Goal: Task Accomplishment & Management: Manage account settings

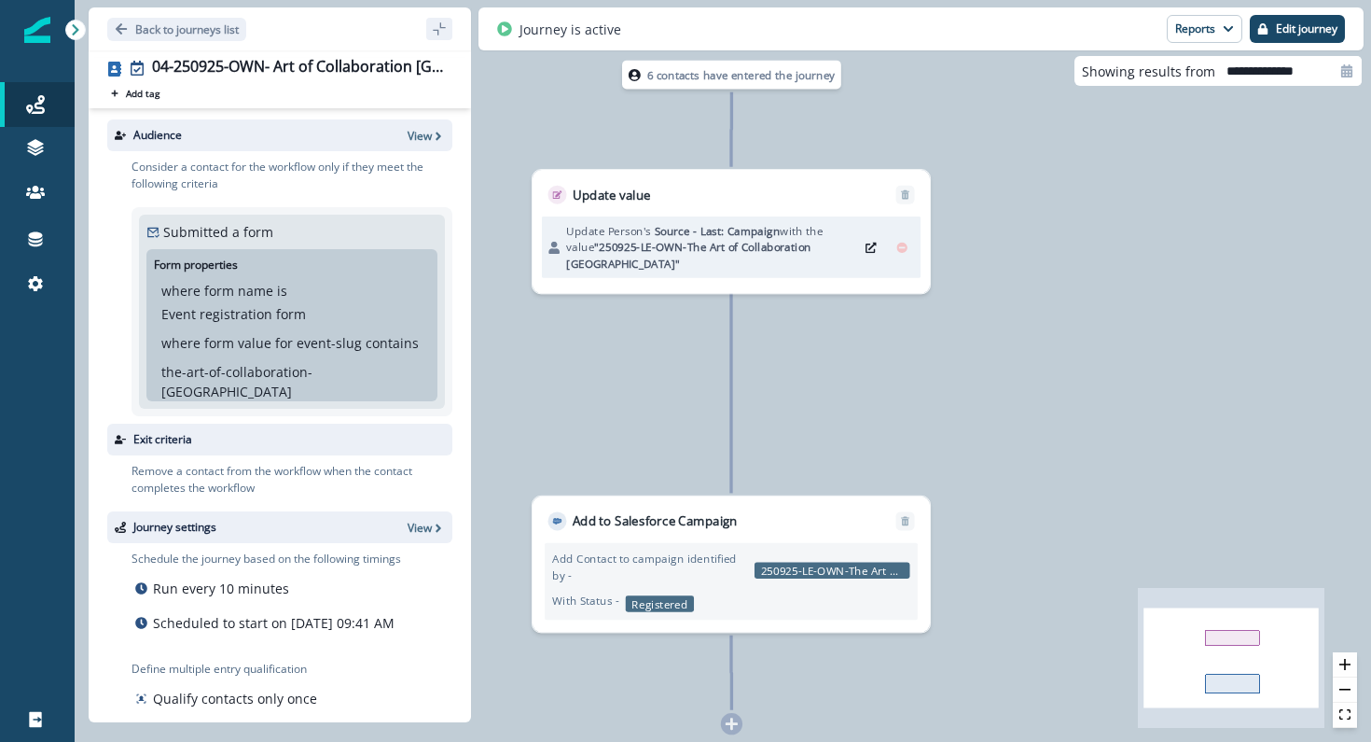
click at [440, 121] on div "Audience View" at bounding box center [279, 135] width 345 height 32
click at [432, 133] on icon "button" at bounding box center [438, 136] width 13 height 13
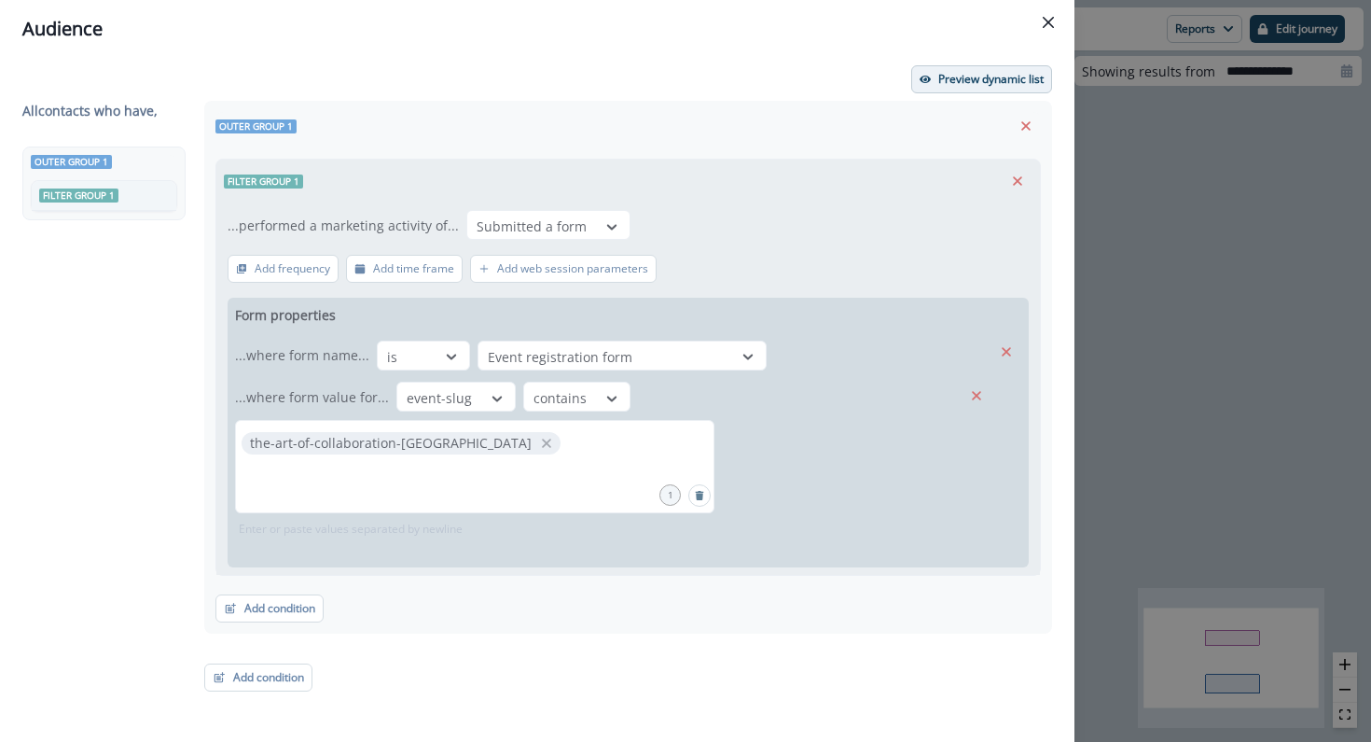
click at [972, 84] on p "Preview dynamic list" at bounding box center [991, 79] width 105 height 13
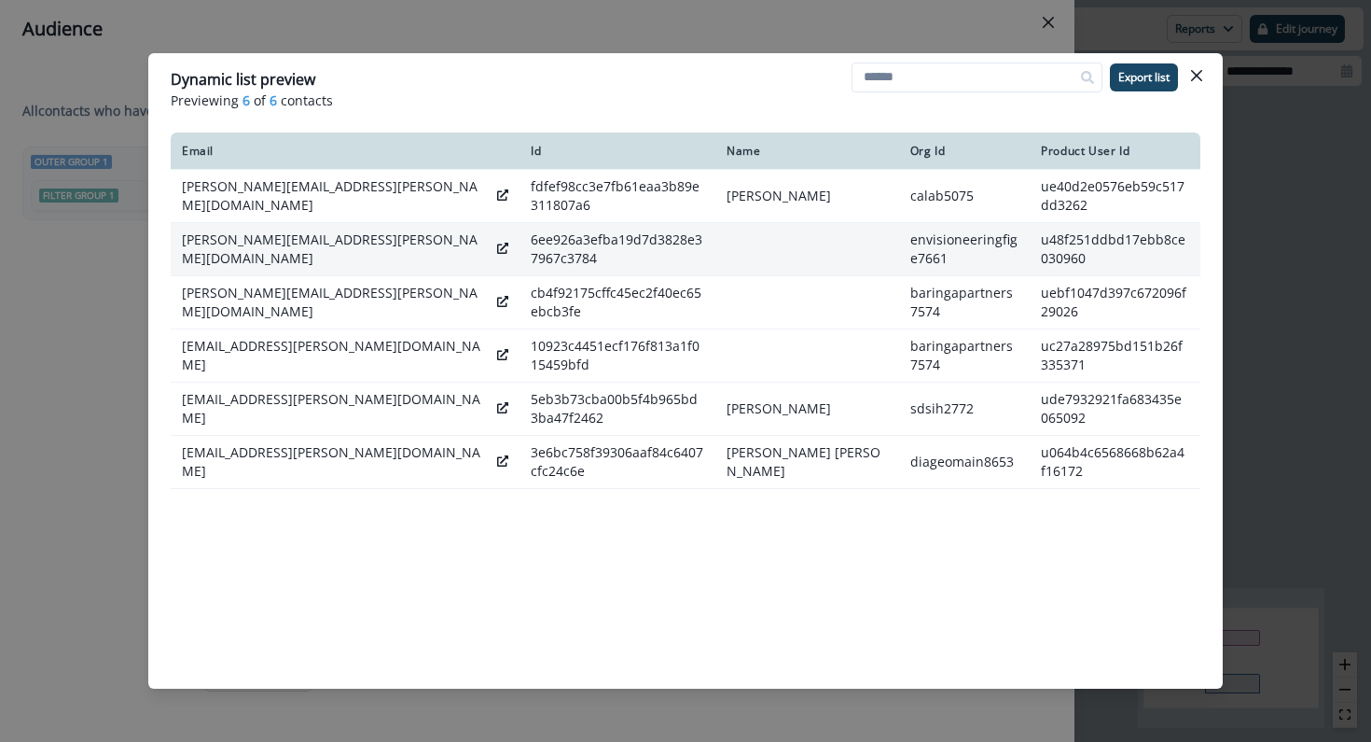
click at [734, 255] on td at bounding box center [808, 249] width 184 height 53
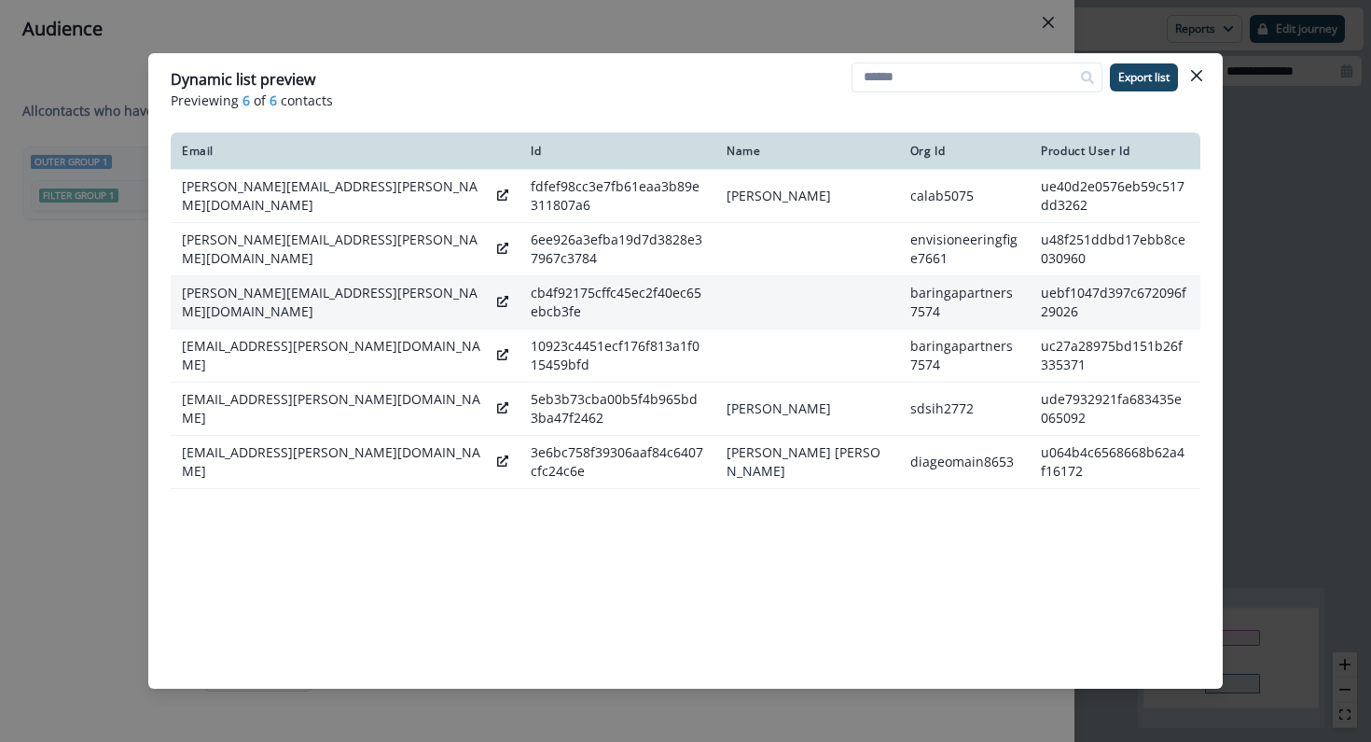
click at [734, 292] on td at bounding box center [808, 302] width 184 height 53
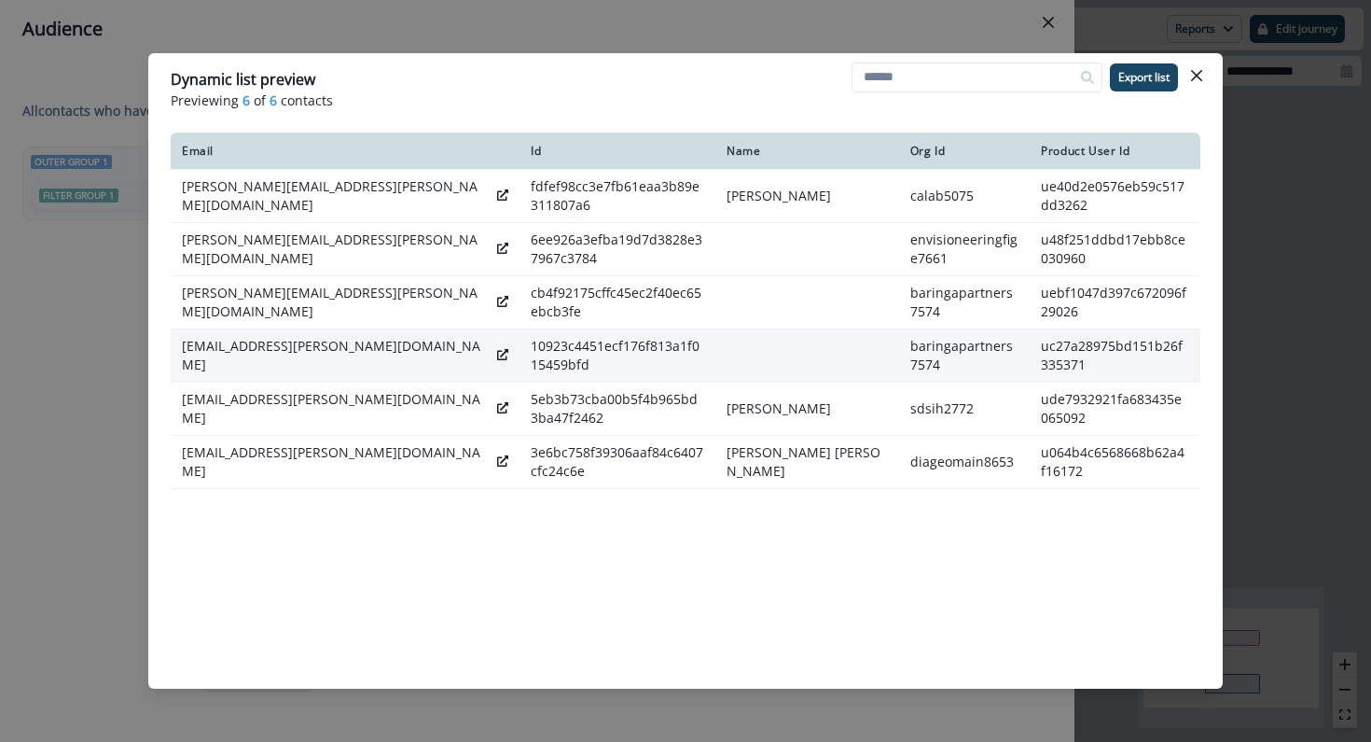
click at [732, 356] on td at bounding box center [808, 355] width 184 height 53
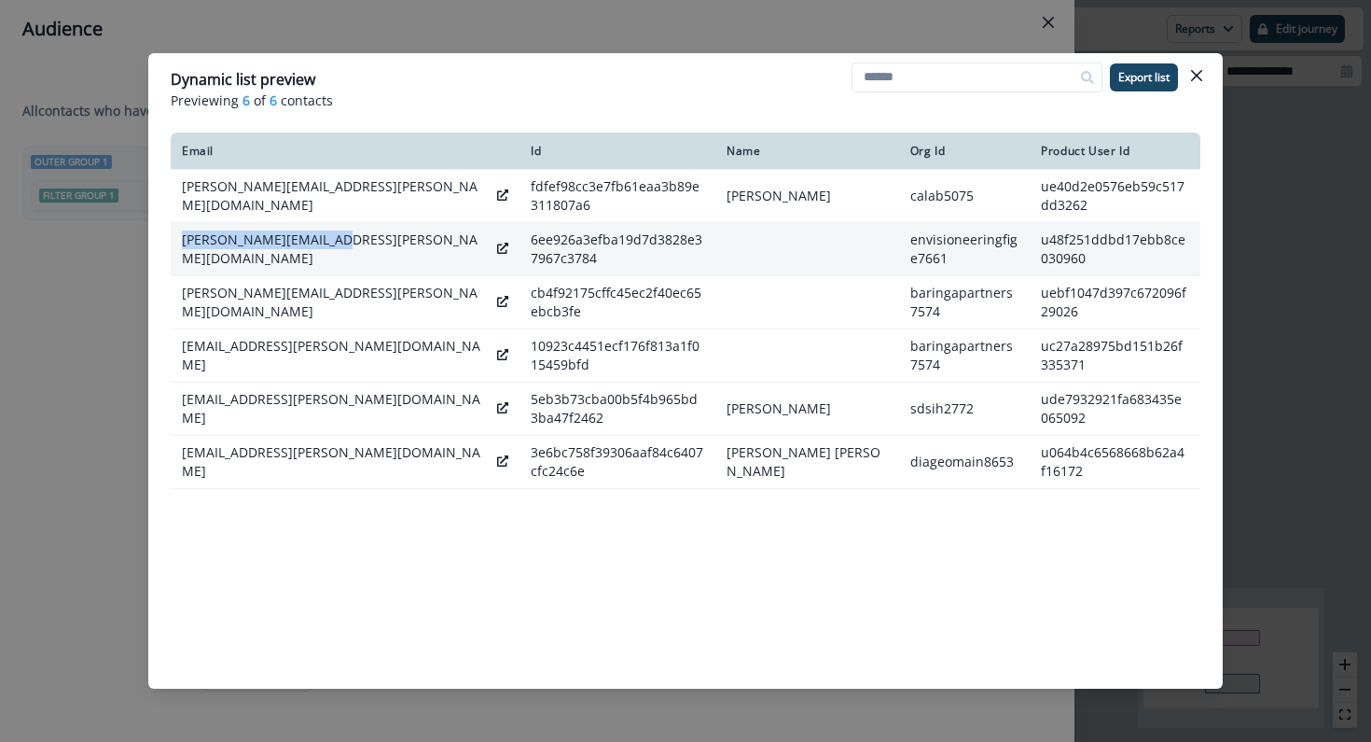
drag, startPoint x: 182, startPoint y: 247, endPoint x: 325, endPoint y: 256, distance: 143.0
click at [325, 256] on p "camilla.davison@zf.com" at bounding box center [336, 248] width 308 height 37
copy p "camilla.davison@zf.com"
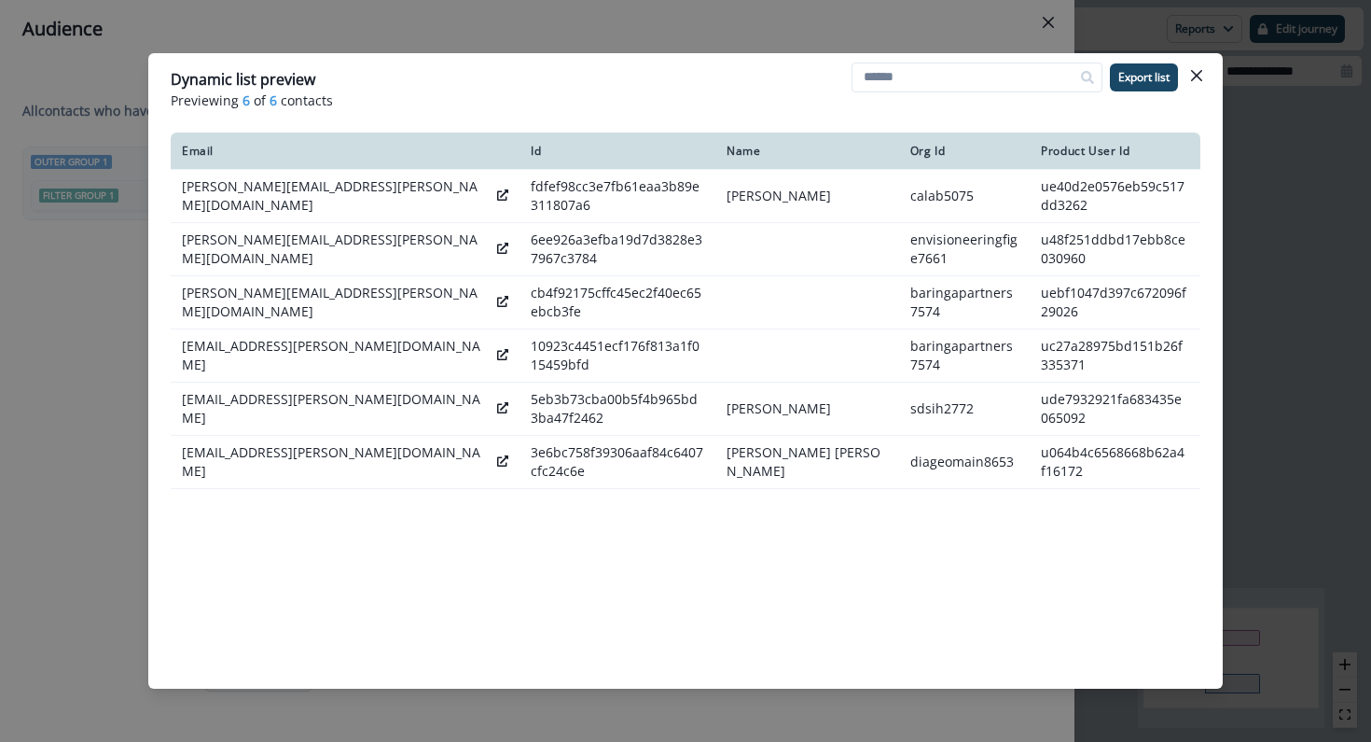
click at [708, 615] on div "Email Id Name Org Id Product User Id stuart.pearson@casort.org fdfef98cc3e7fb61…" at bounding box center [686, 392] width 1030 height 520
click at [1194, 71] on icon "Close" at bounding box center [1196, 75] width 11 height 11
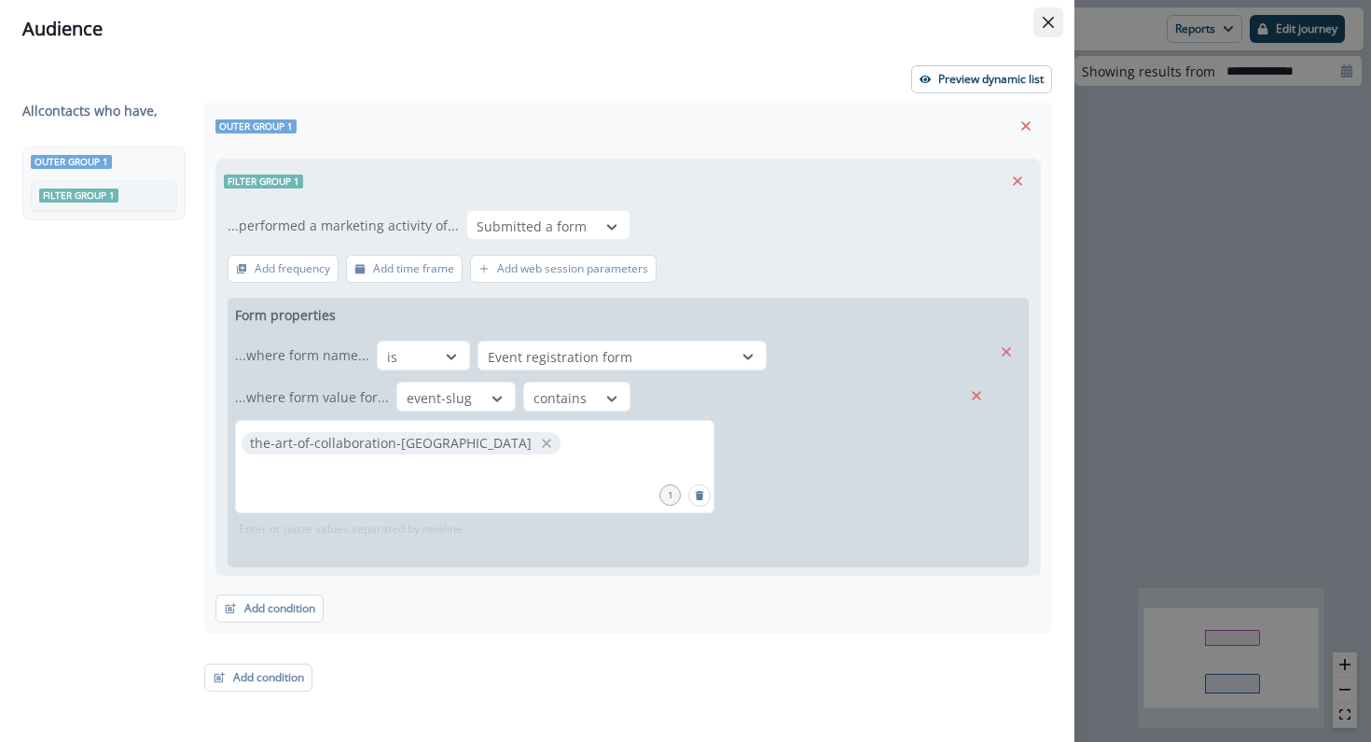
click at [1047, 17] on icon "Close" at bounding box center [1048, 22] width 11 height 11
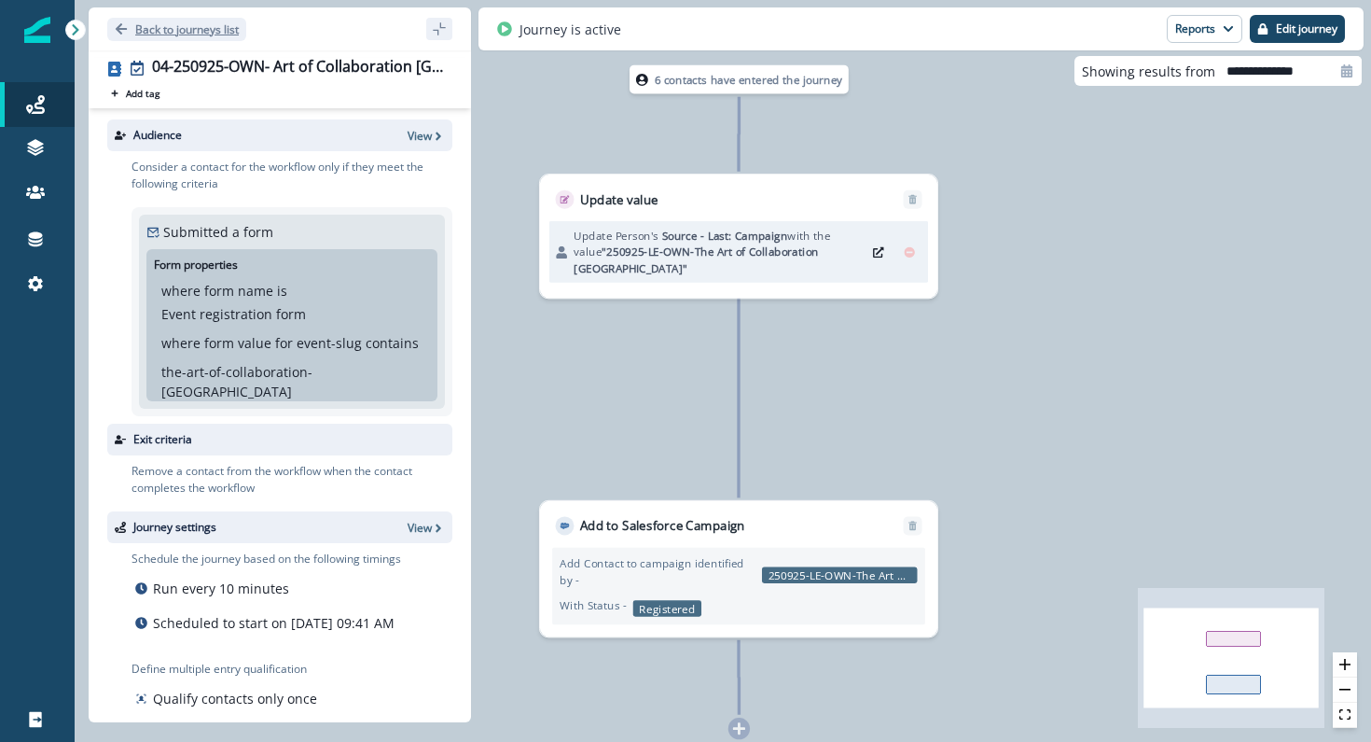
click at [210, 33] on p "Back to journeys list" at bounding box center [187, 29] width 104 height 16
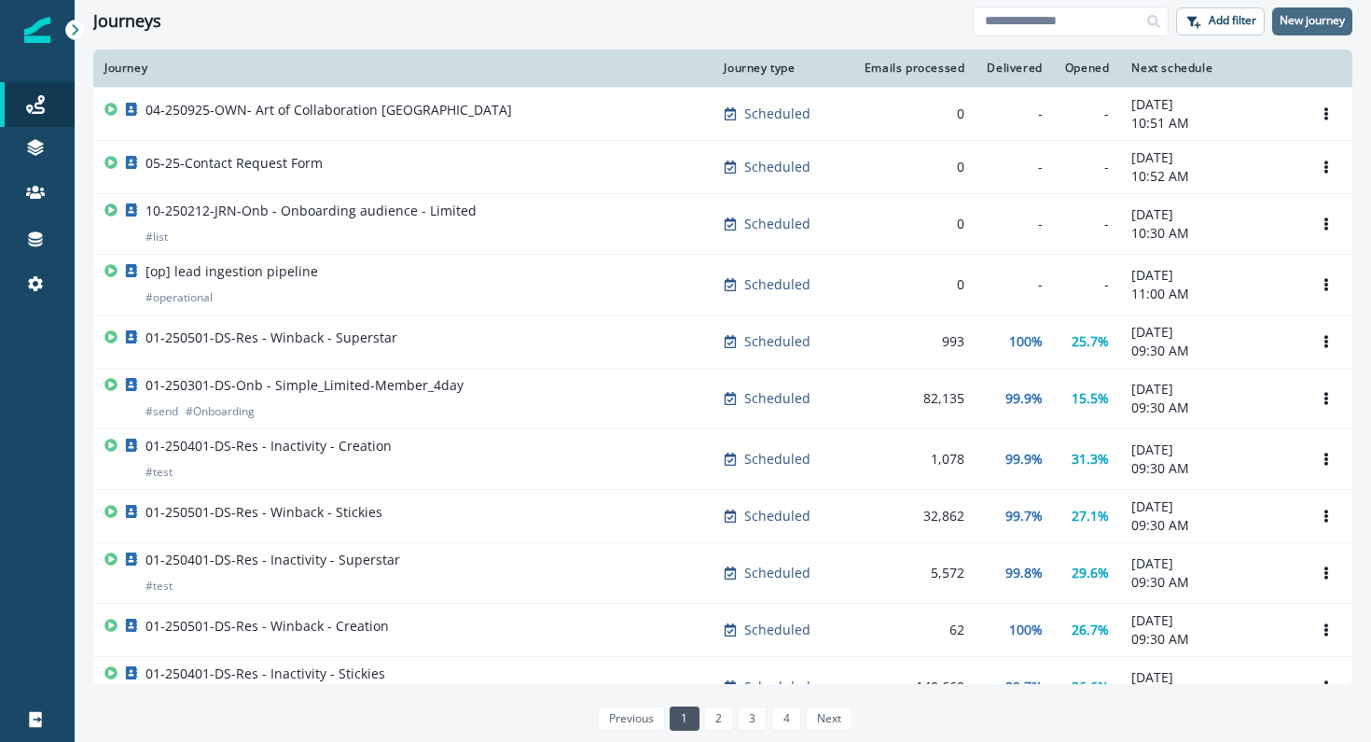
click at [1294, 20] on p "New journey" at bounding box center [1312, 20] width 65 height 13
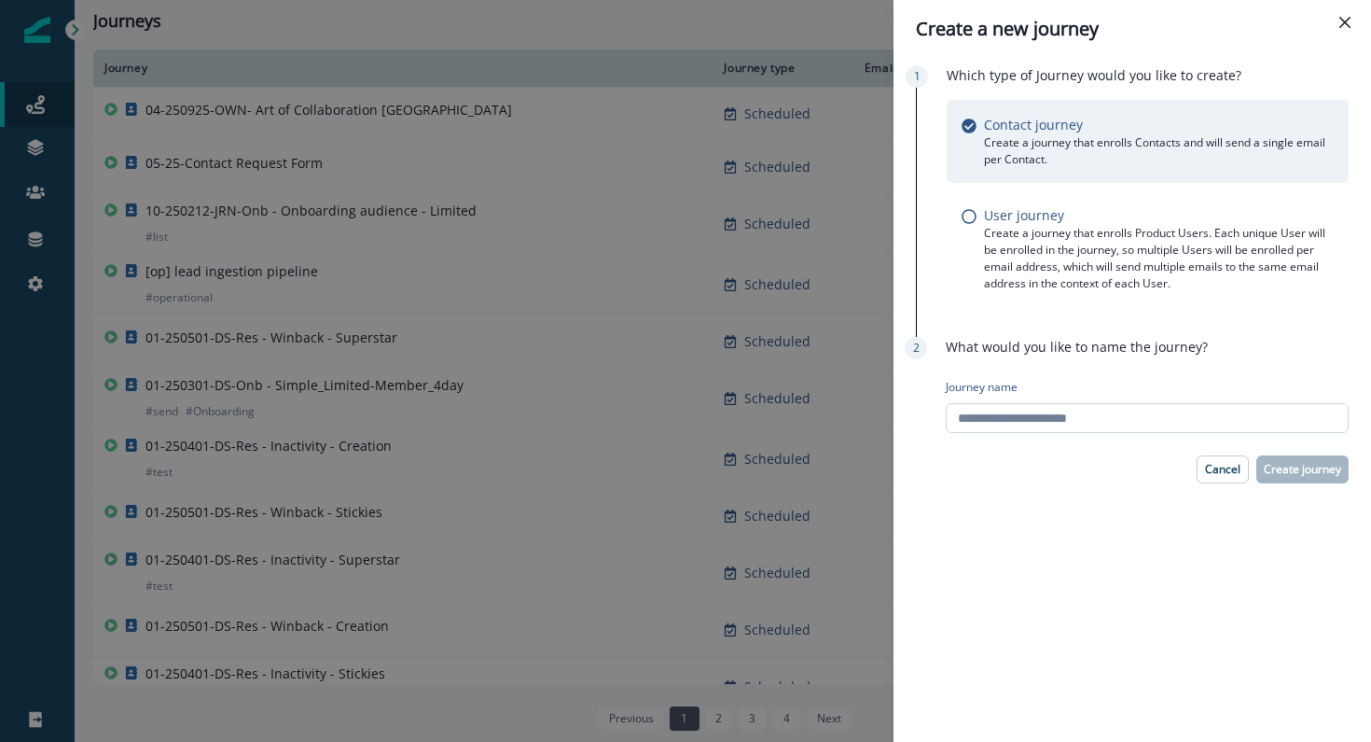
click at [1037, 415] on input "Journey name" at bounding box center [1147, 418] width 403 height 30
type input "**********"
click at [1314, 472] on p "Create journey" at bounding box center [1302, 469] width 77 height 13
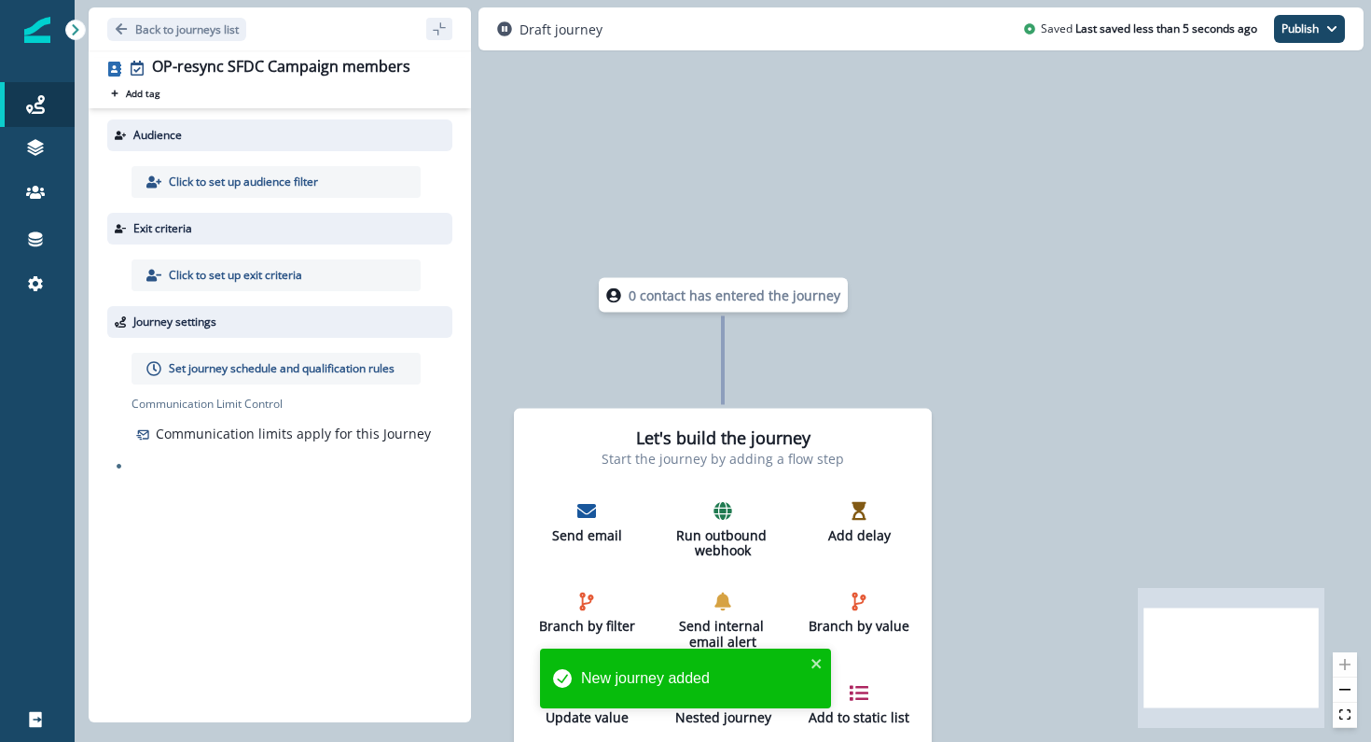
click at [217, 176] on p "Click to set up audience filter" at bounding box center [243, 182] width 149 height 17
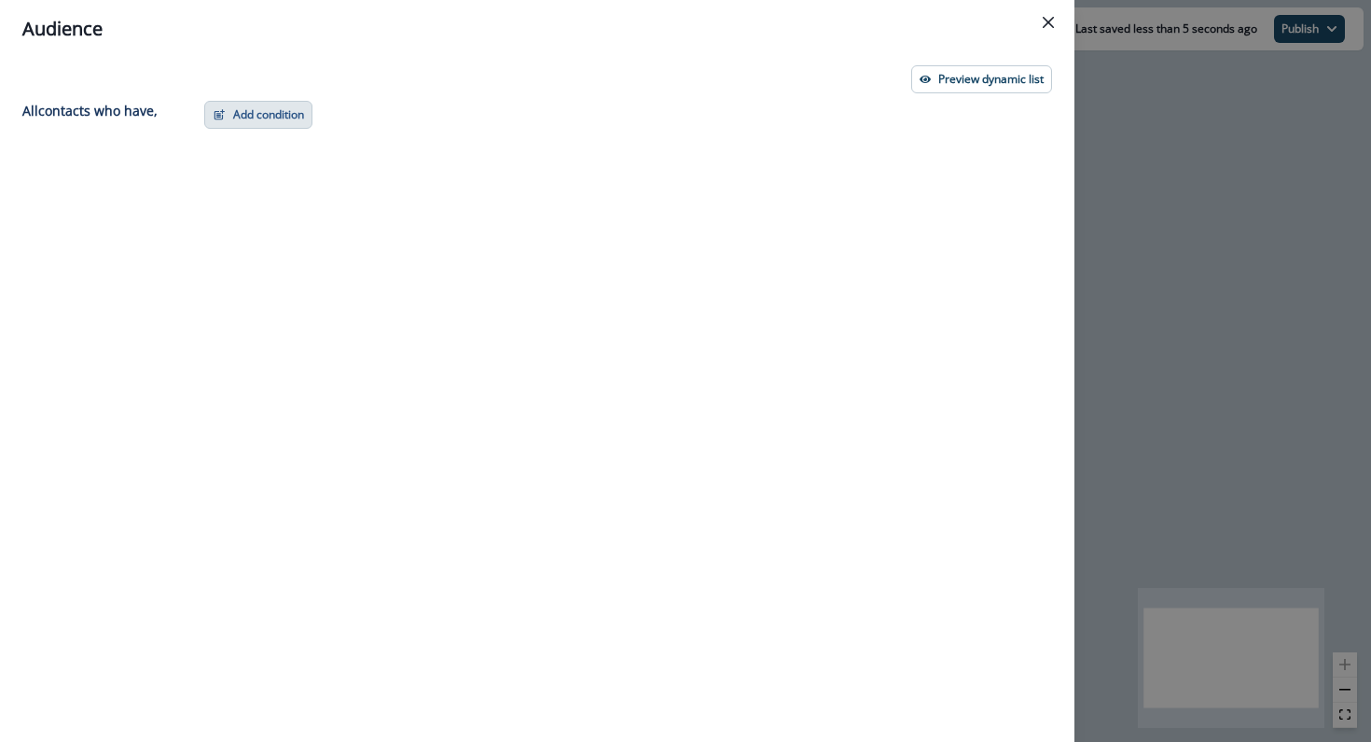
click at [285, 116] on button "Add condition" at bounding box center [258, 115] width 108 height 28
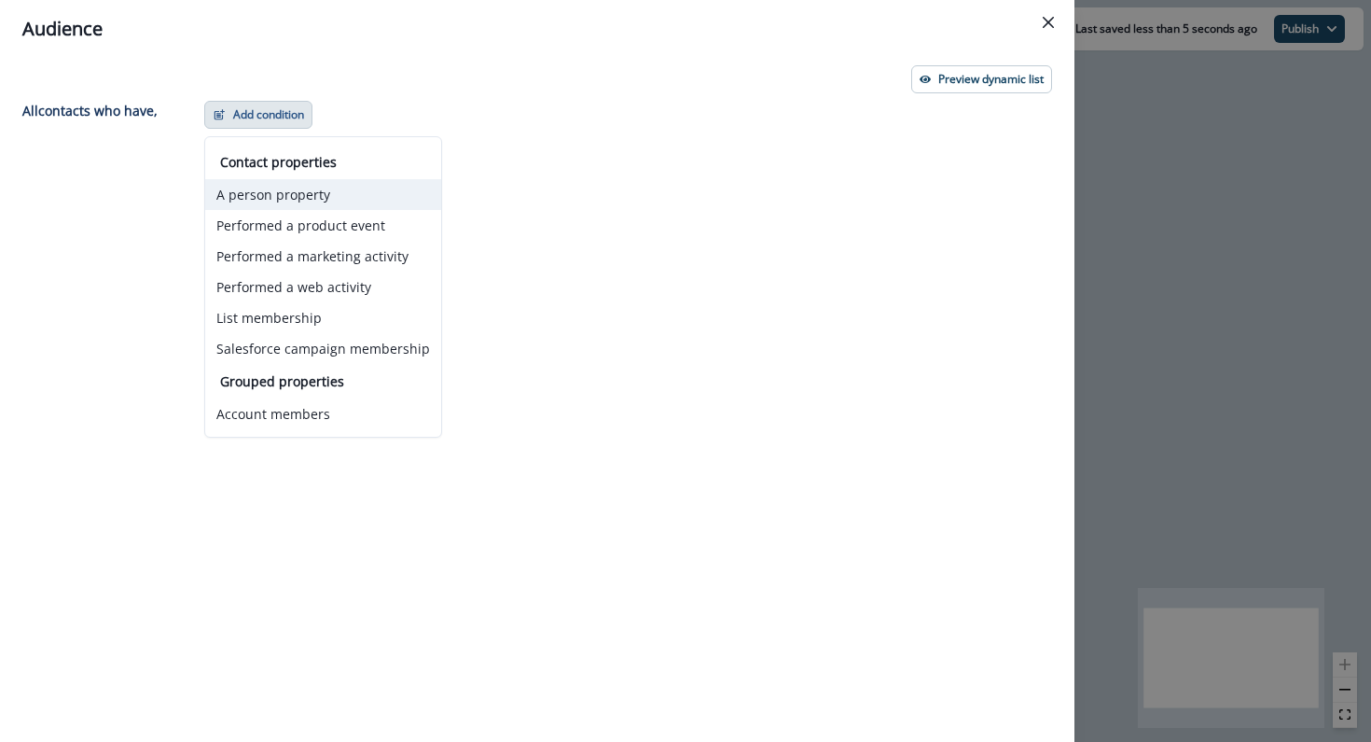
click at [282, 203] on button "A person property" at bounding box center [323, 194] width 236 height 31
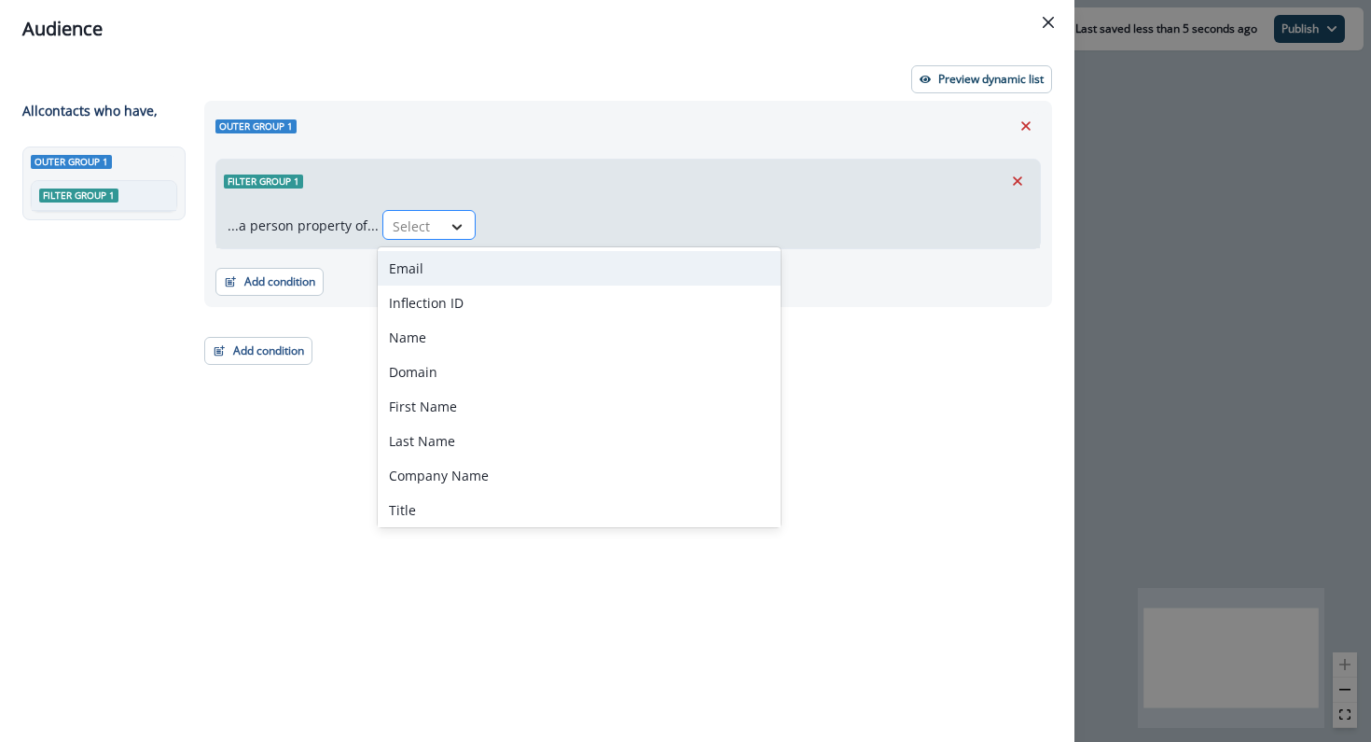
click at [459, 229] on icon at bounding box center [457, 226] width 17 height 19
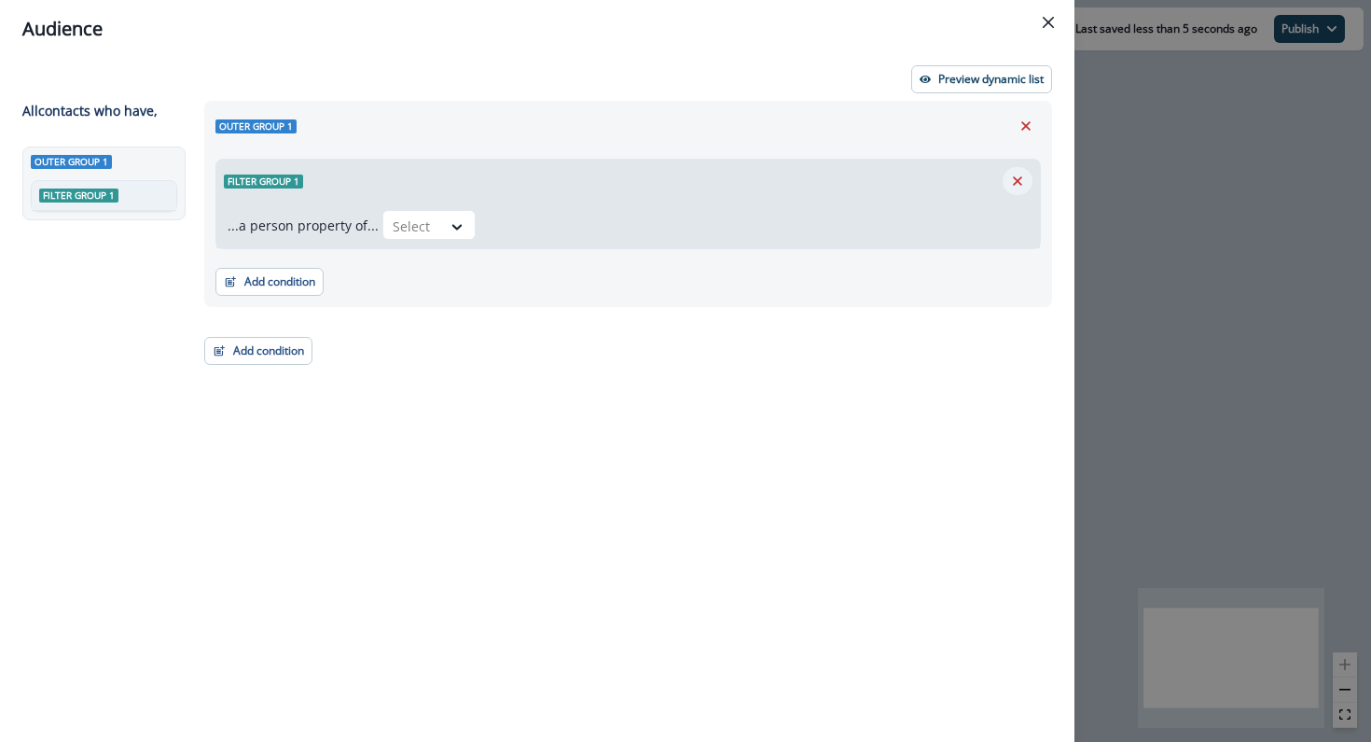
click at [1017, 170] on button "Remove" at bounding box center [1018, 181] width 30 height 28
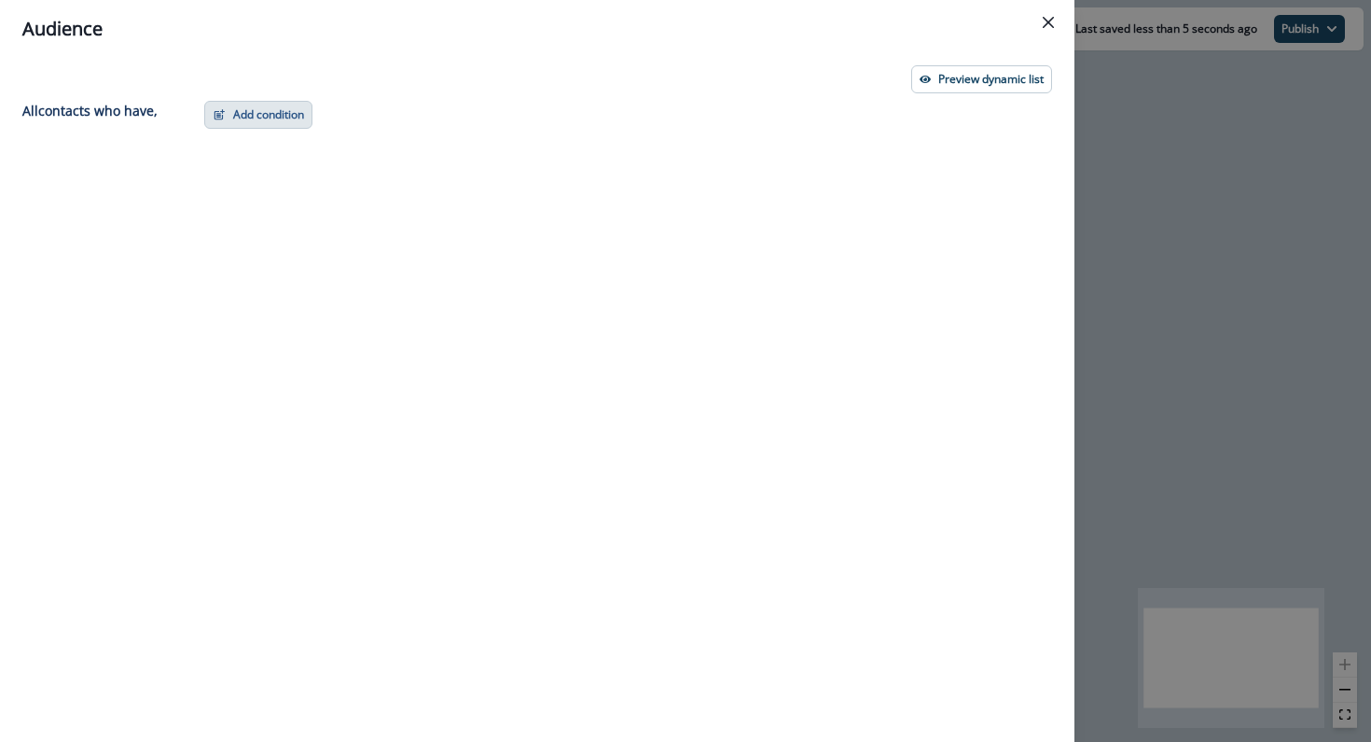
click at [288, 108] on button "Add condition" at bounding box center [258, 115] width 108 height 28
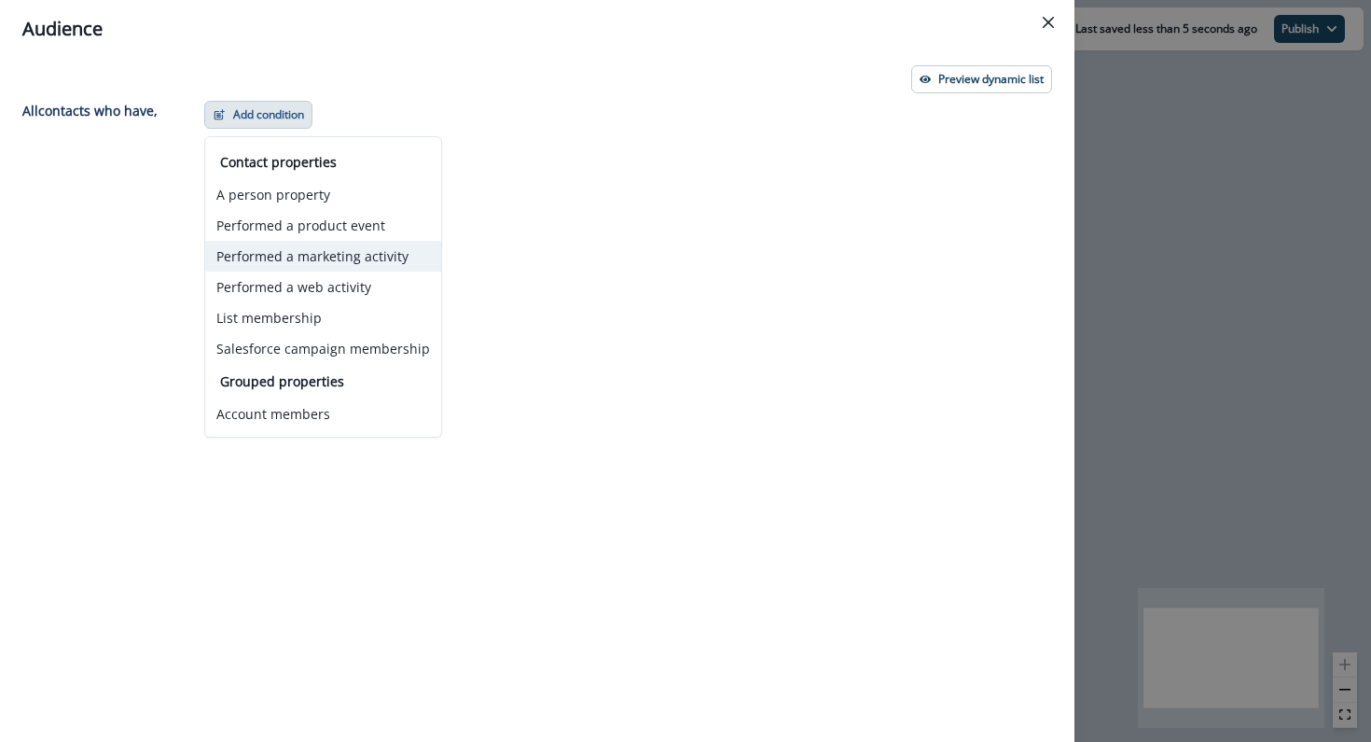
click at [285, 256] on button "Performed a marketing activity" at bounding box center [323, 256] width 236 height 31
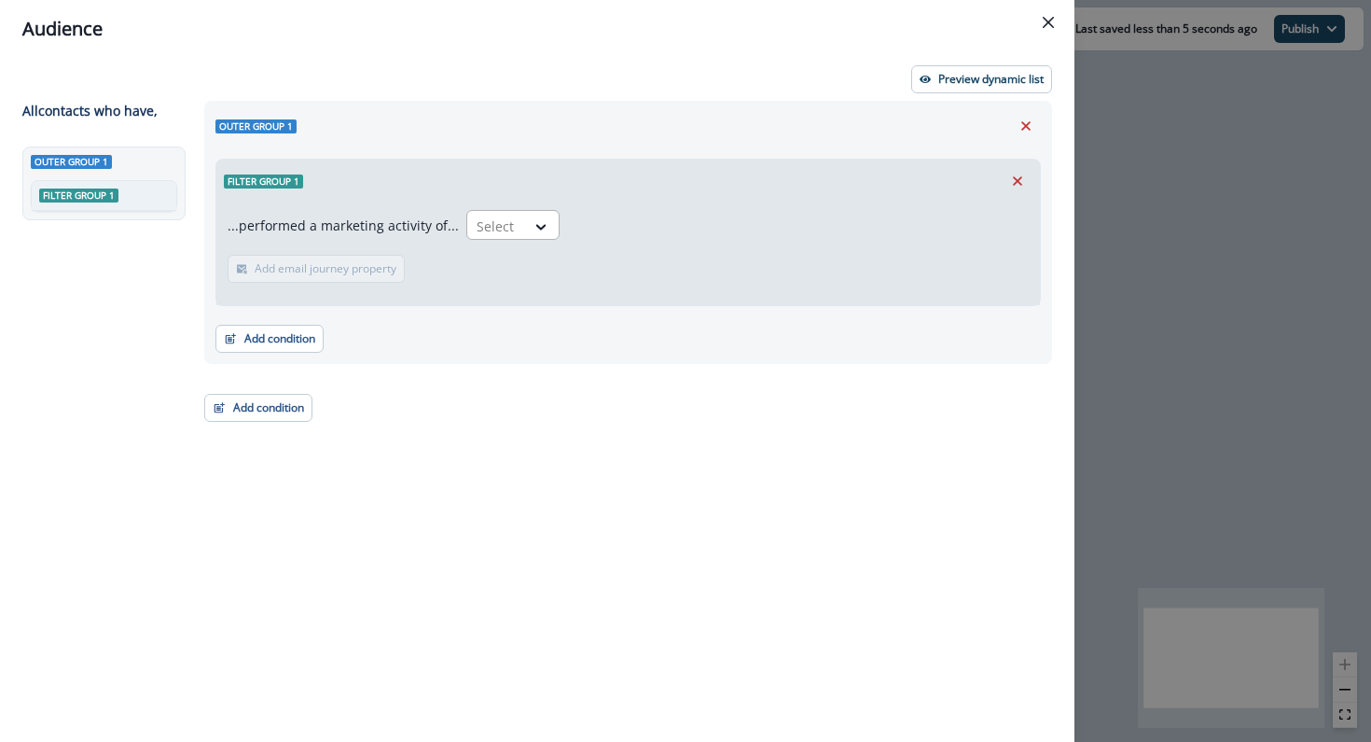
click at [495, 216] on div at bounding box center [496, 226] width 39 height 23
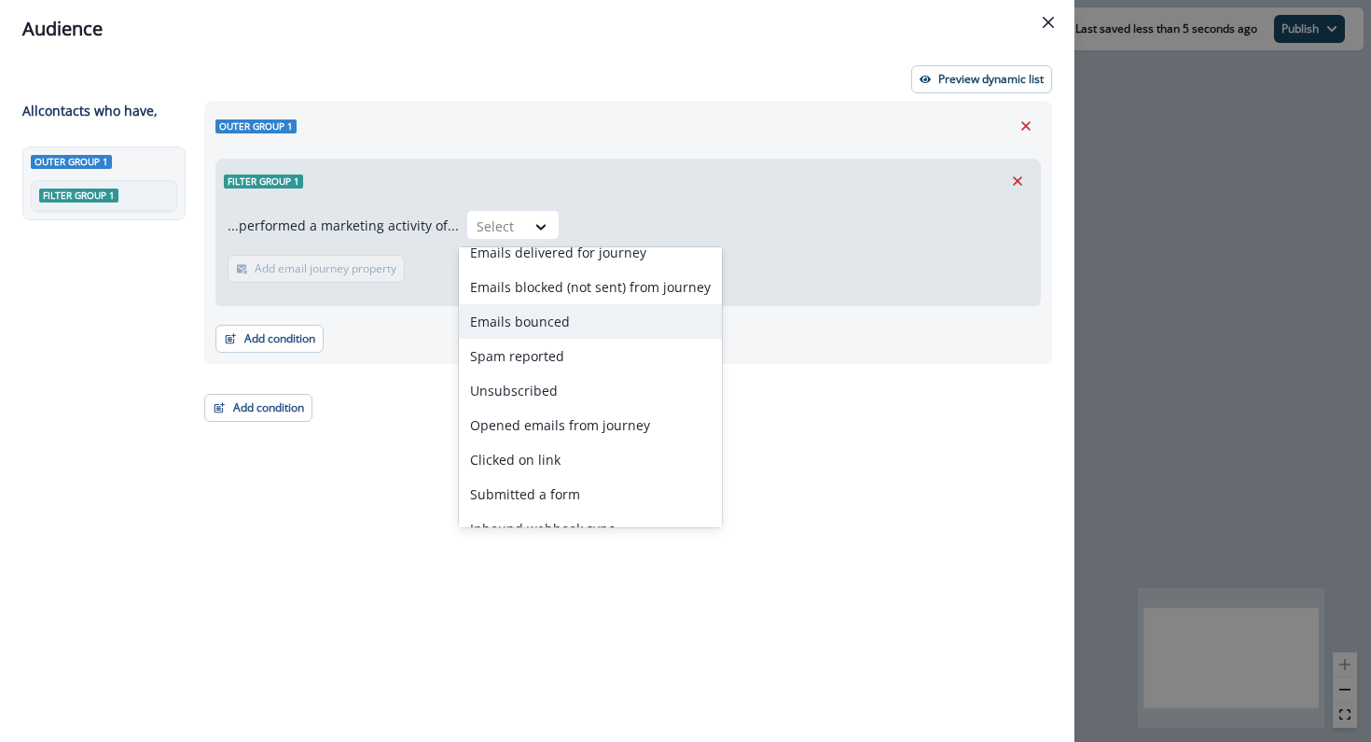
scroll to position [73, 0]
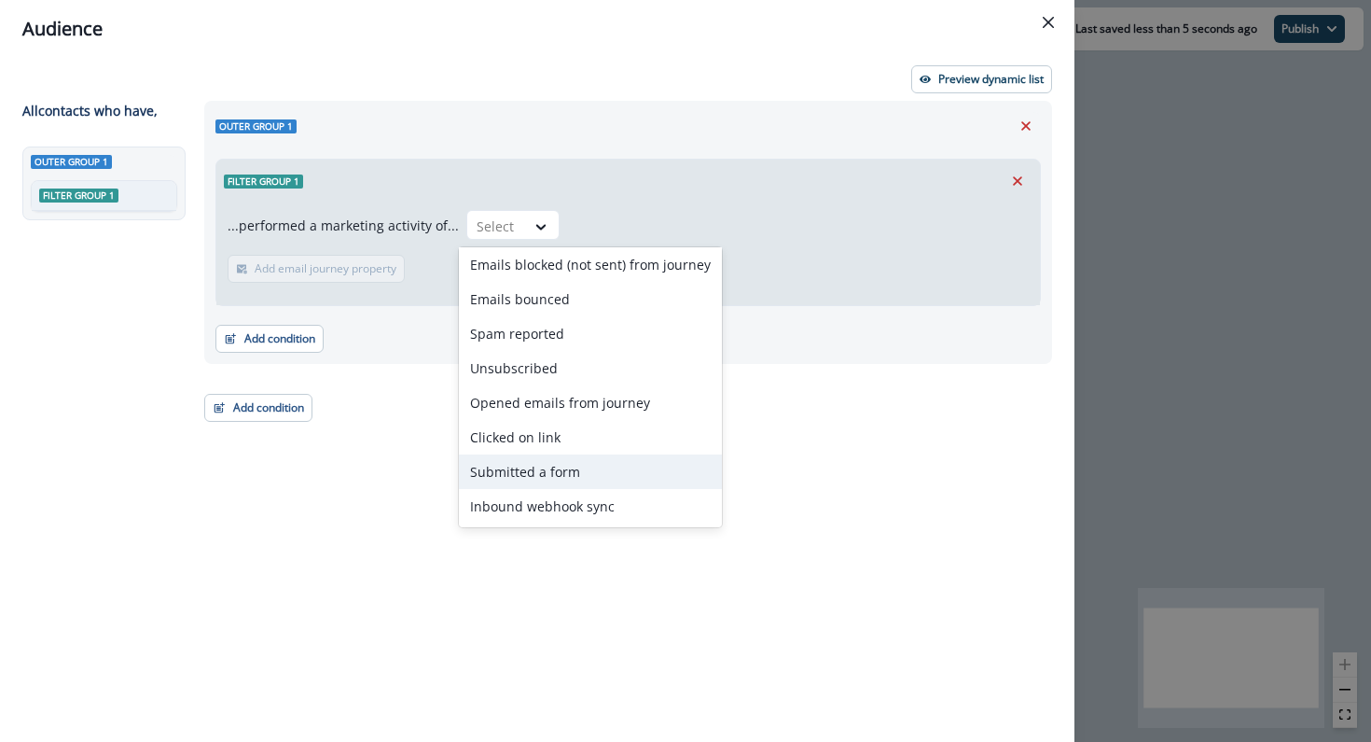
click at [507, 457] on div "Submitted a form" at bounding box center [590, 471] width 263 height 35
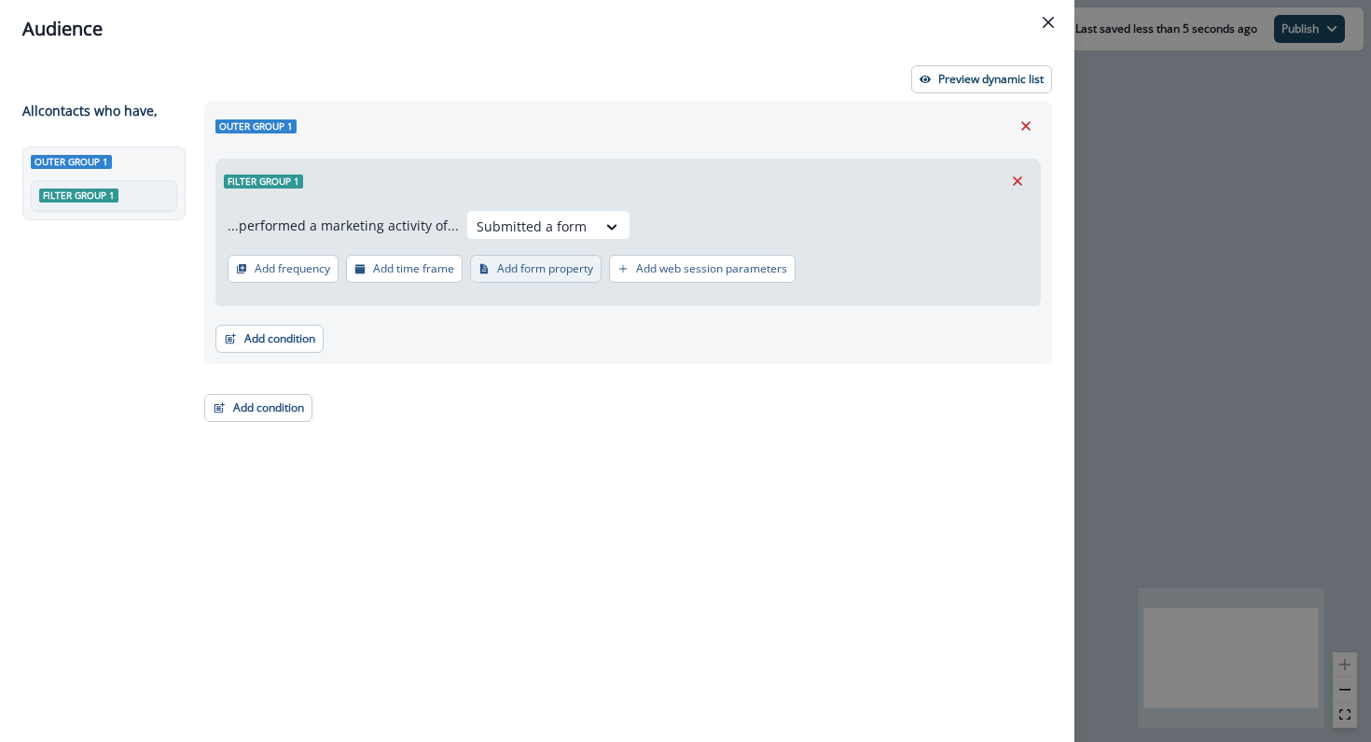
click at [548, 271] on p "Add form property" at bounding box center [545, 268] width 96 height 13
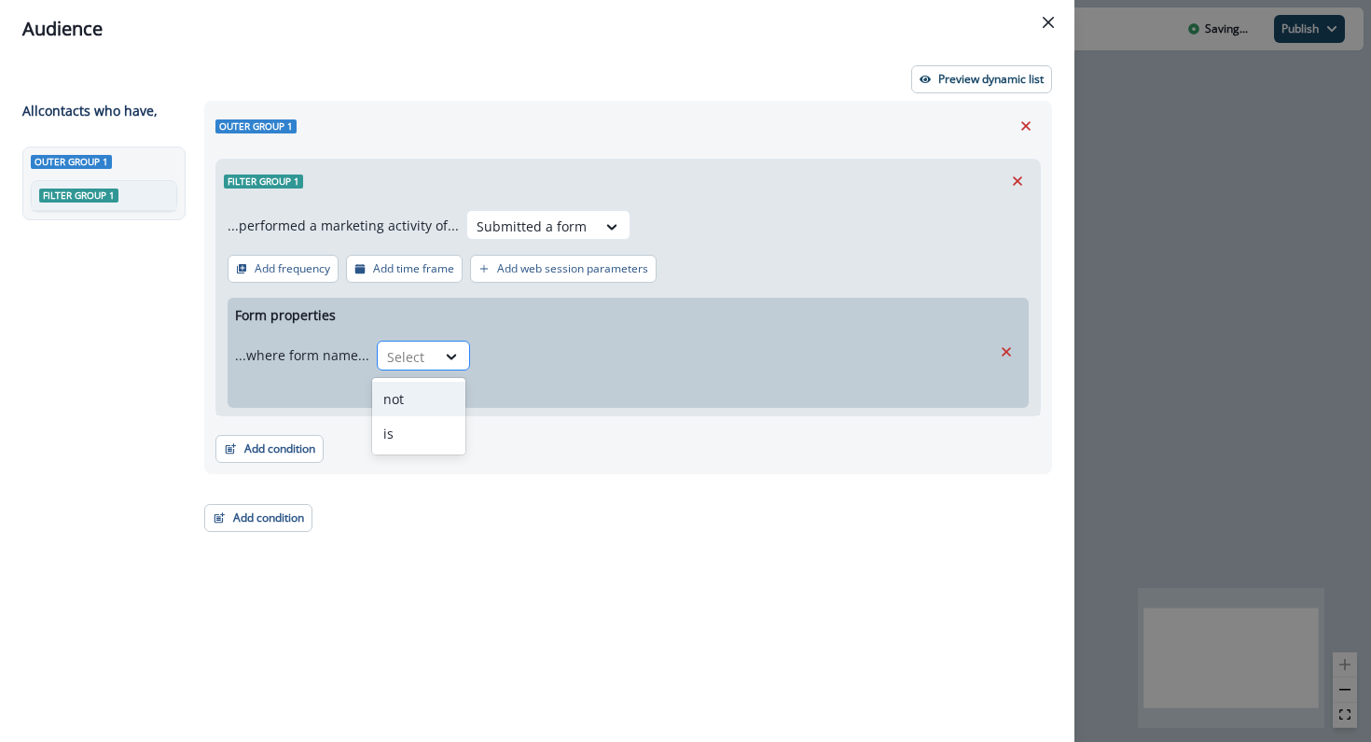
click at [421, 357] on div at bounding box center [406, 356] width 39 height 23
click at [412, 421] on div "is" at bounding box center [418, 433] width 93 height 35
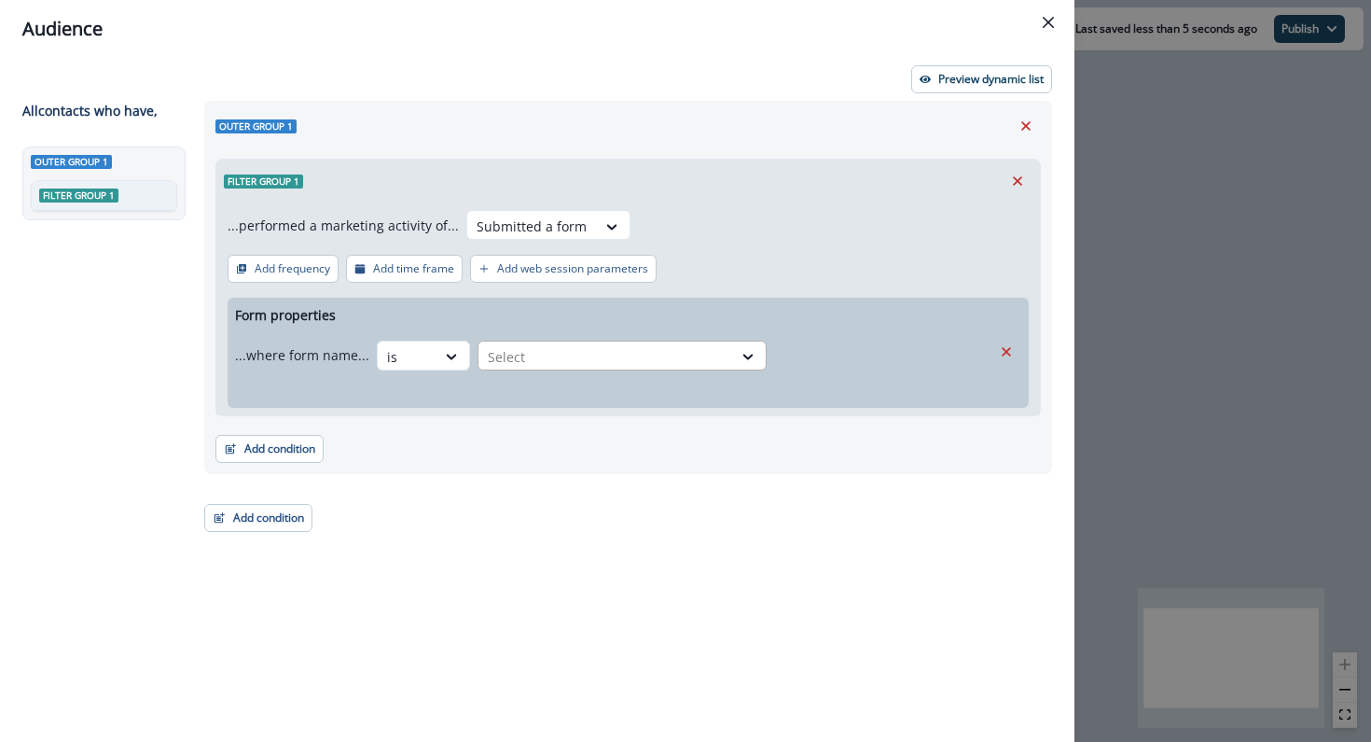
click at [652, 354] on div at bounding box center [605, 356] width 235 height 23
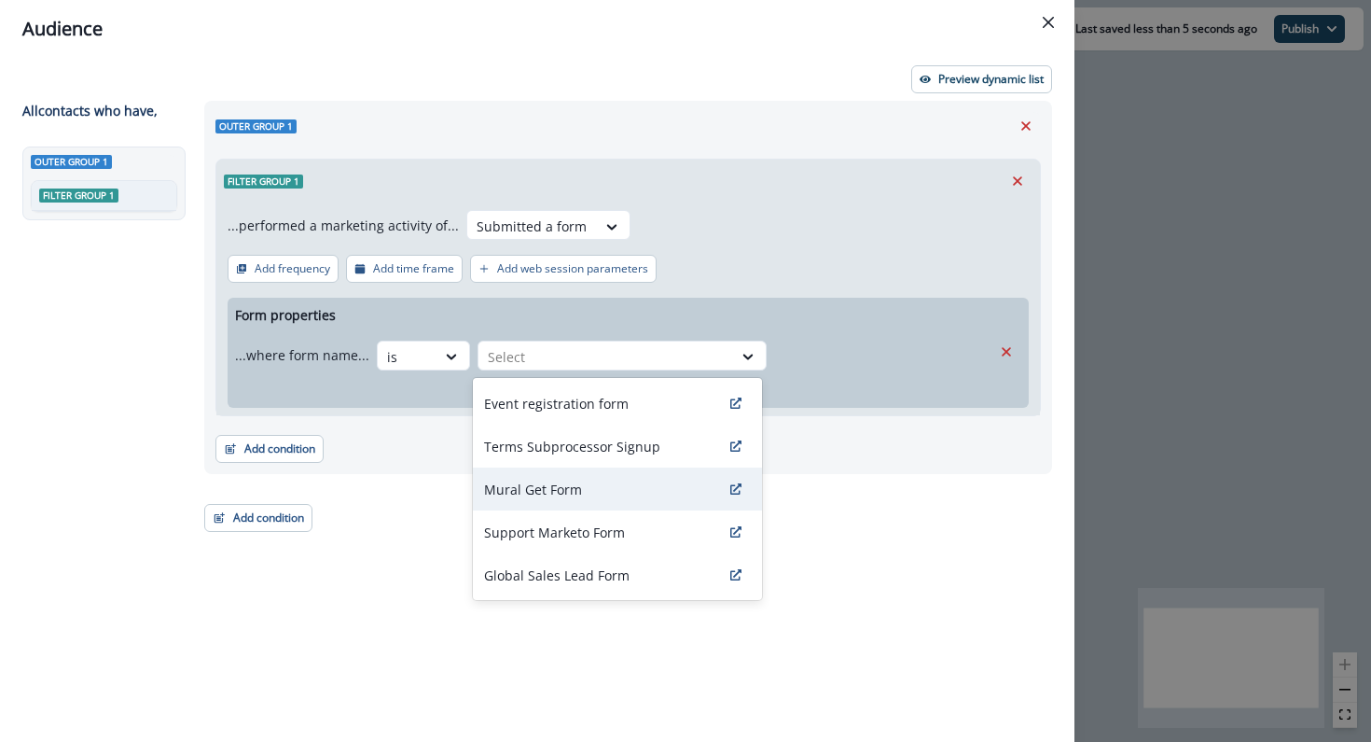
click at [633, 479] on div "Mural Get Form" at bounding box center [617, 488] width 289 height 43
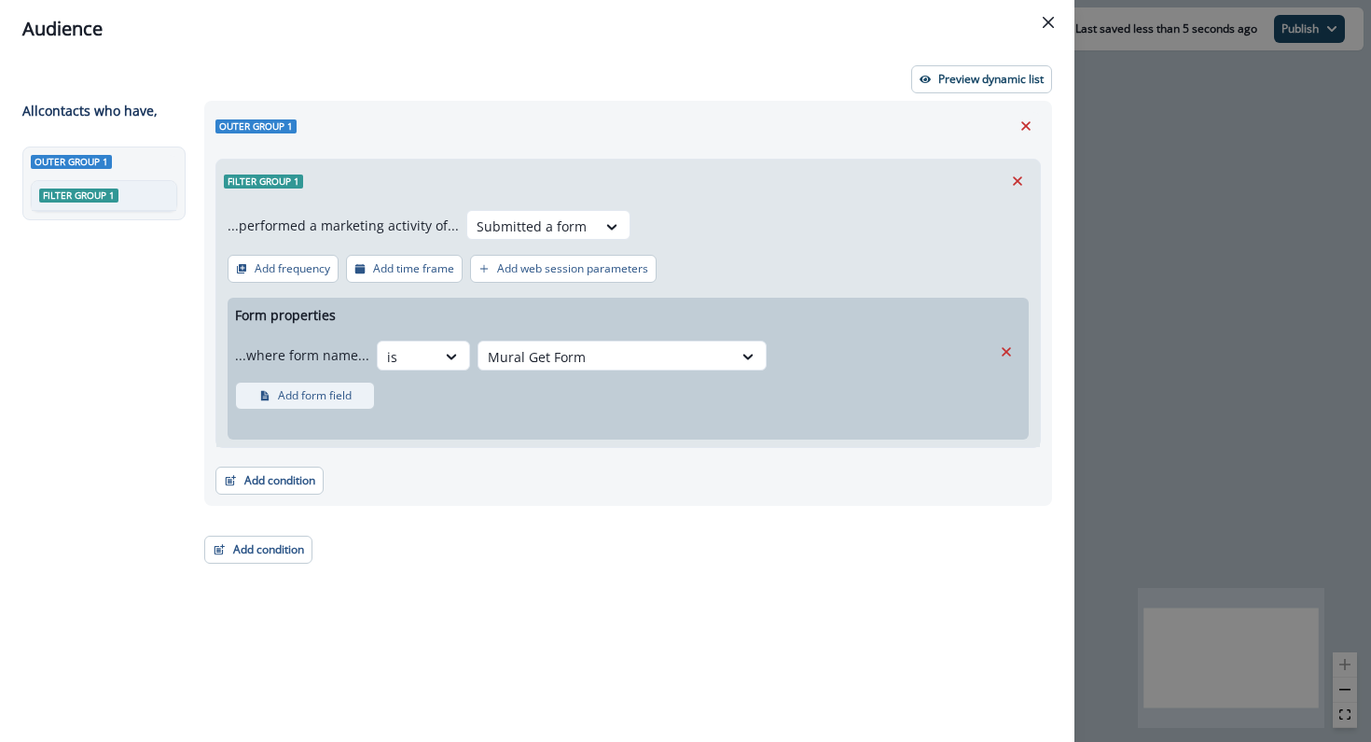
click at [320, 400] on p "Add form field" at bounding box center [315, 395] width 74 height 13
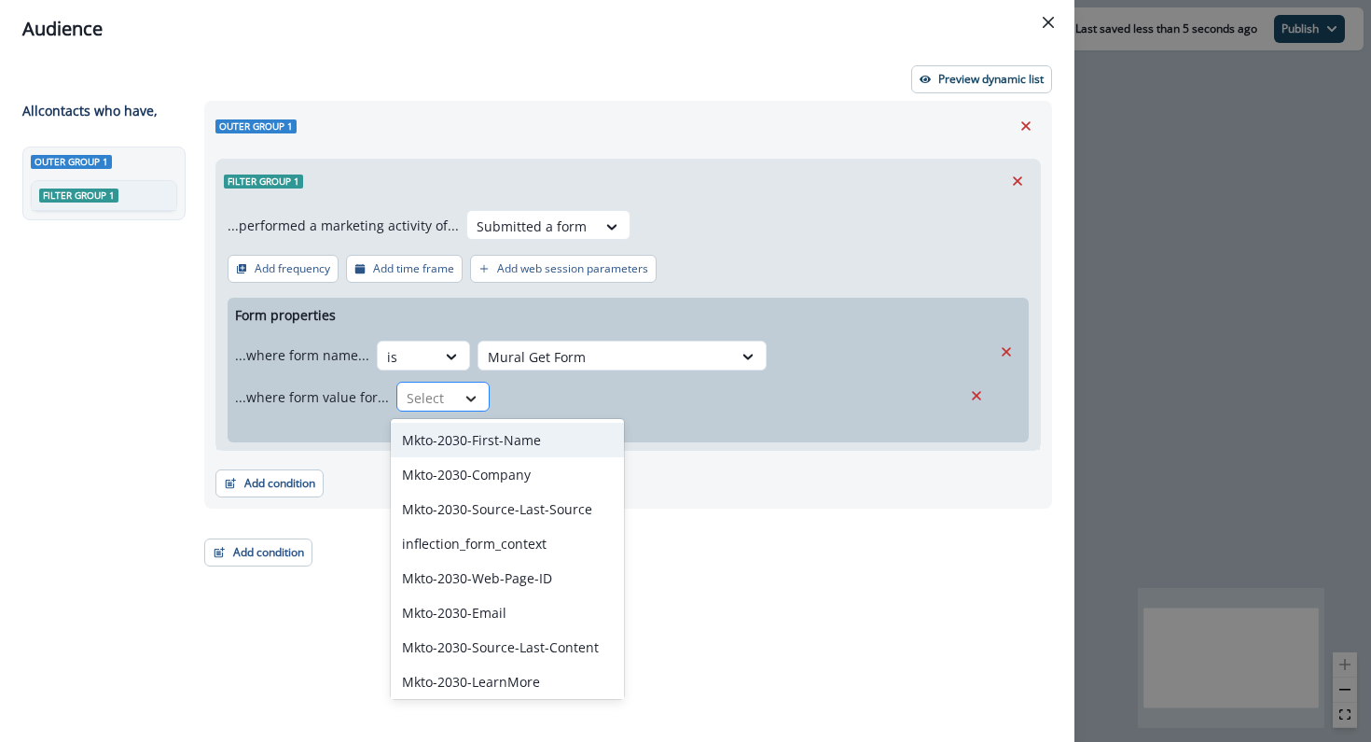
click at [466, 397] on icon at bounding box center [471, 398] width 17 height 19
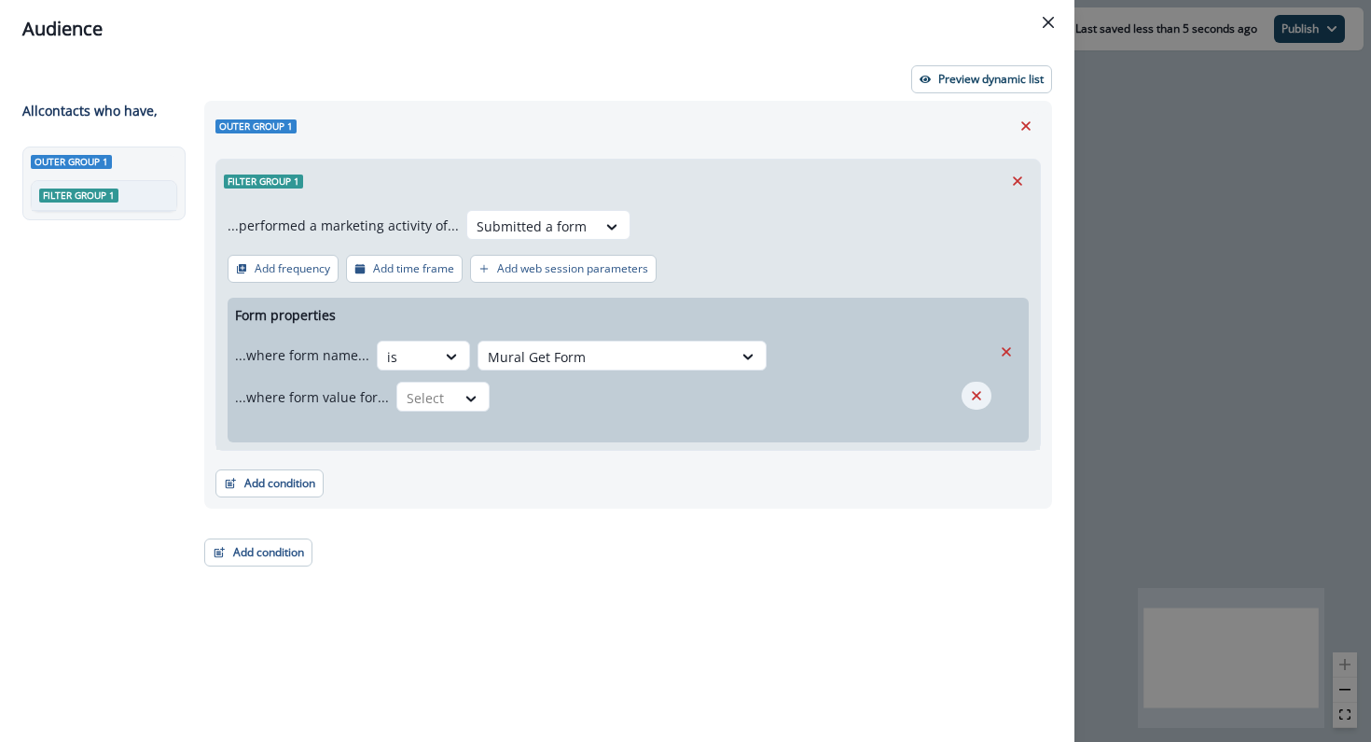
click at [981, 401] on icon "Remove" at bounding box center [976, 395] width 17 height 17
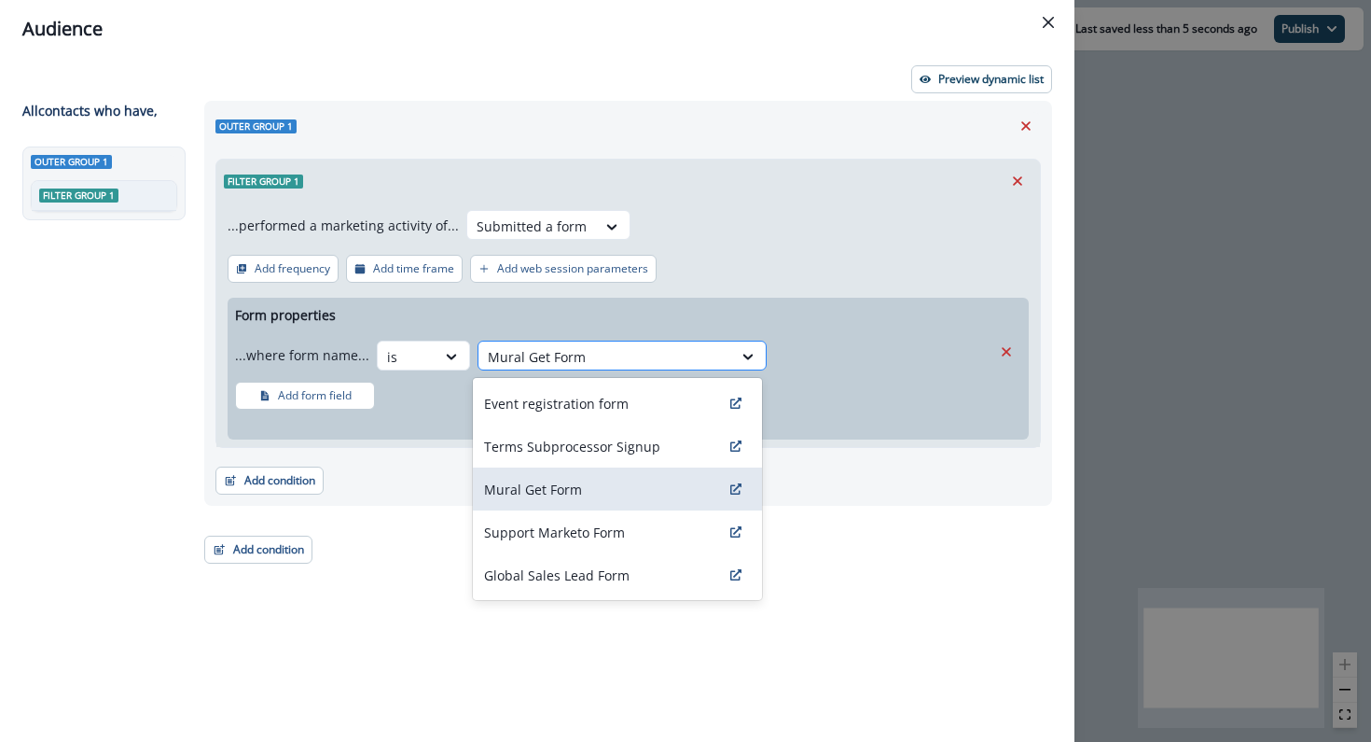
click at [639, 364] on div at bounding box center [605, 356] width 235 height 23
click at [632, 405] on div "Event registration form" at bounding box center [617, 403] width 289 height 43
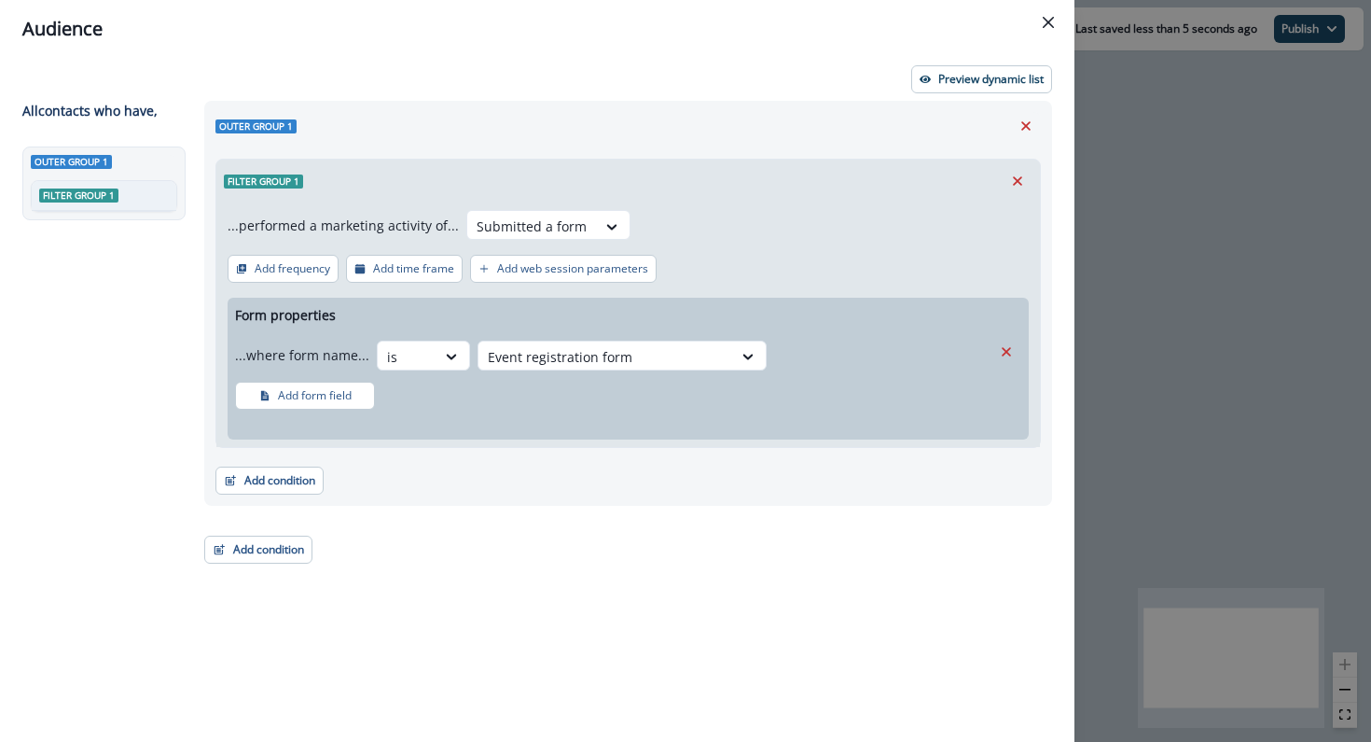
click at [632, 405] on div "...where form name... is Event registration form Add form field" at bounding box center [613, 370] width 757 height 77
click at [940, 82] on p "Preview dynamic list" at bounding box center [991, 79] width 105 height 13
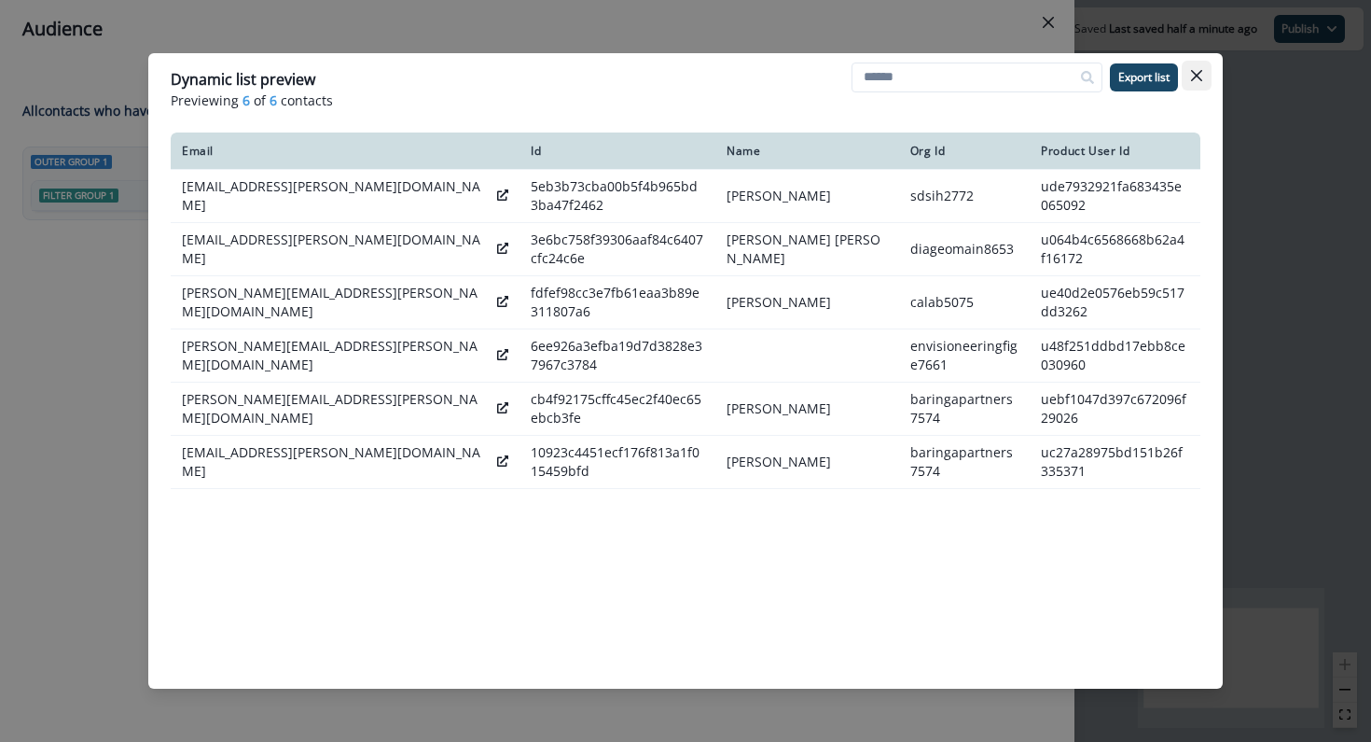
click at [1192, 71] on icon "Close" at bounding box center [1196, 75] width 11 height 11
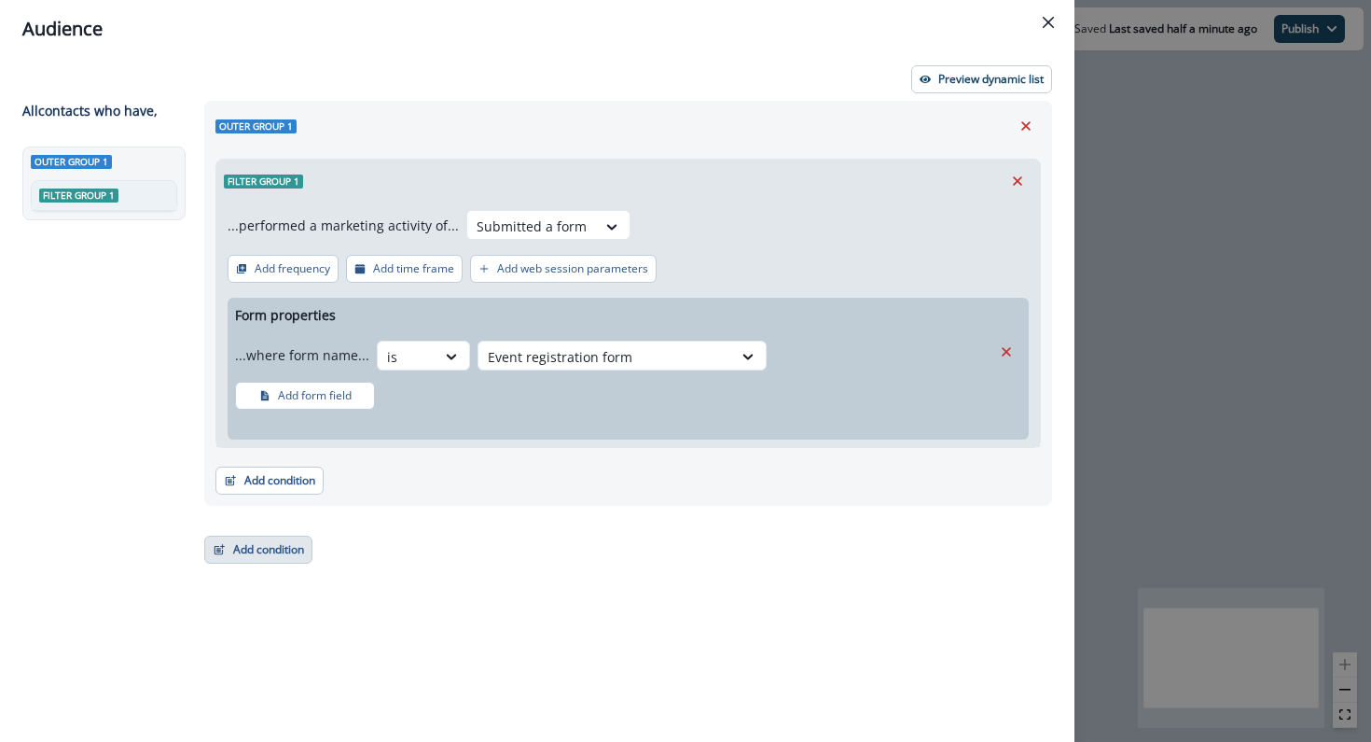
click at [260, 555] on button "Add condition" at bounding box center [258, 550] width 108 height 28
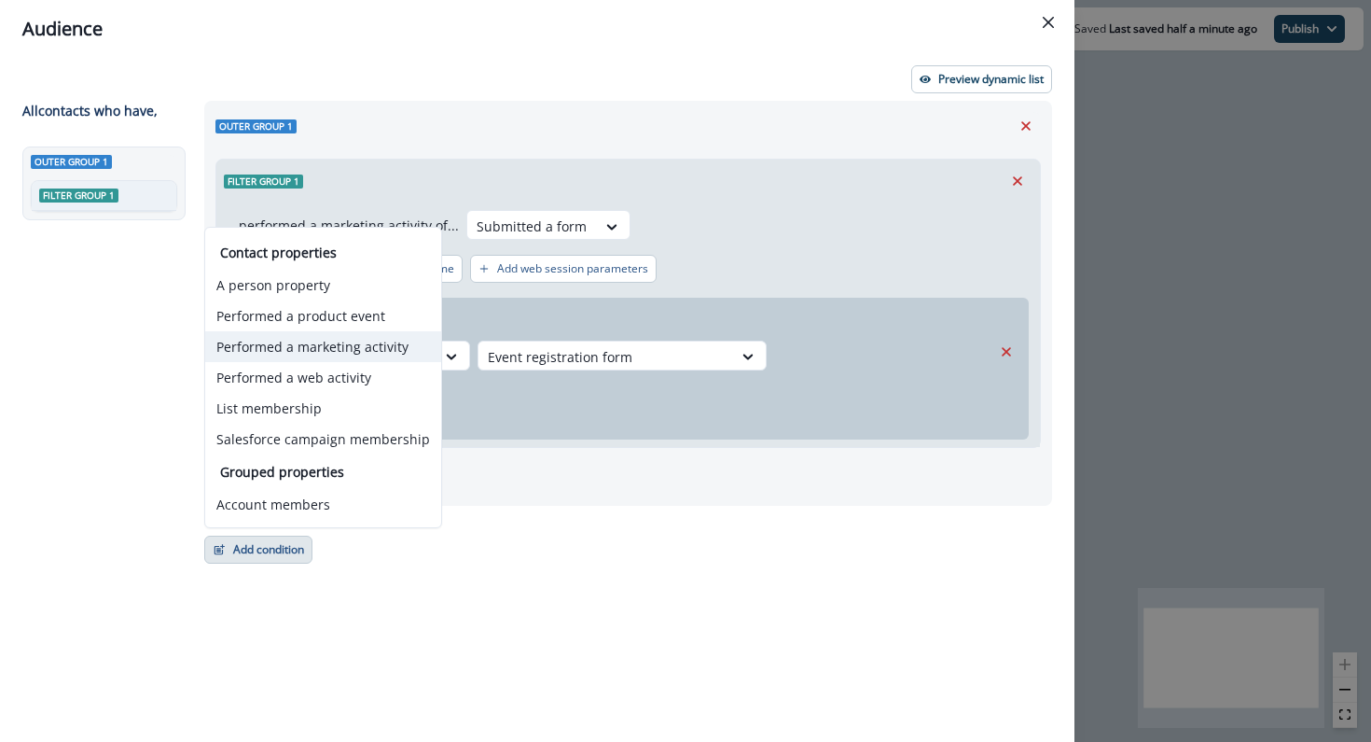
drag, startPoint x: 302, startPoint y: 276, endPoint x: 303, endPoint y: 340, distance: 63.4
click at [303, 339] on div "Contact properties A person property Performed a product event Performed a mark…" at bounding box center [323, 349] width 236 height 212
click at [303, 344] on button "Performed a marketing activity" at bounding box center [323, 346] width 236 height 31
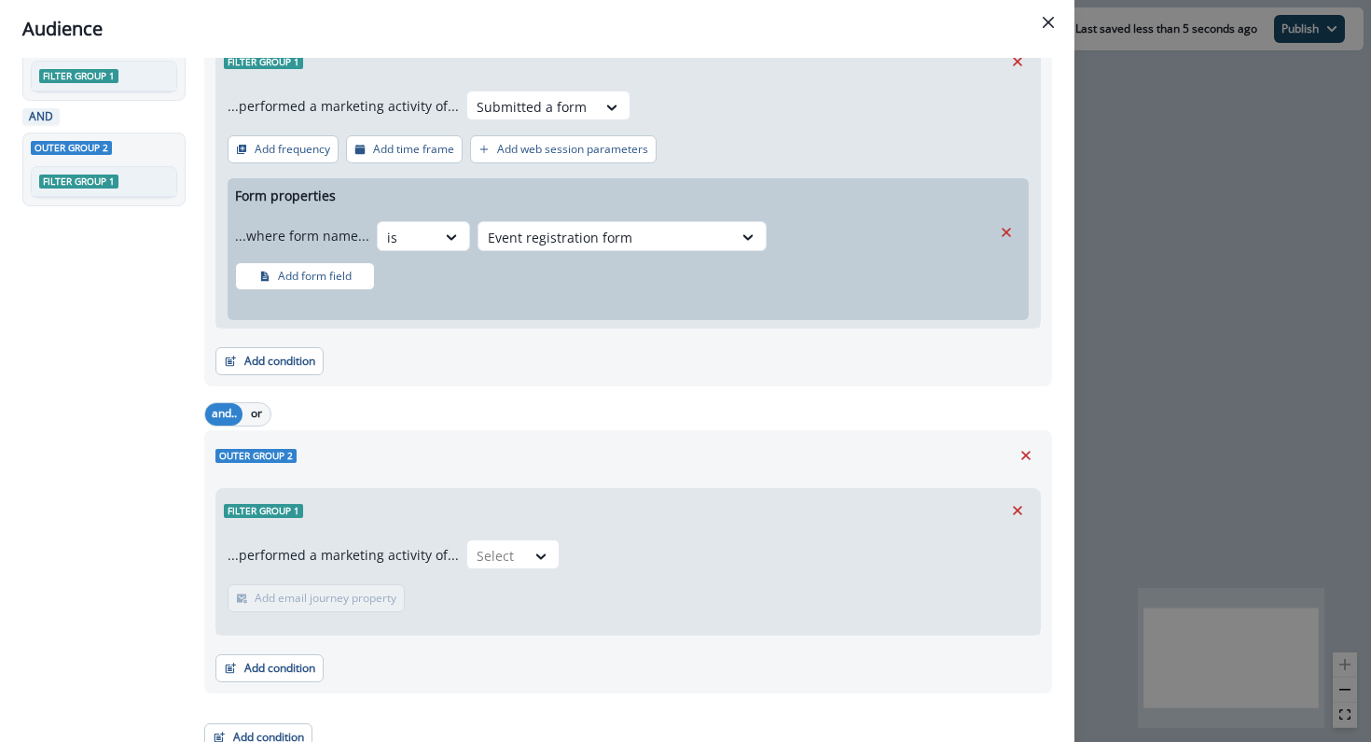
scroll to position [136, 0]
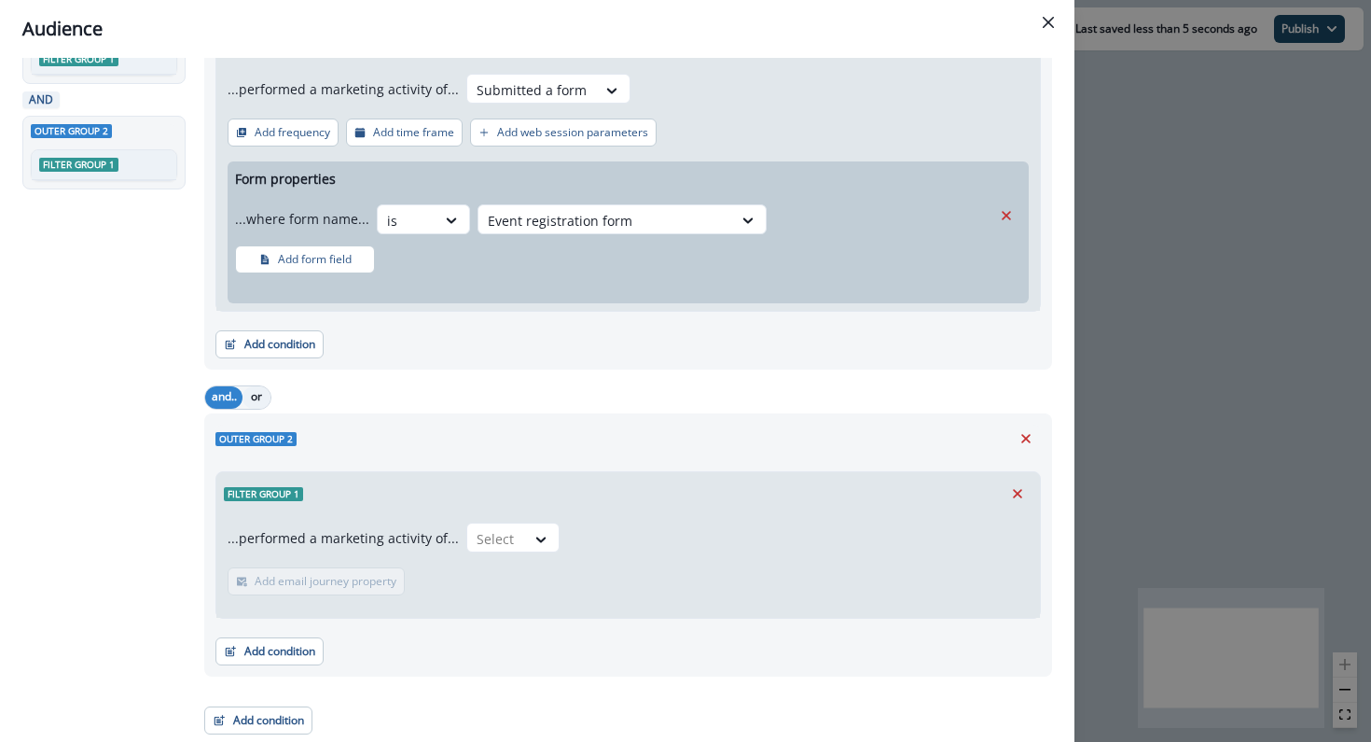
click at [254, 395] on button "or" at bounding box center [257, 397] width 28 height 22
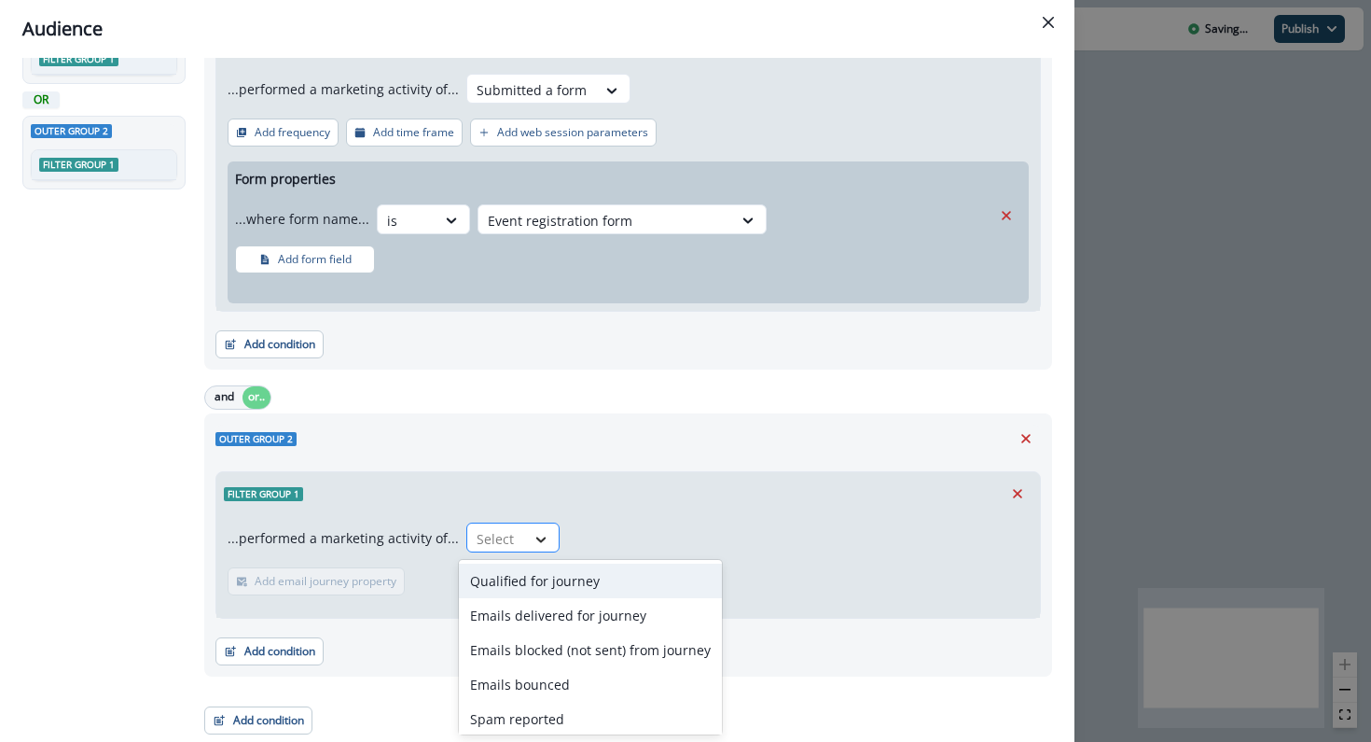
click at [525, 536] on div at bounding box center [541, 539] width 32 height 19
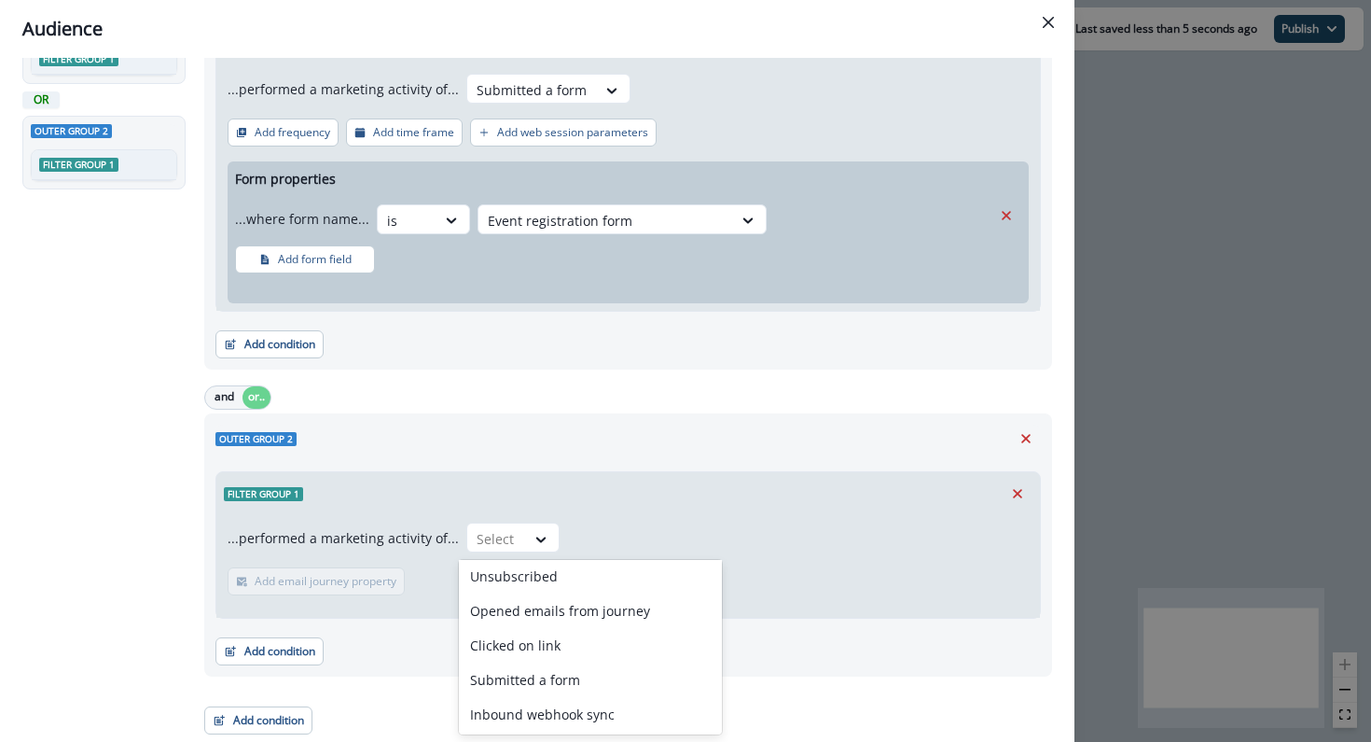
scroll to position [178, 0]
click at [508, 688] on div "Submitted a form" at bounding box center [590, 678] width 263 height 35
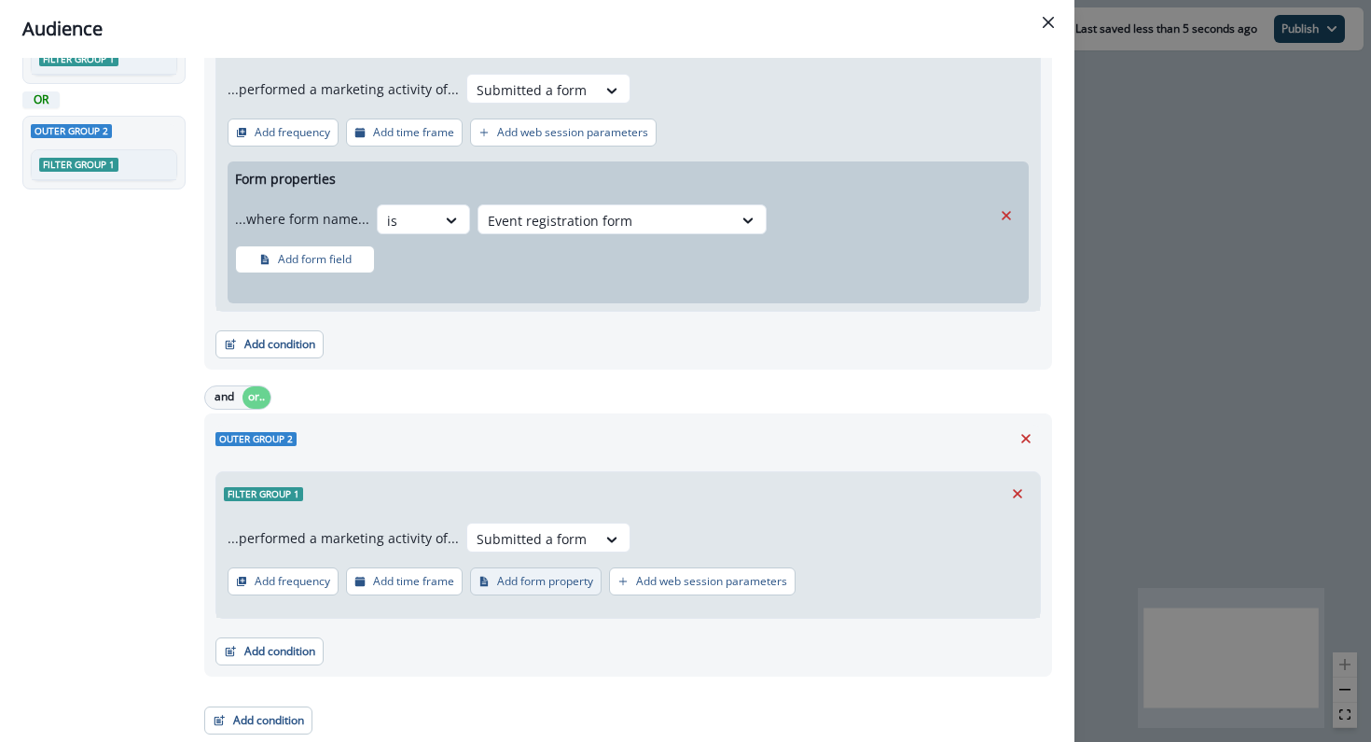
click at [507, 582] on p "Add form property" at bounding box center [545, 581] width 96 height 13
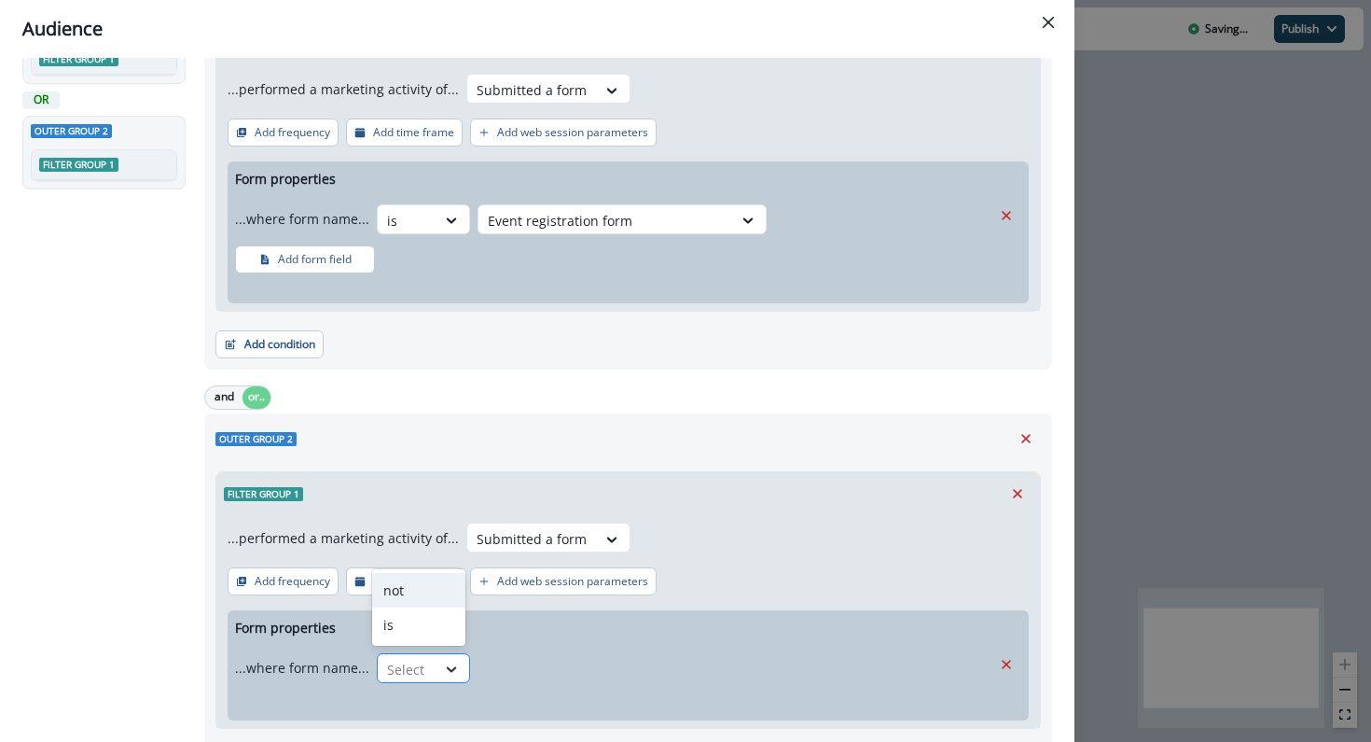
click at [443, 660] on icon at bounding box center [451, 669] width 17 height 19
click at [434, 617] on div "is" at bounding box center [418, 624] width 93 height 35
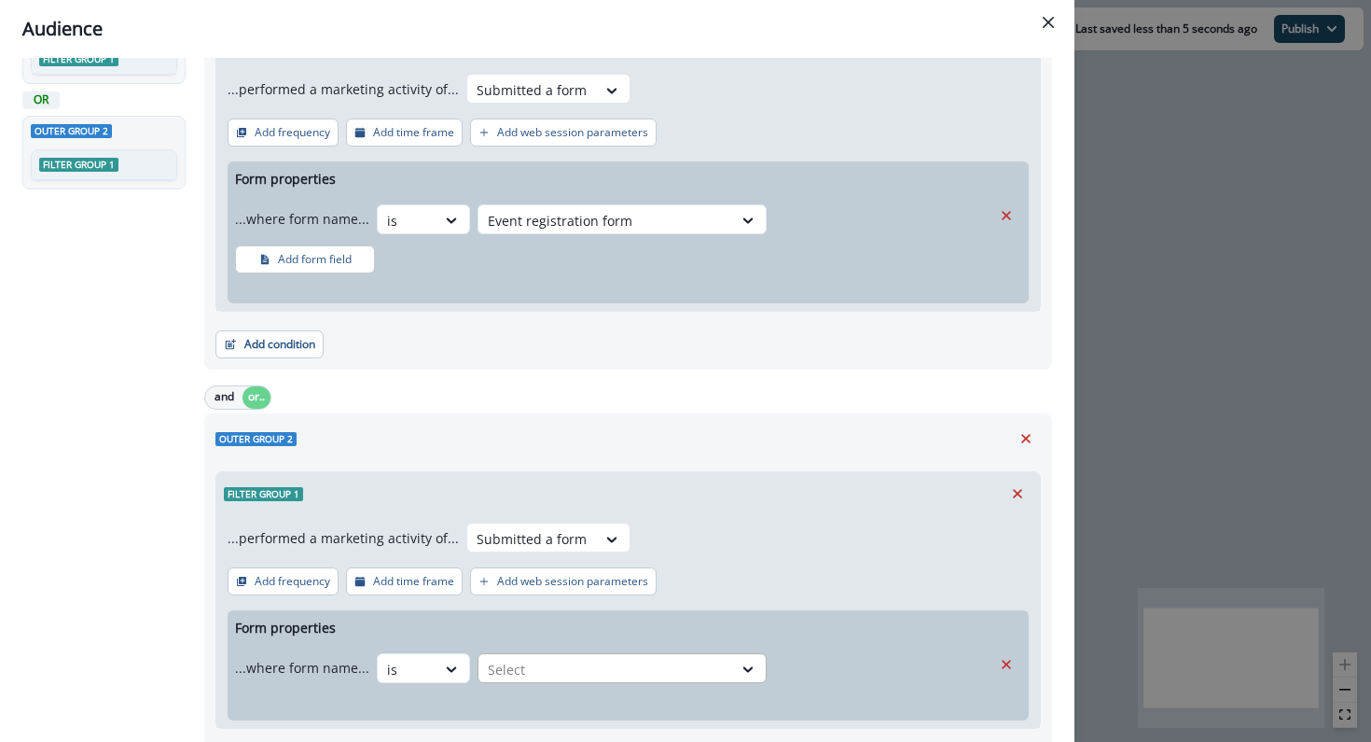
click at [633, 673] on div at bounding box center [605, 669] width 235 height 23
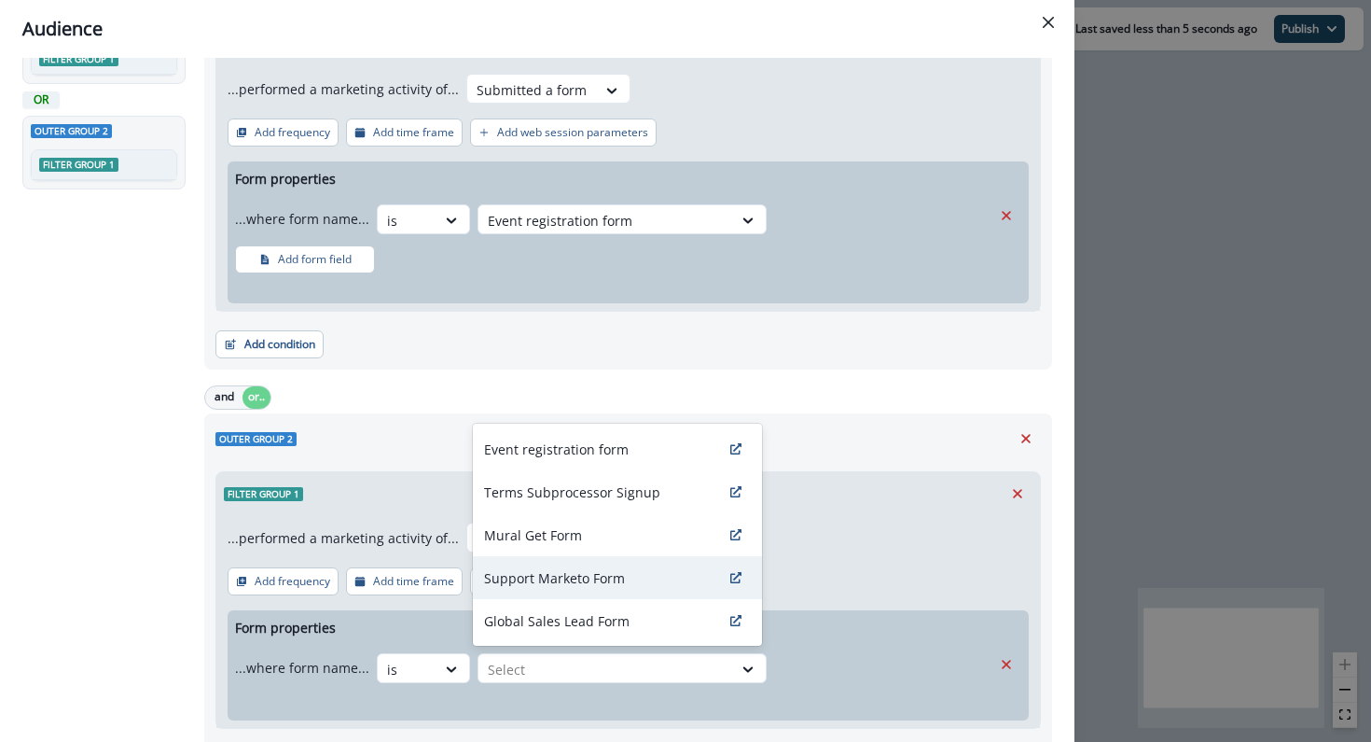
click at [633, 588] on div "Support Marketo Form" at bounding box center [617, 577] width 289 height 43
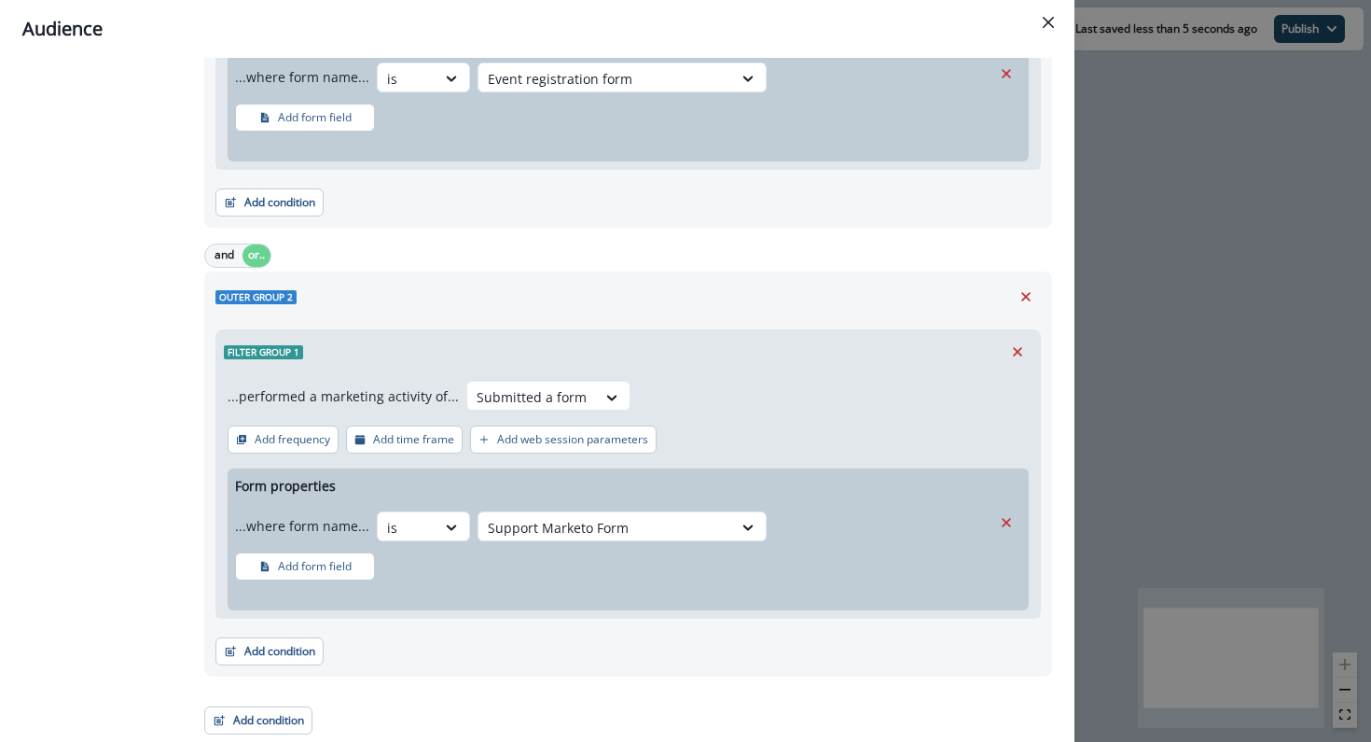
scroll to position [0, 0]
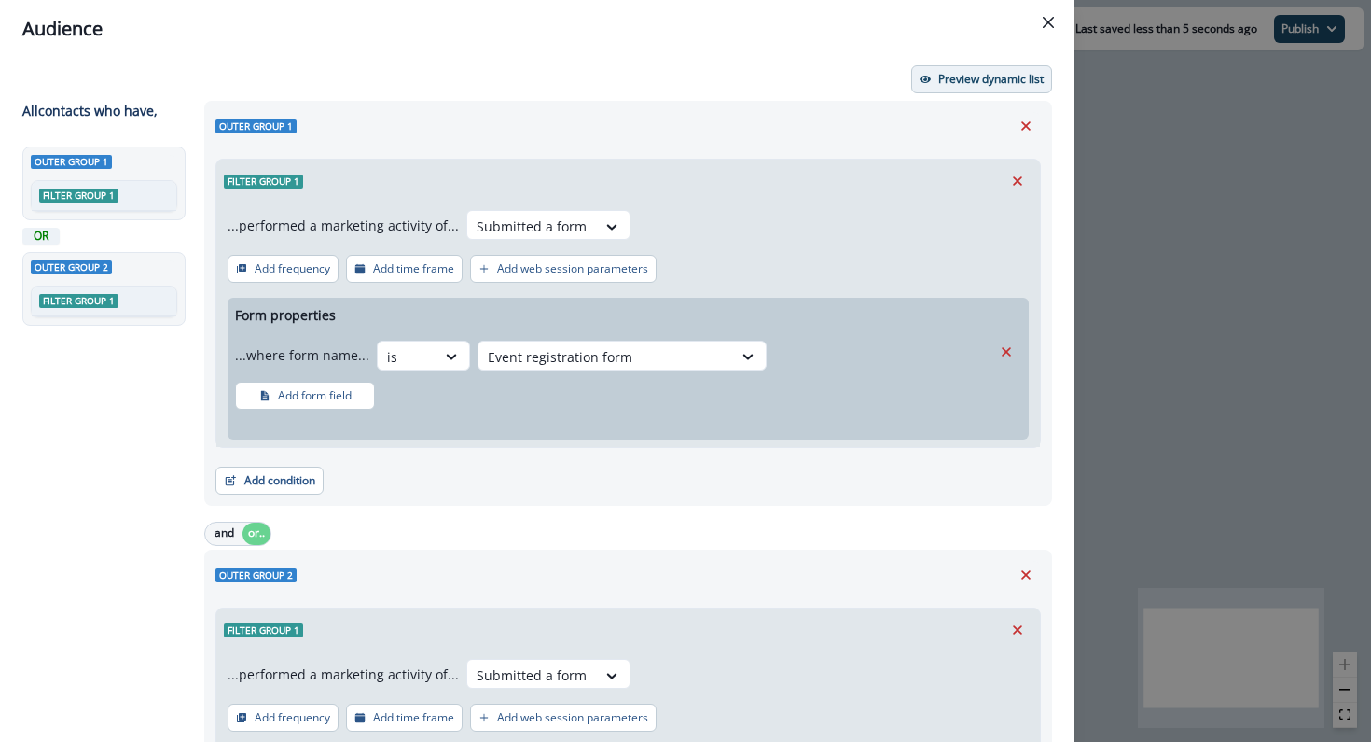
click at [970, 69] on button "Preview dynamic list" at bounding box center [982, 79] width 141 height 28
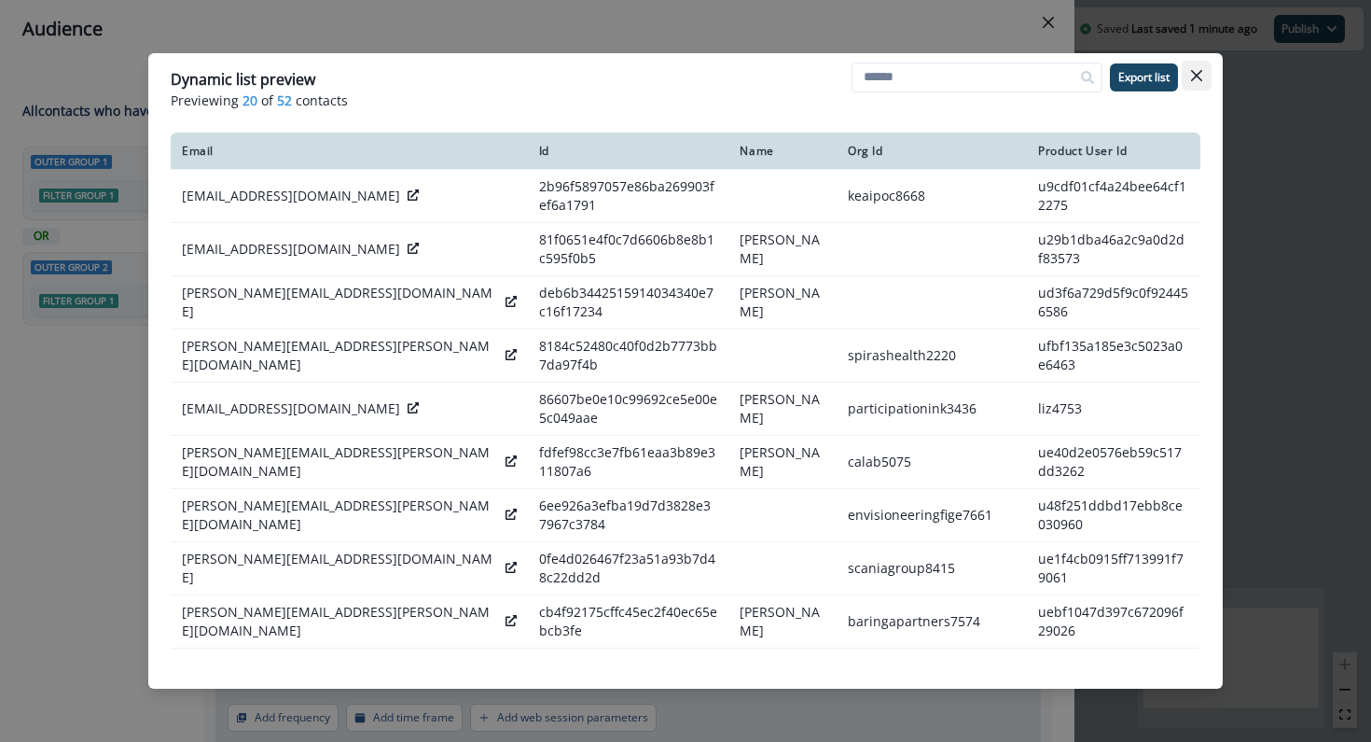
click at [1197, 72] on icon "Close" at bounding box center [1196, 75] width 11 height 11
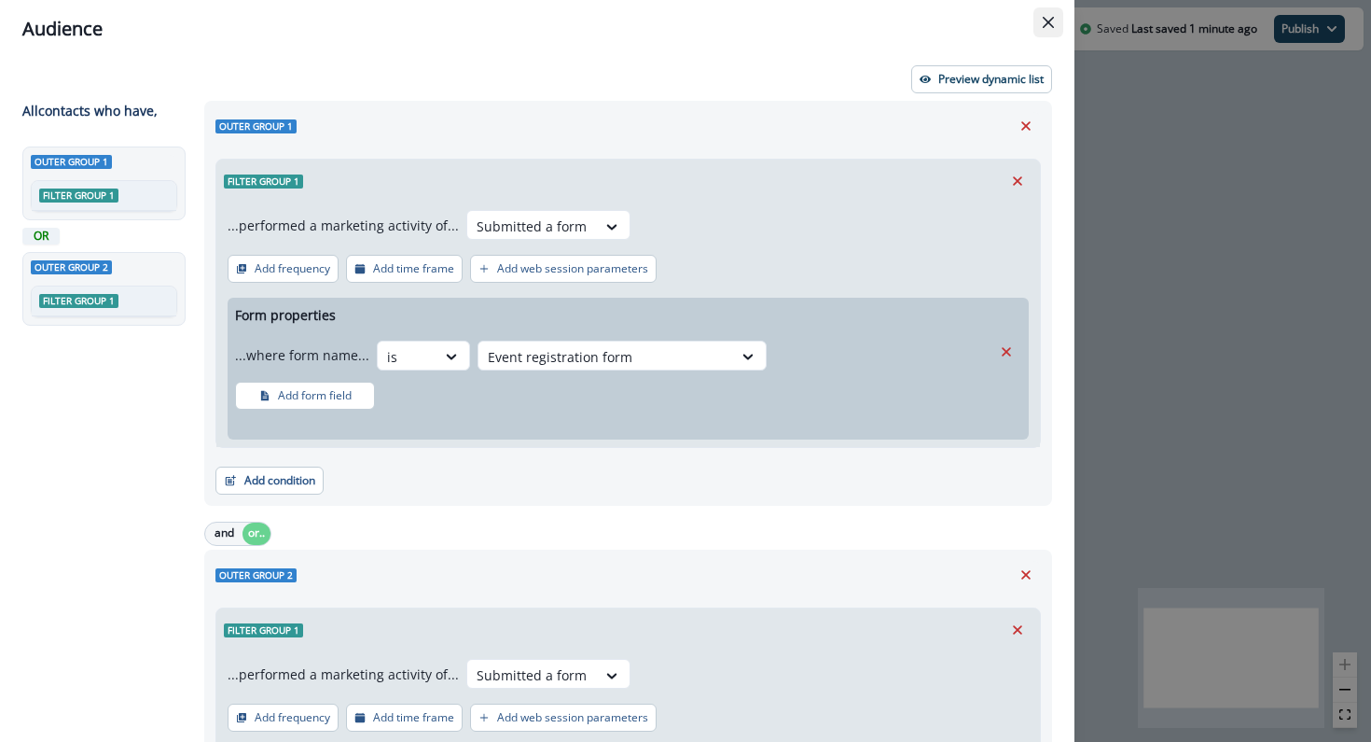
click at [1038, 13] on button "Close" at bounding box center [1049, 22] width 30 height 30
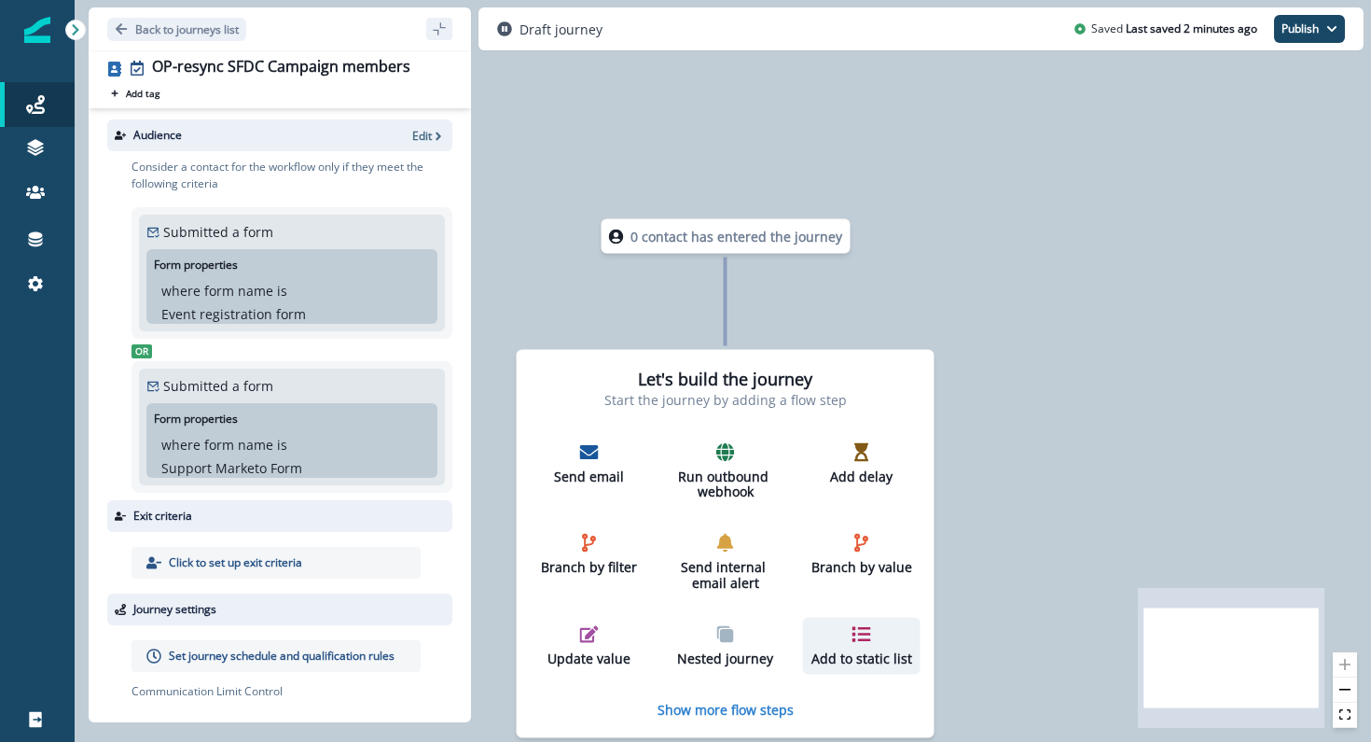
click at [828, 633] on div "Add to static list" at bounding box center [862, 645] width 103 height 42
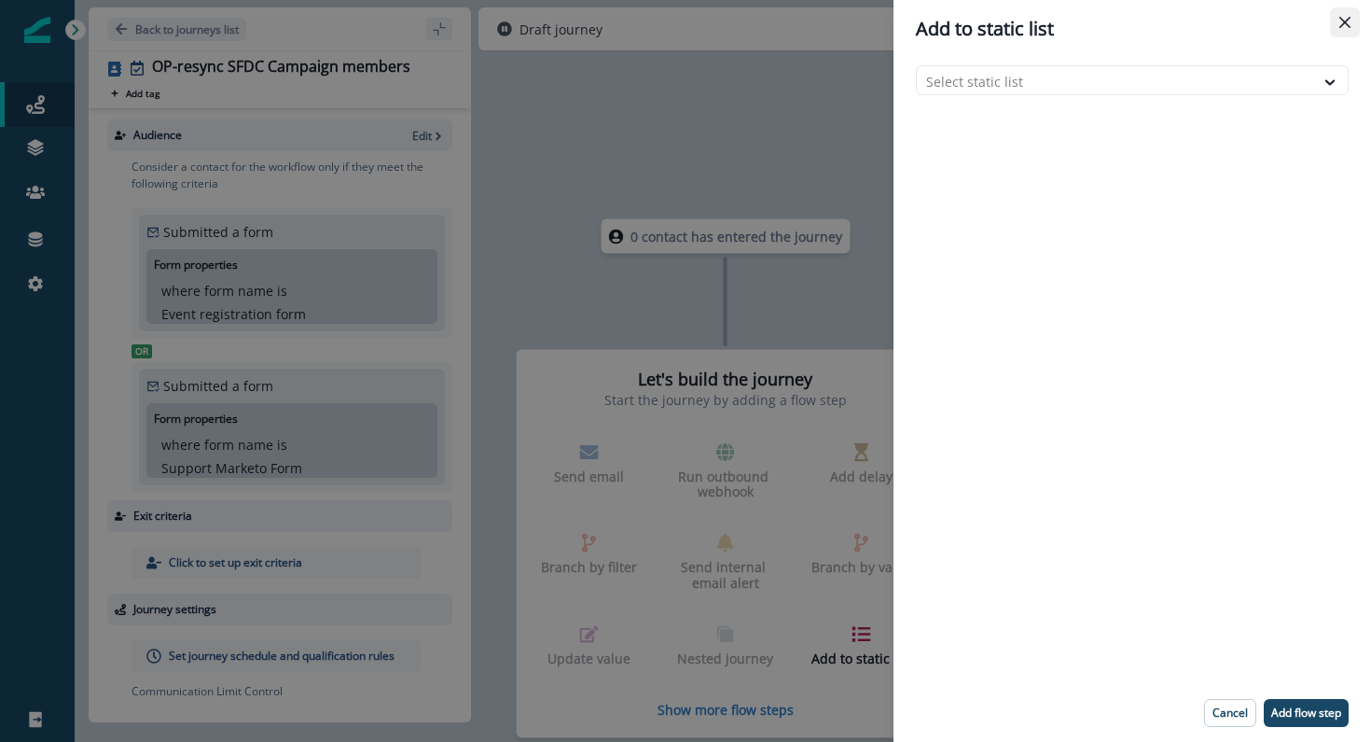
click at [1345, 19] on icon "Close" at bounding box center [1345, 22] width 11 height 11
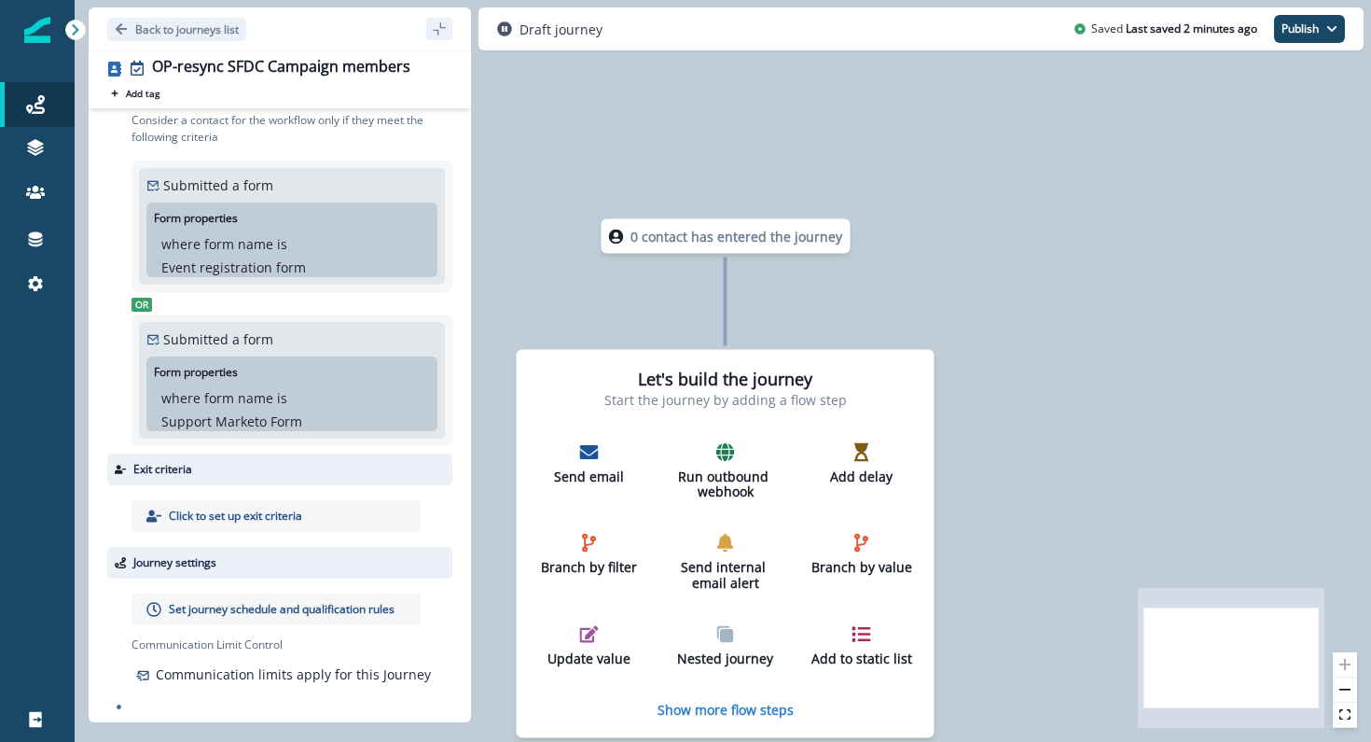
scroll to position [49, 0]
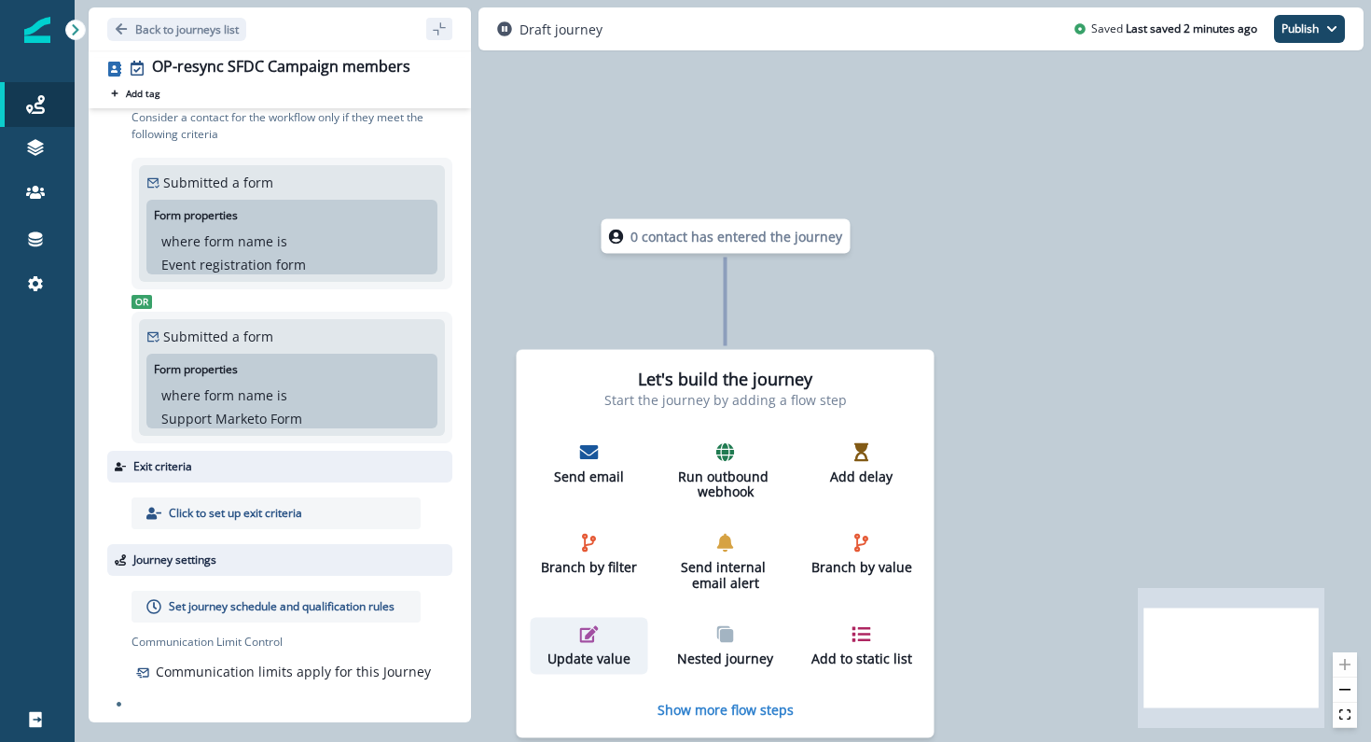
click at [565, 641] on div "Update value" at bounding box center [589, 645] width 103 height 42
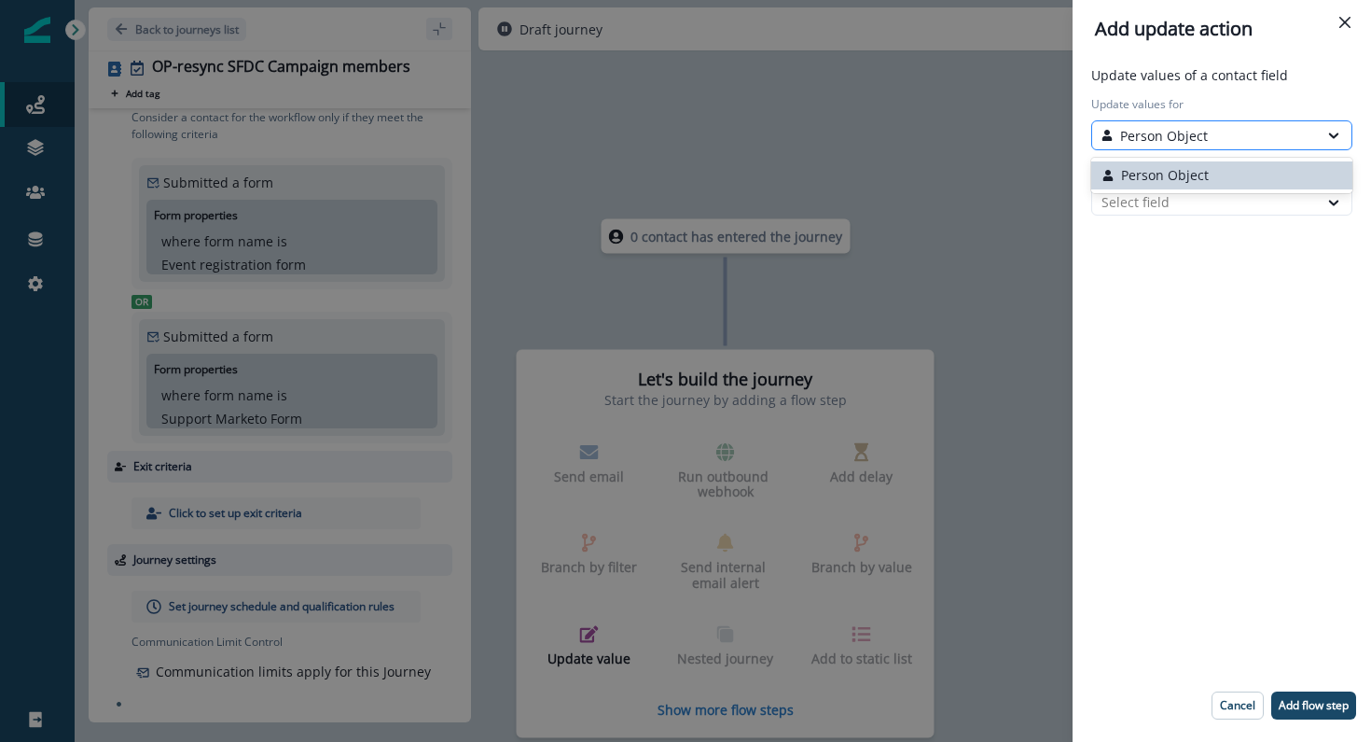
click at [1179, 139] on p "Person Object" at bounding box center [1164, 136] width 88 height 20
click at [1180, 140] on p "Person Object" at bounding box center [1164, 136] width 88 height 20
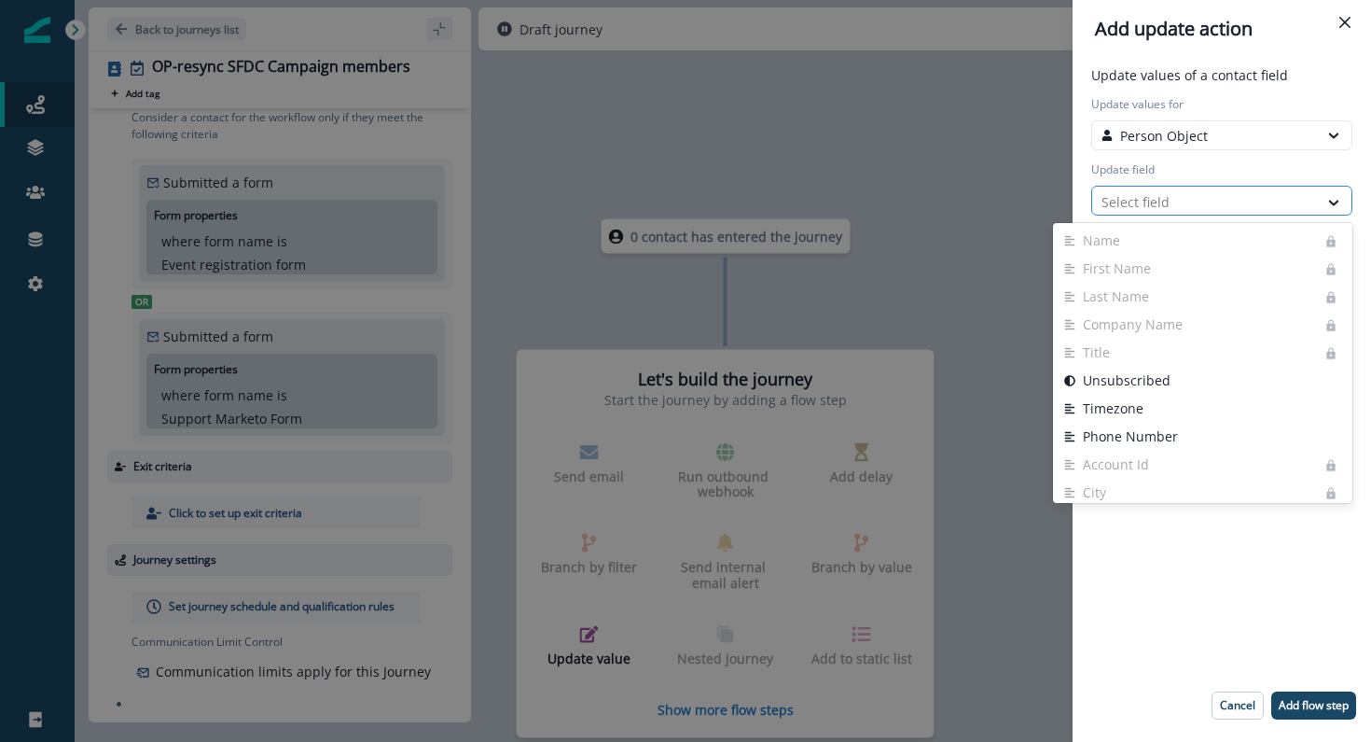
click at [1153, 205] on div at bounding box center [1205, 201] width 207 height 23
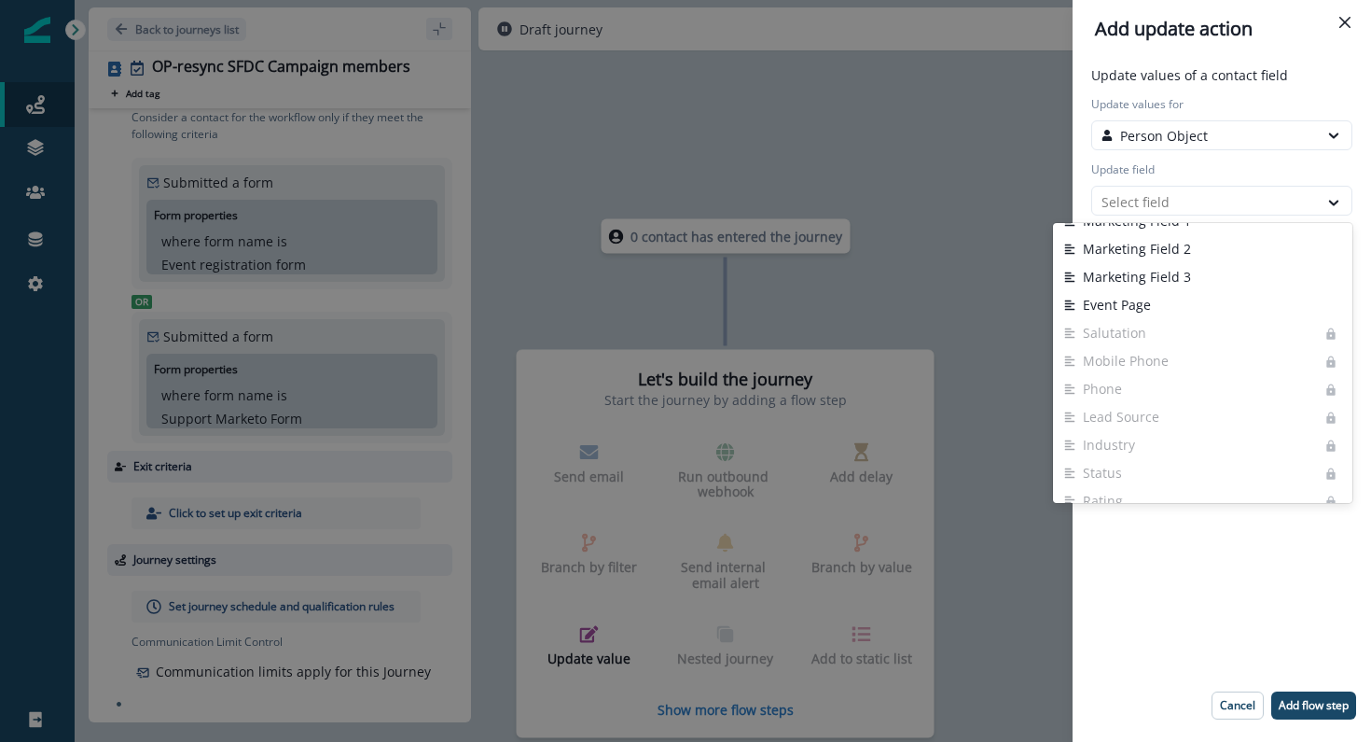
scroll to position [735, 0]
click at [1238, 696] on button "Cancel" at bounding box center [1238, 705] width 52 height 28
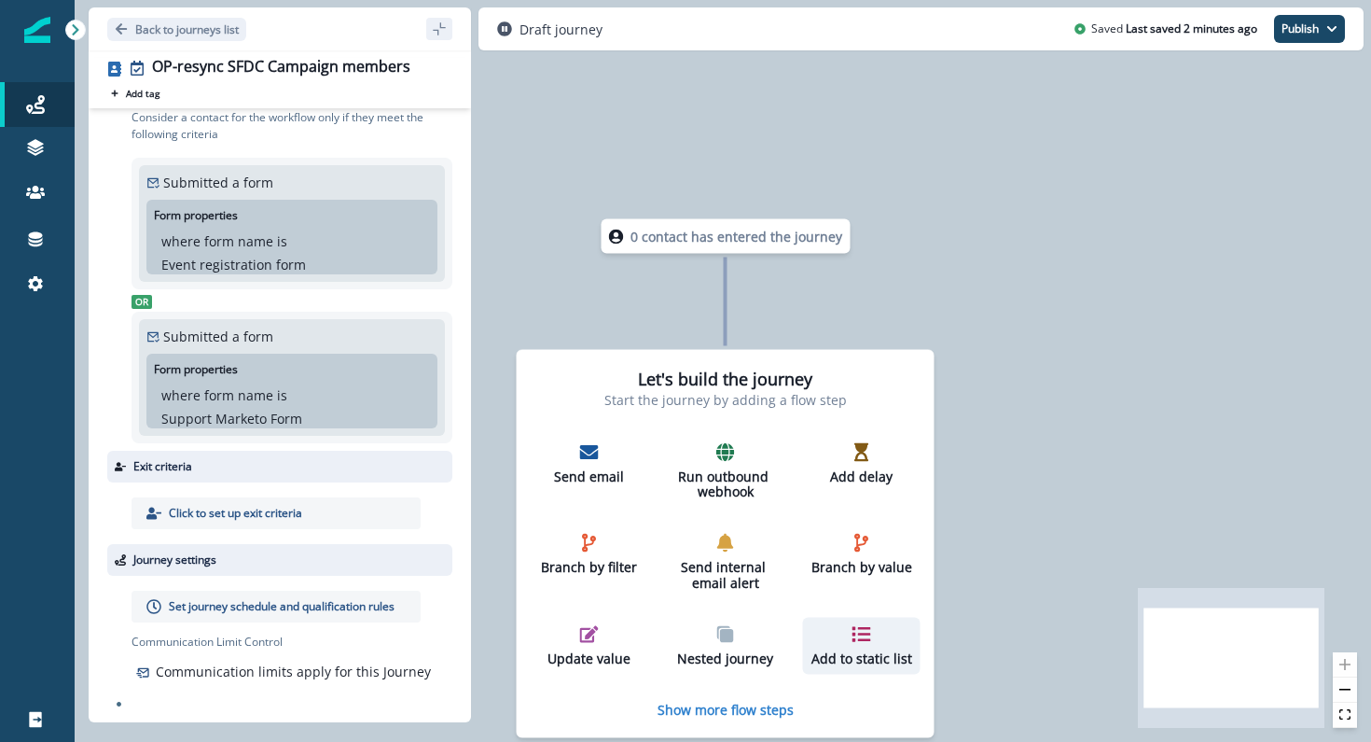
click at [853, 658] on p "Add to static list" at bounding box center [862, 658] width 103 height 16
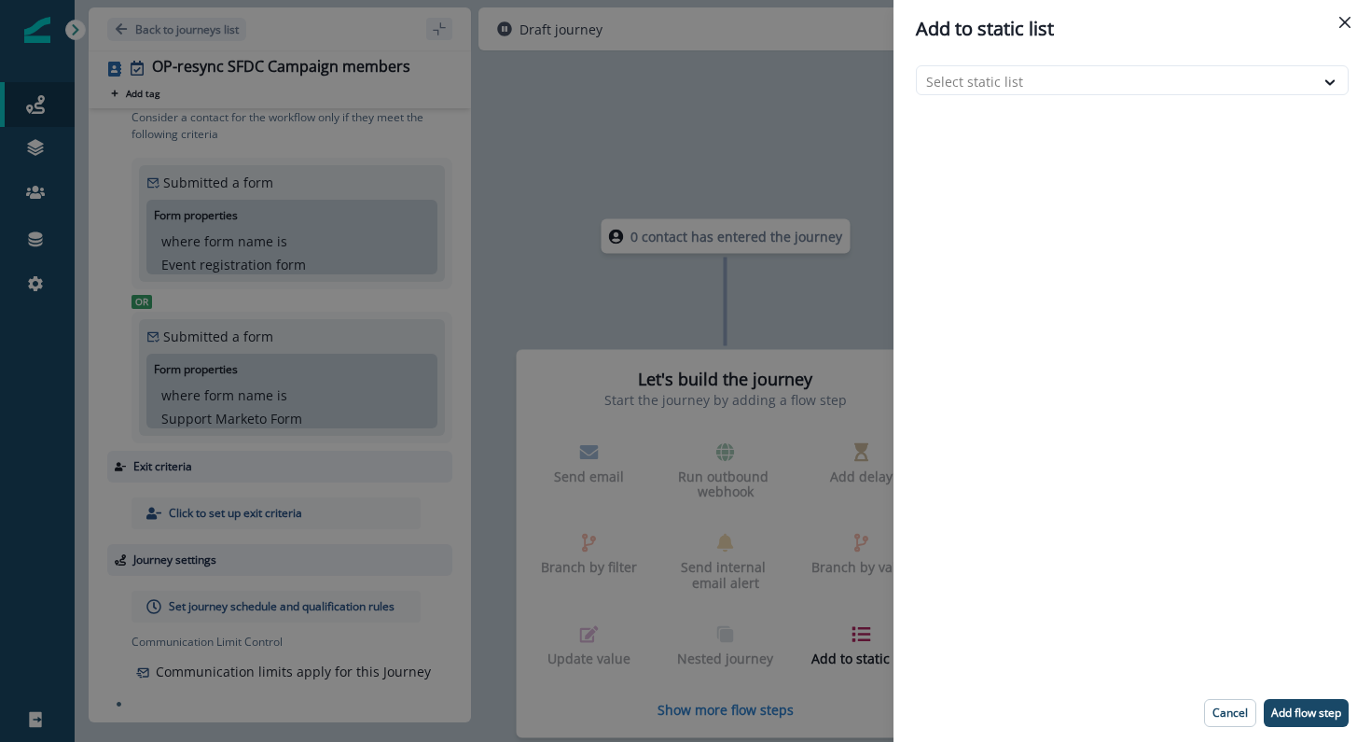
click at [1034, 62] on div "Select static list" at bounding box center [1133, 371] width 478 height 626
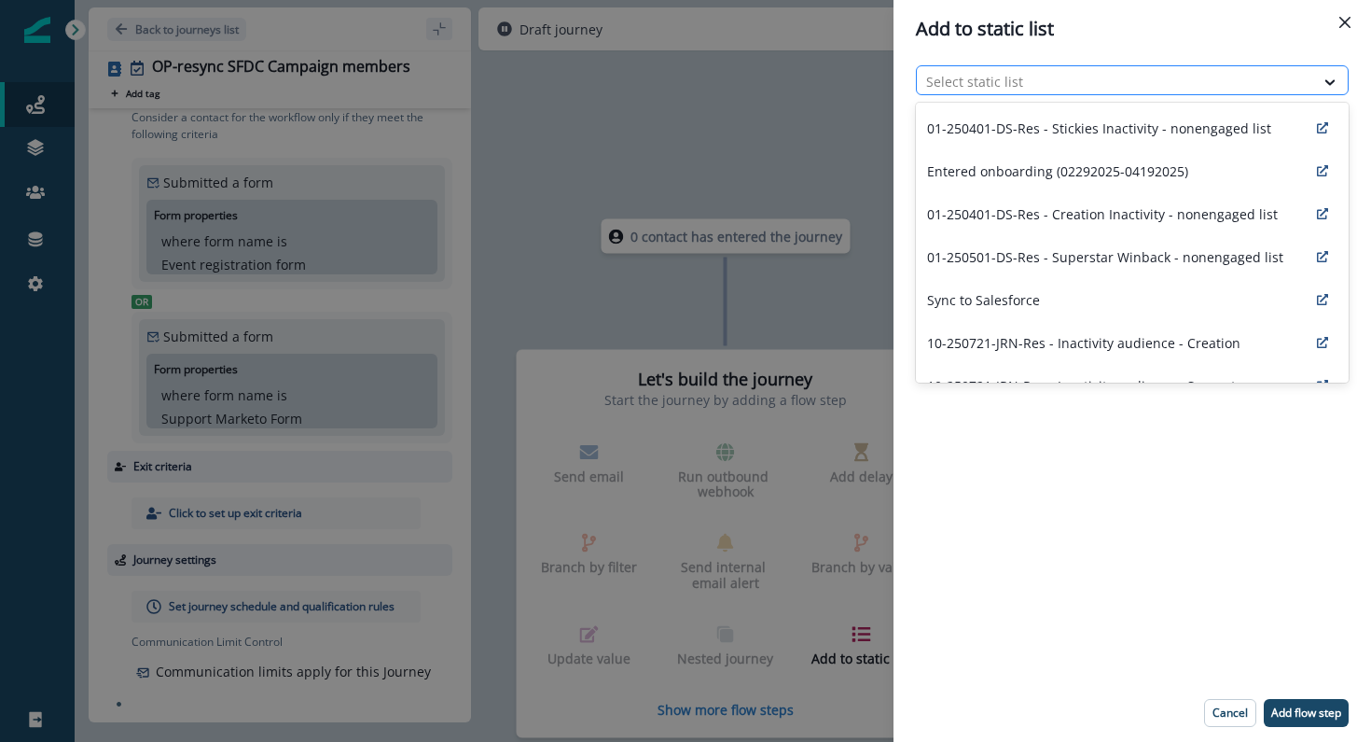
click at [1034, 77] on div at bounding box center [1115, 81] width 379 height 23
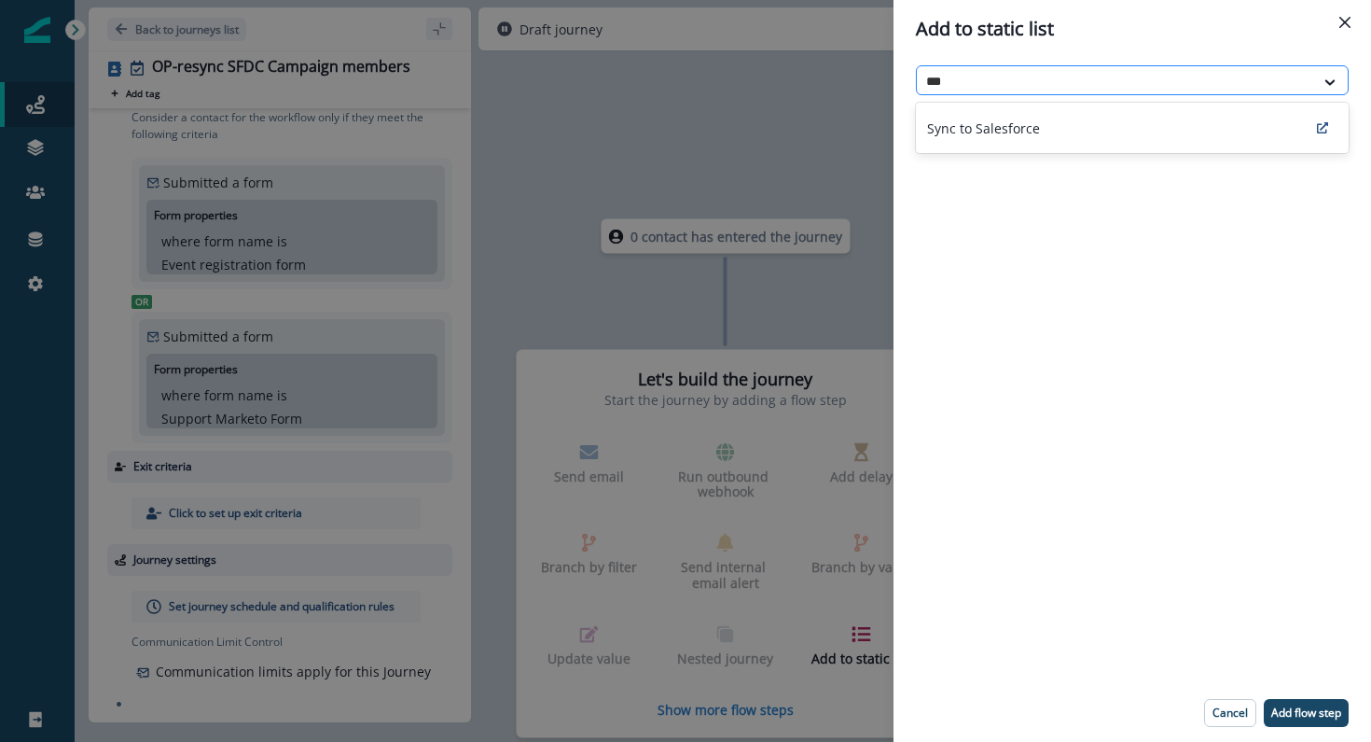
type input "****"
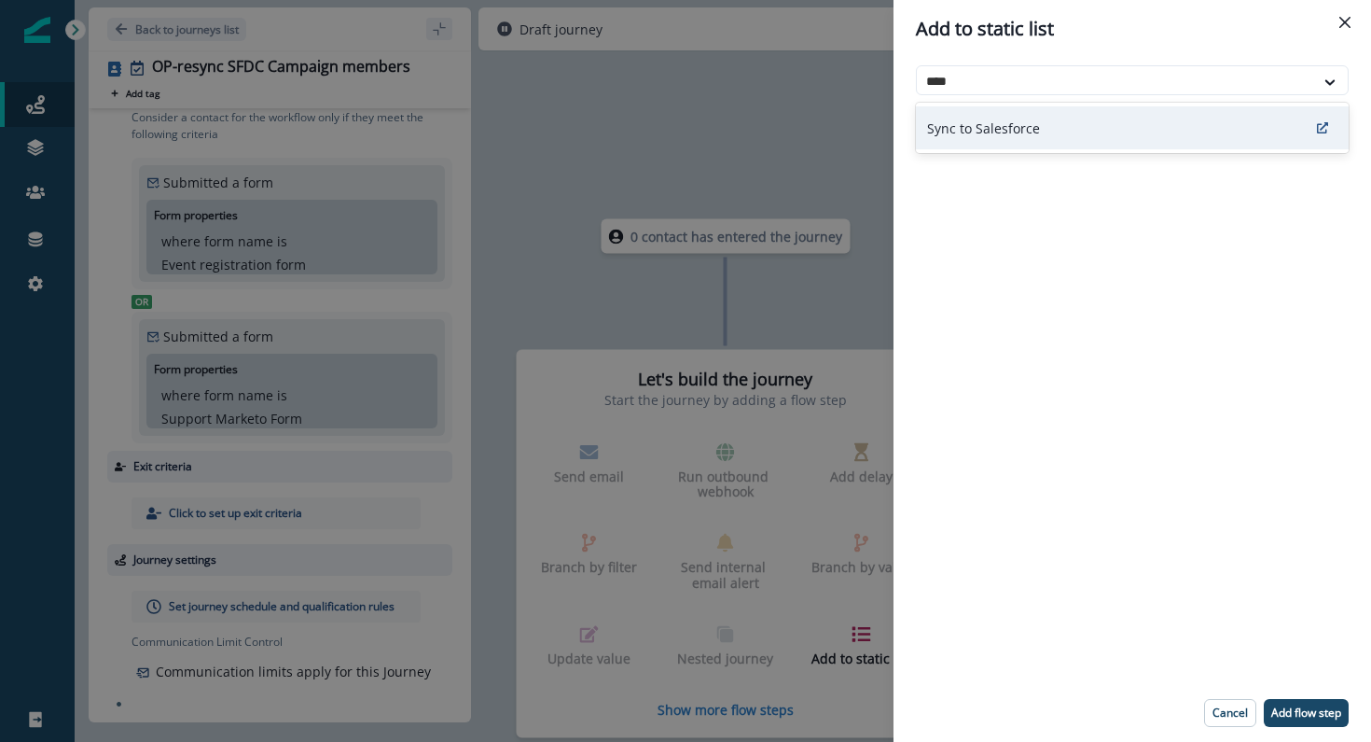
click at [1056, 124] on div "Sync to Salesforce" at bounding box center [1132, 127] width 433 height 43
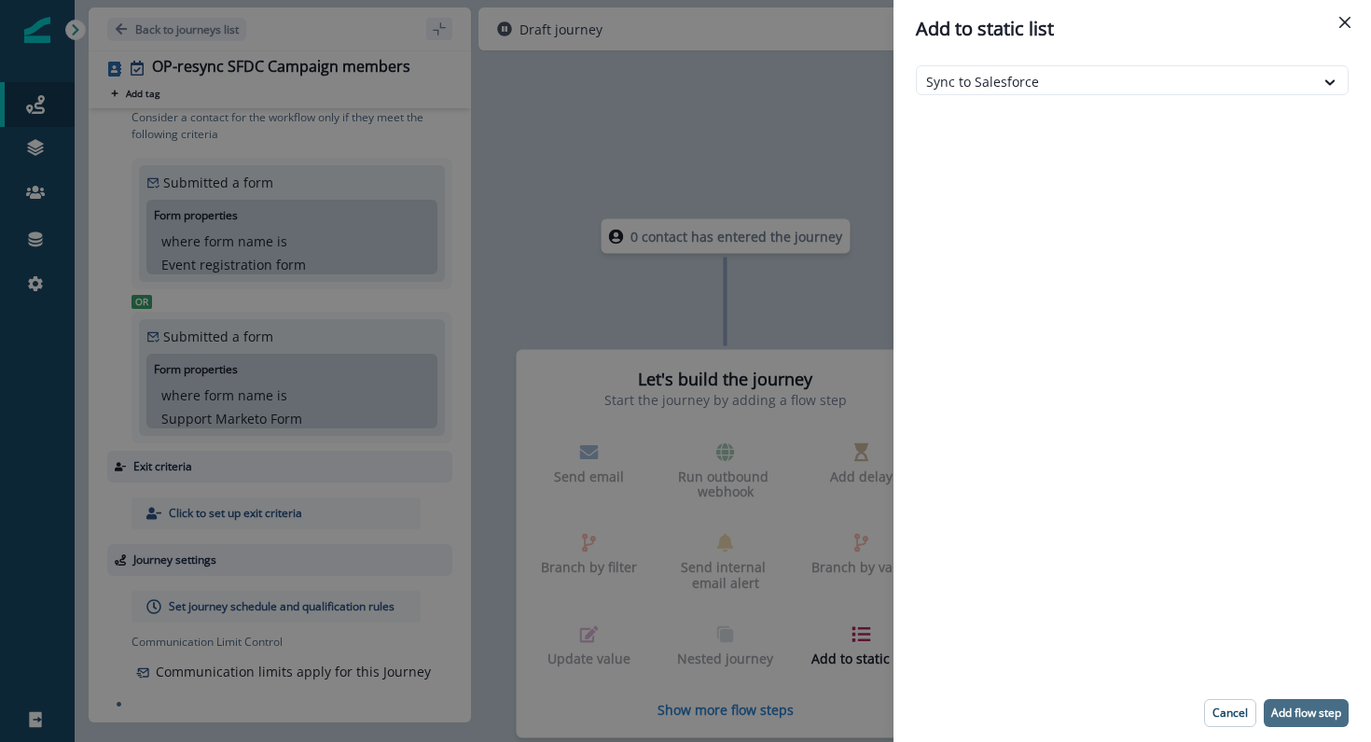
click at [1302, 716] on p "Add flow step" at bounding box center [1307, 712] width 70 height 13
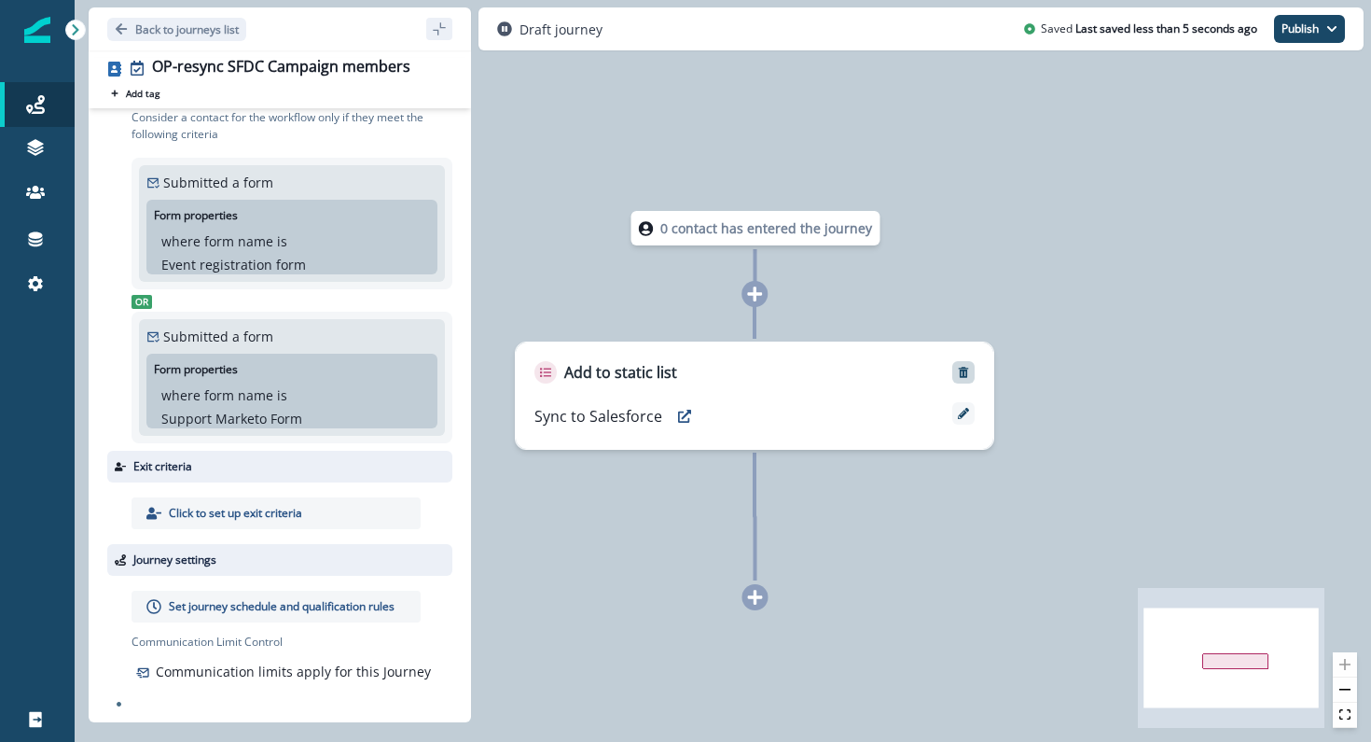
click at [963, 369] on icon "Remove" at bounding box center [964, 372] width 10 height 11
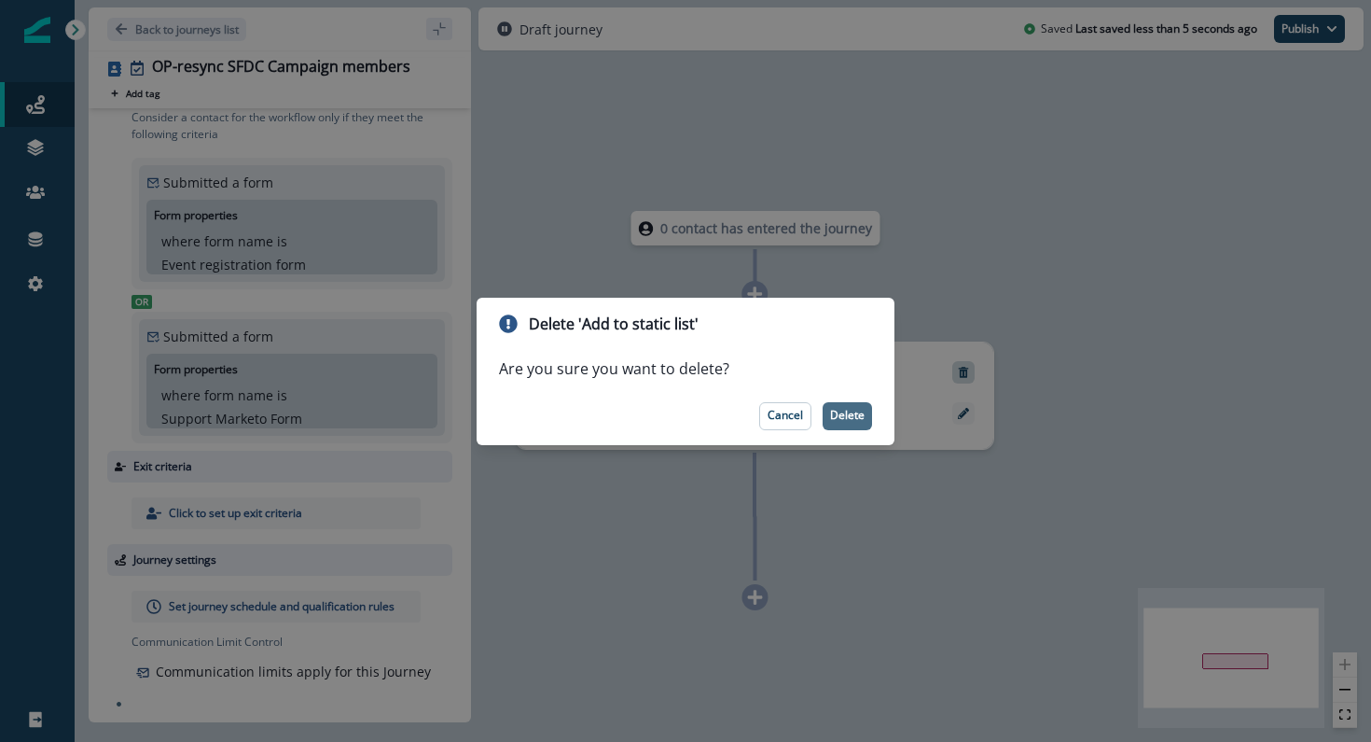
click at [842, 422] on p "Delete" at bounding box center [847, 415] width 35 height 13
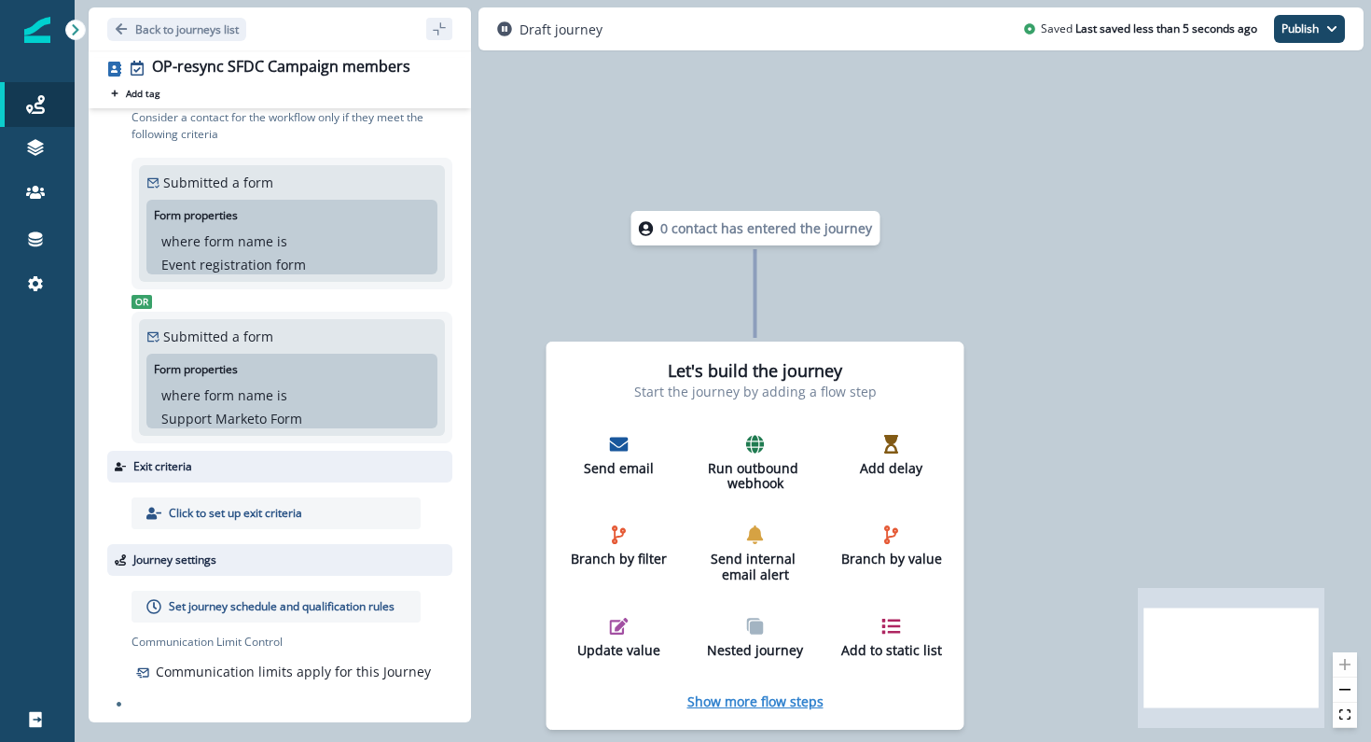
click at [742, 703] on p "Show more flow steps" at bounding box center [756, 701] width 136 height 18
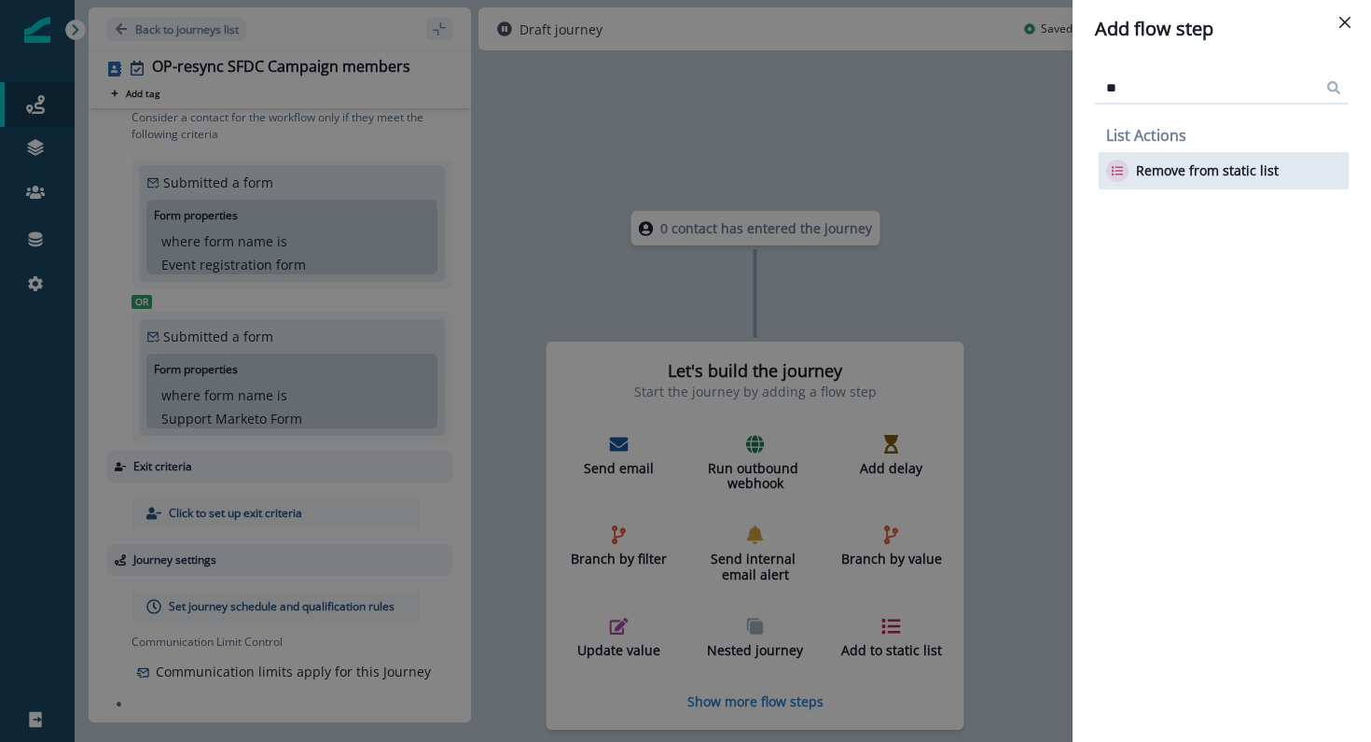
type input "**"
click at [1222, 167] on p "Remove from static list" at bounding box center [1207, 171] width 143 height 16
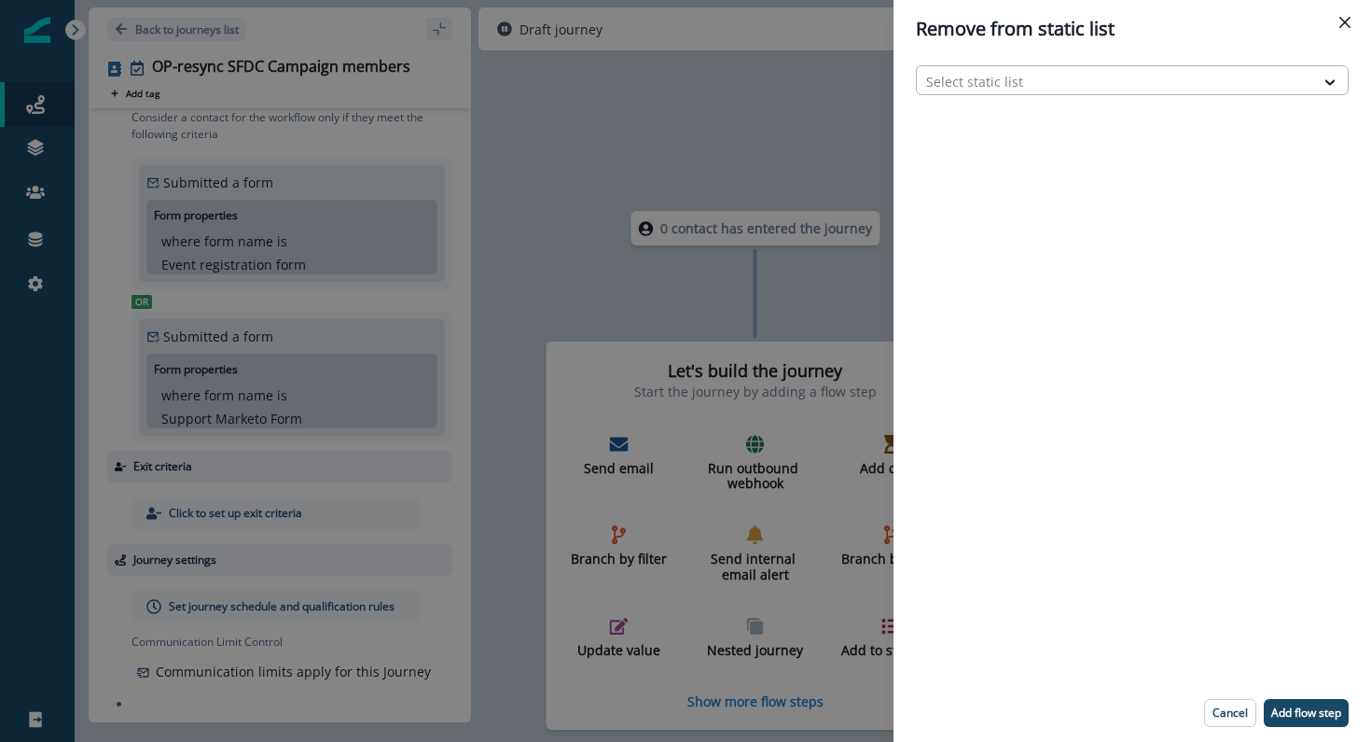
click at [1012, 74] on div at bounding box center [1115, 81] width 379 height 23
type input "****"
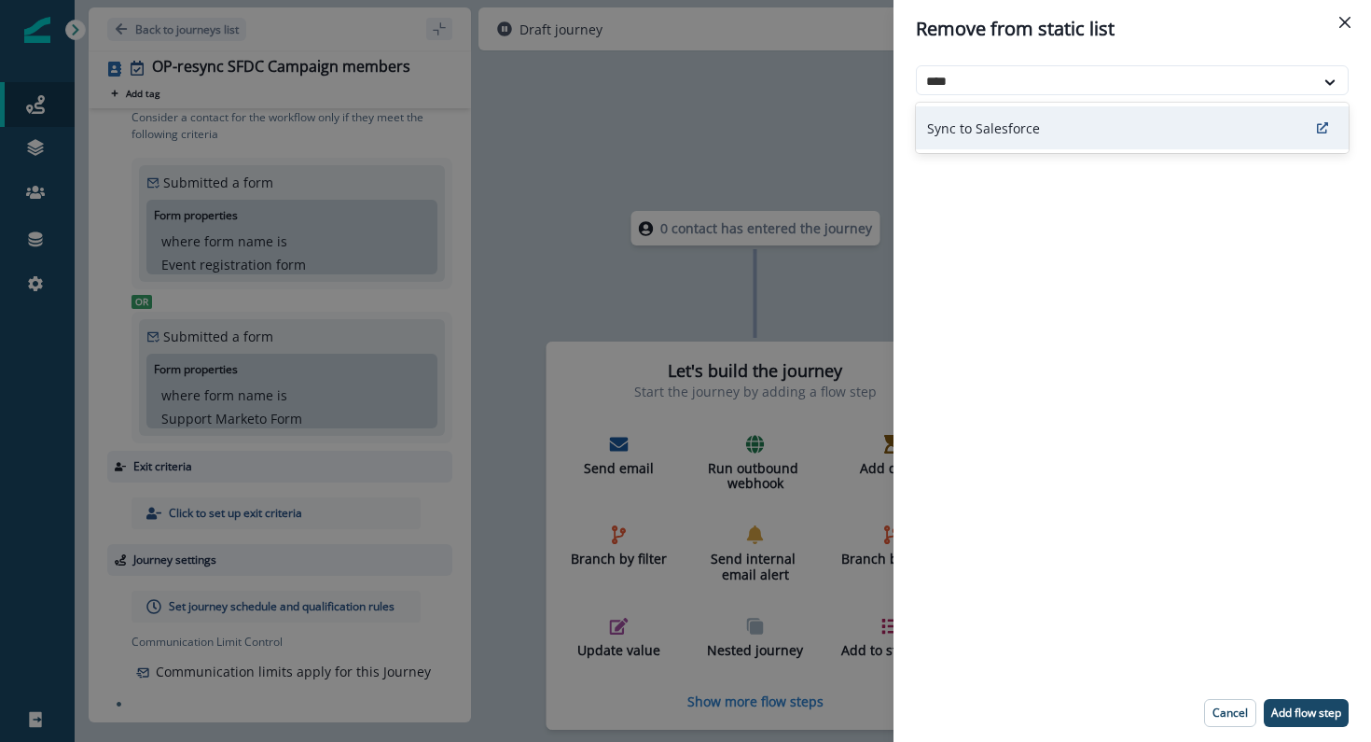
click at [978, 110] on div "Sync to Salesforce" at bounding box center [1132, 127] width 433 height 43
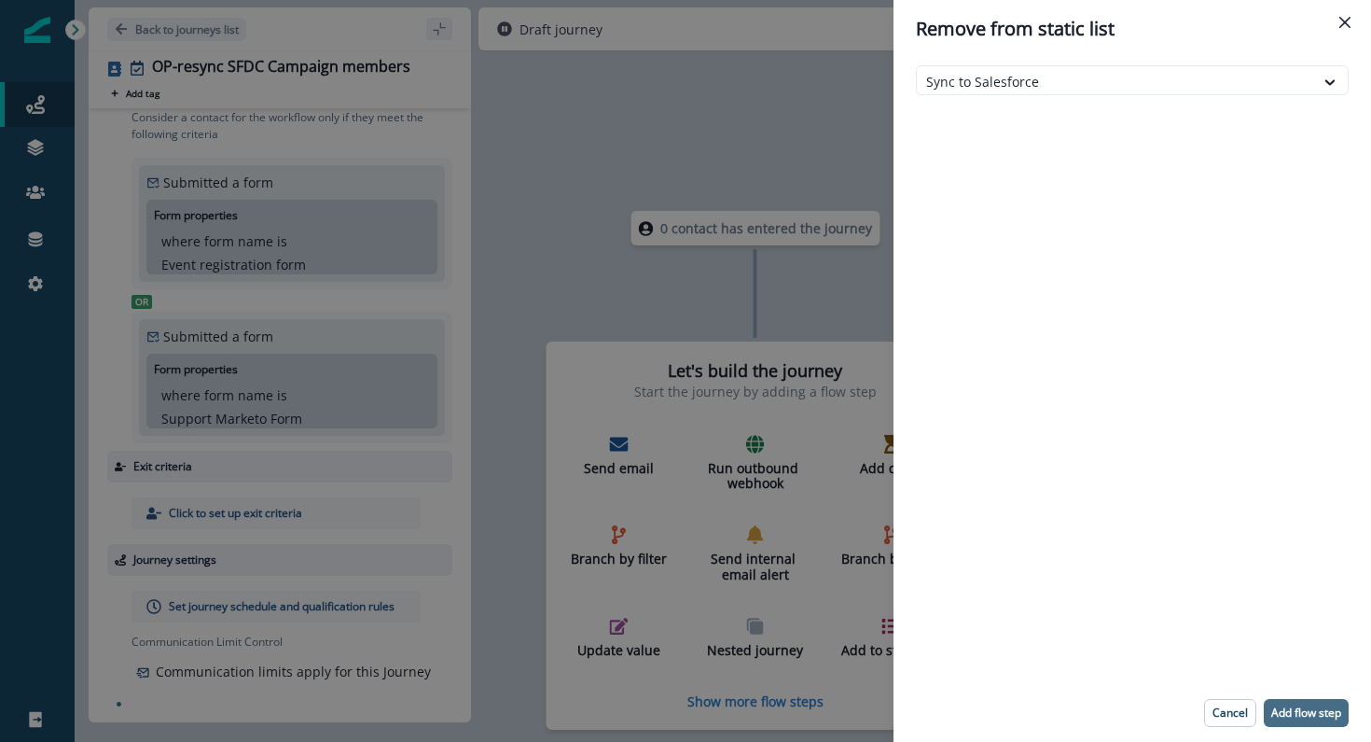
click at [1306, 710] on p "Add flow step" at bounding box center [1307, 712] width 70 height 13
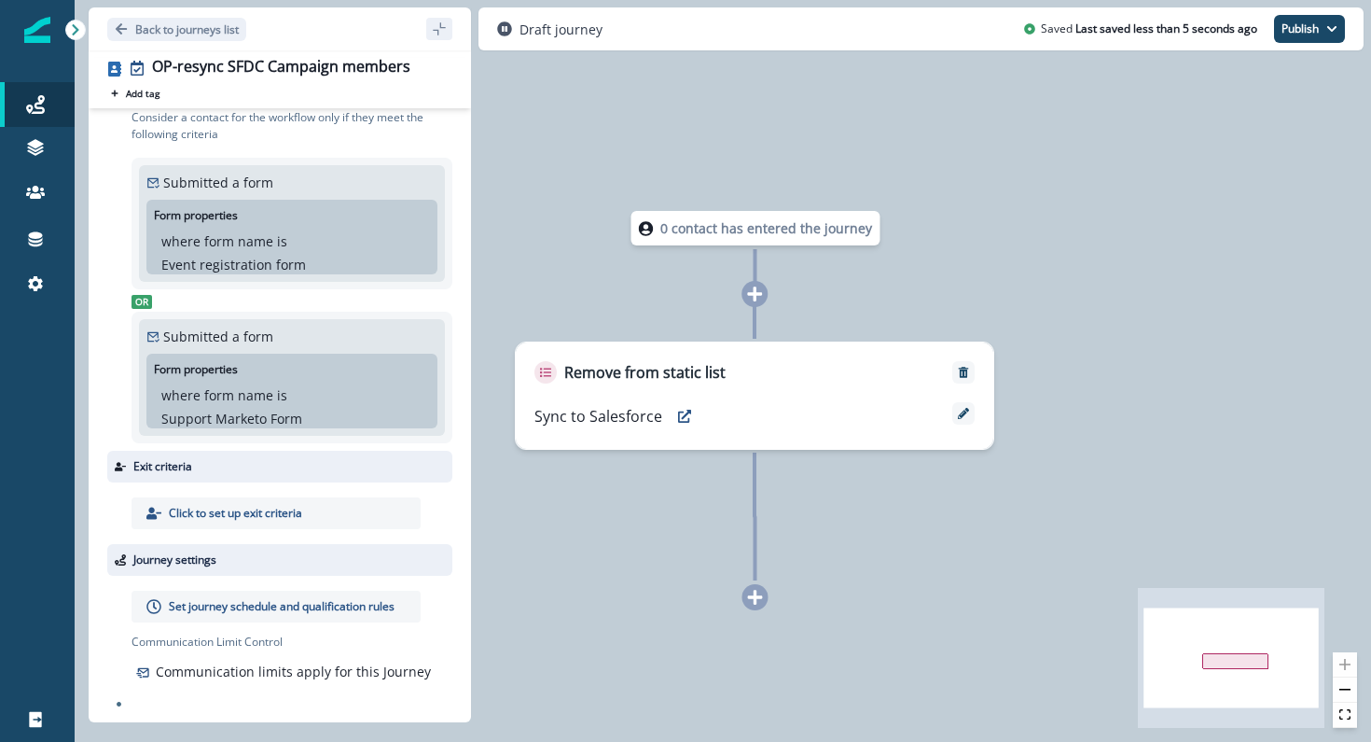
click at [759, 605] on div at bounding box center [756, 597] width 26 height 26
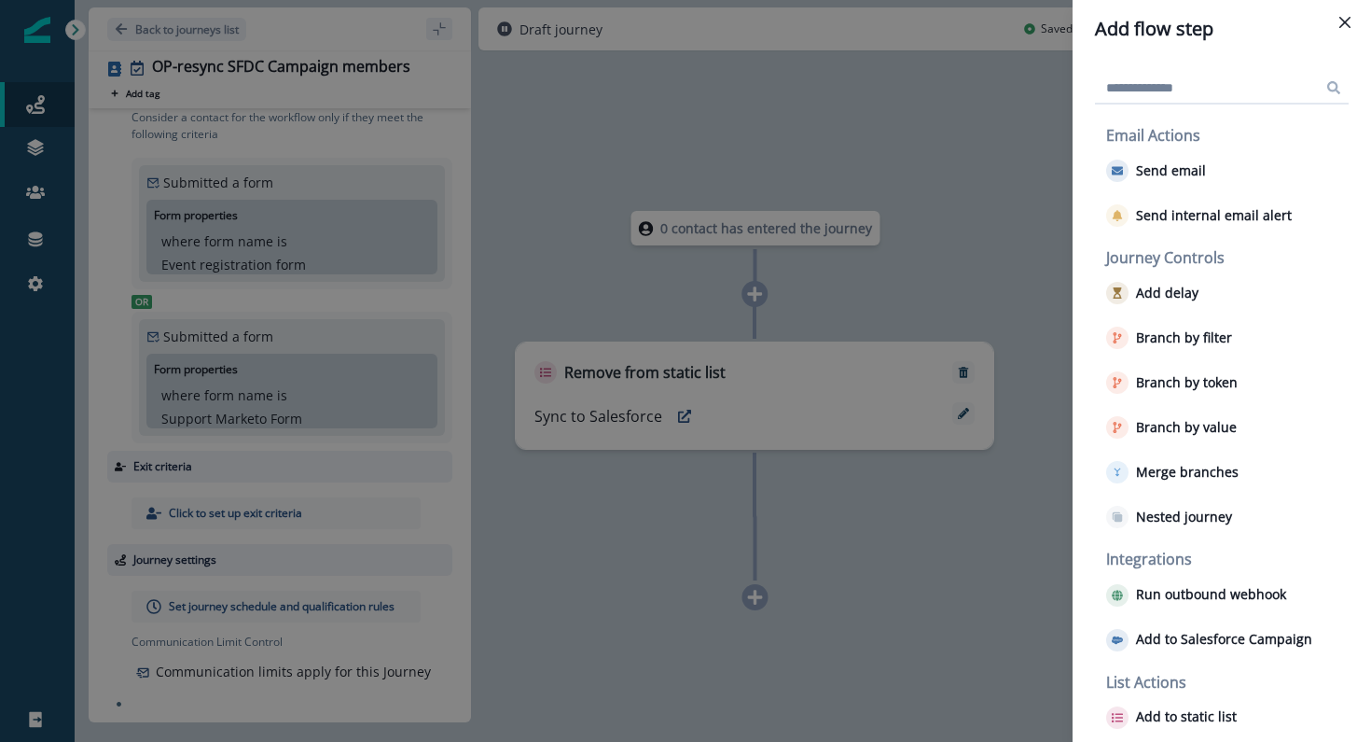
scroll to position [59, 0]
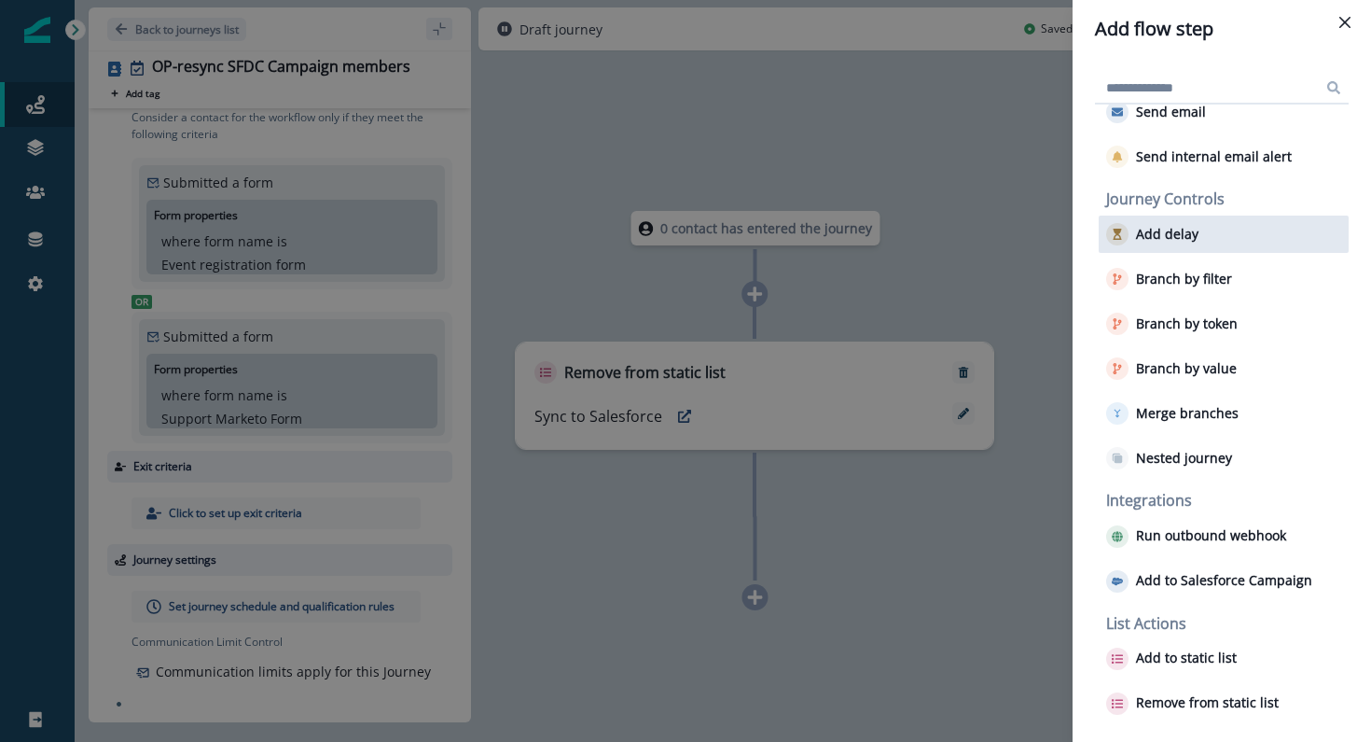
click at [1189, 235] on p "Add delay" at bounding box center [1167, 235] width 63 height 16
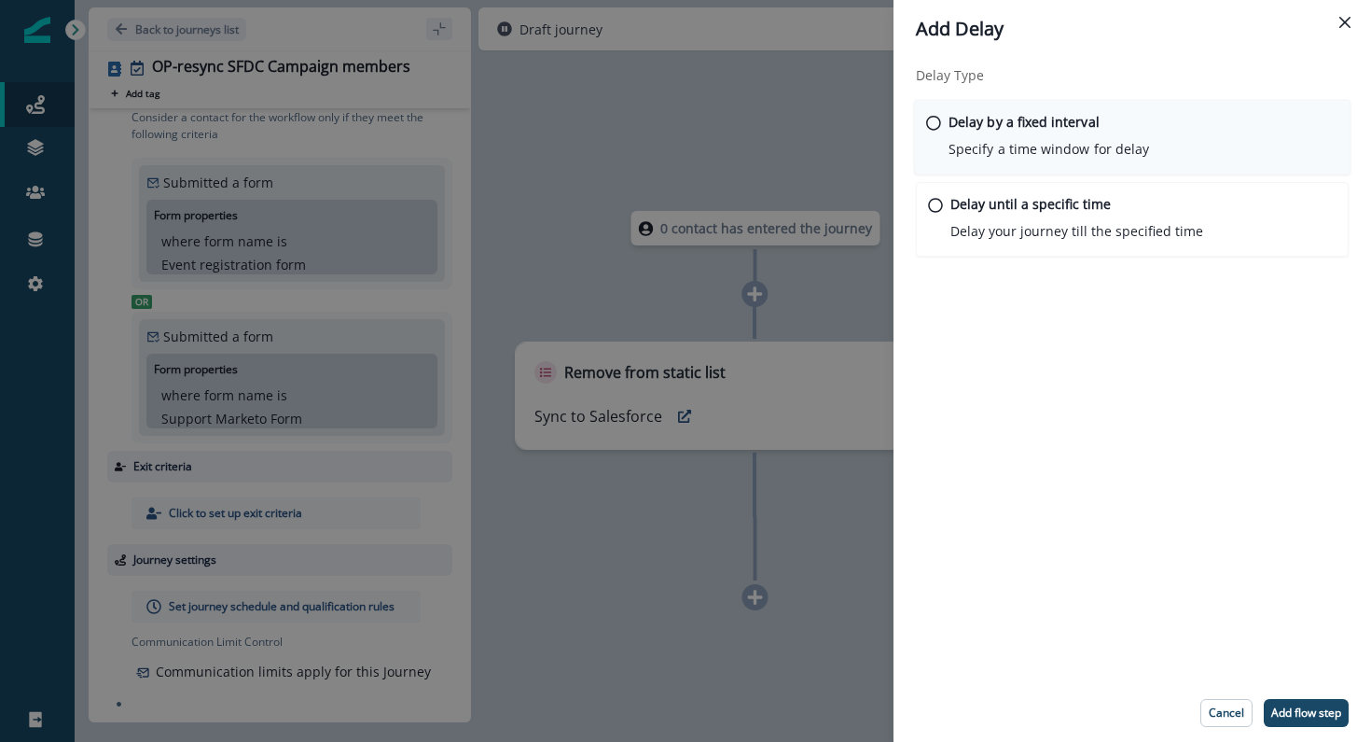
click at [981, 137] on div "Delay by a fixed interval Specify a time window for delay" at bounding box center [1049, 136] width 201 height 48
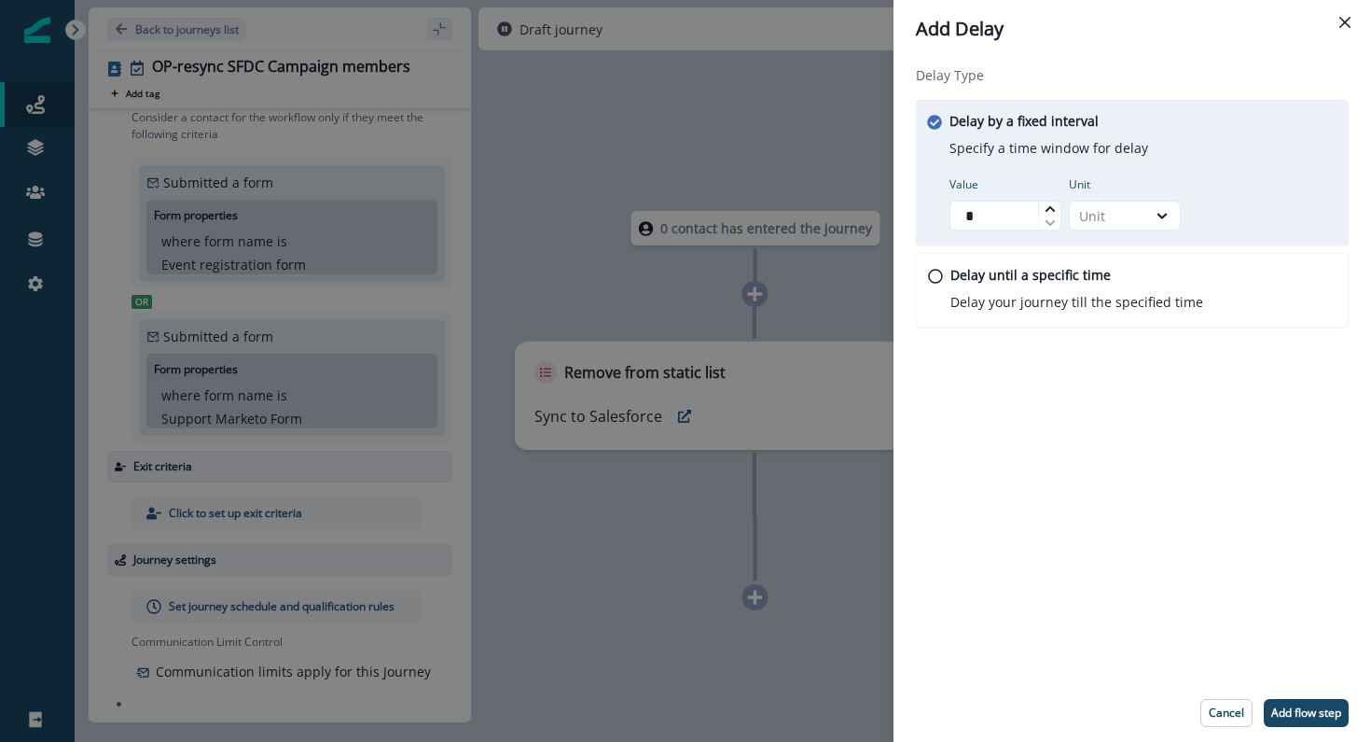
click at [1049, 212] on icon at bounding box center [1050, 208] width 11 height 11
type input "*"
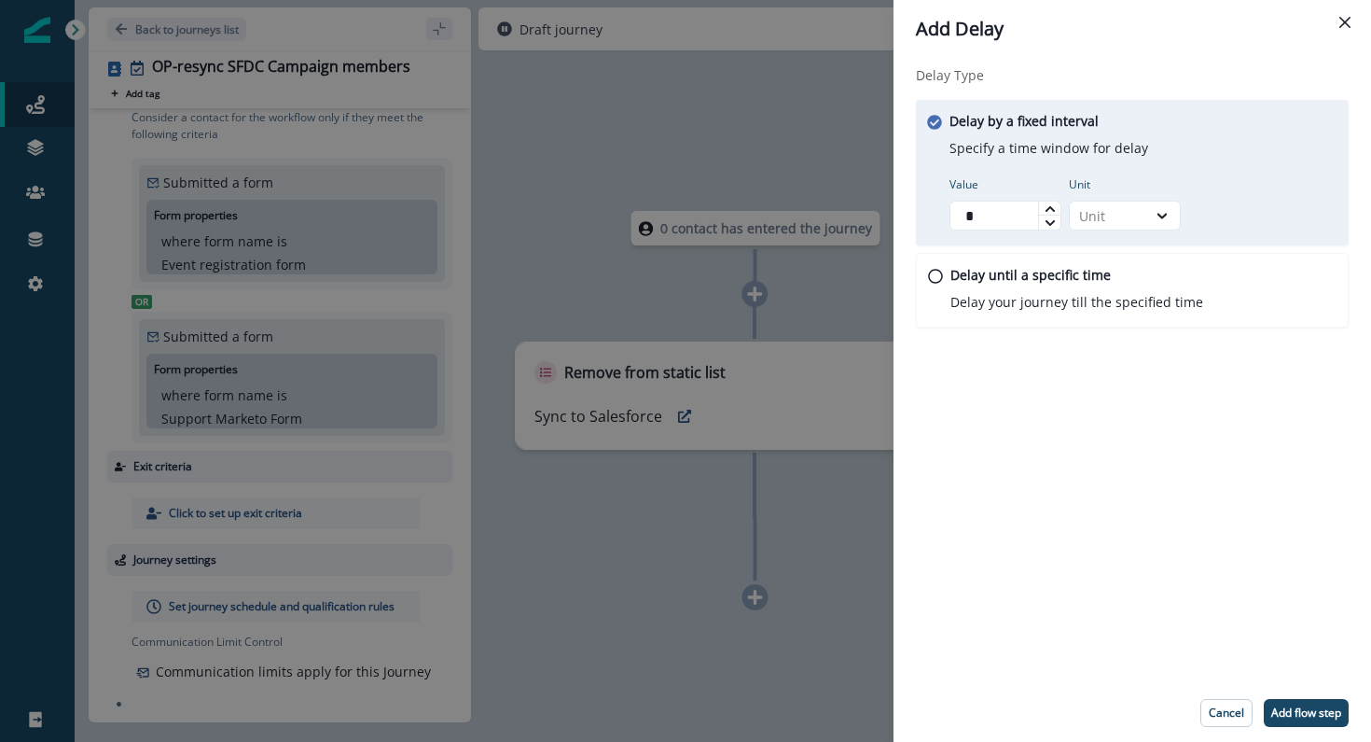
click at [1049, 212] on icon at bounding box center [1050, 208] width 11 height 11
click at [1115, 219] on div "Unit" at bounding box center [1108, 216] width 58 height 20
click at [1115, 265] on div "Minute" at bounding box center [1125, 259] width 112 height 35
click at [1301, 718] on p "Add flow step" at bounding box center [1307, 712] width 70 height 13
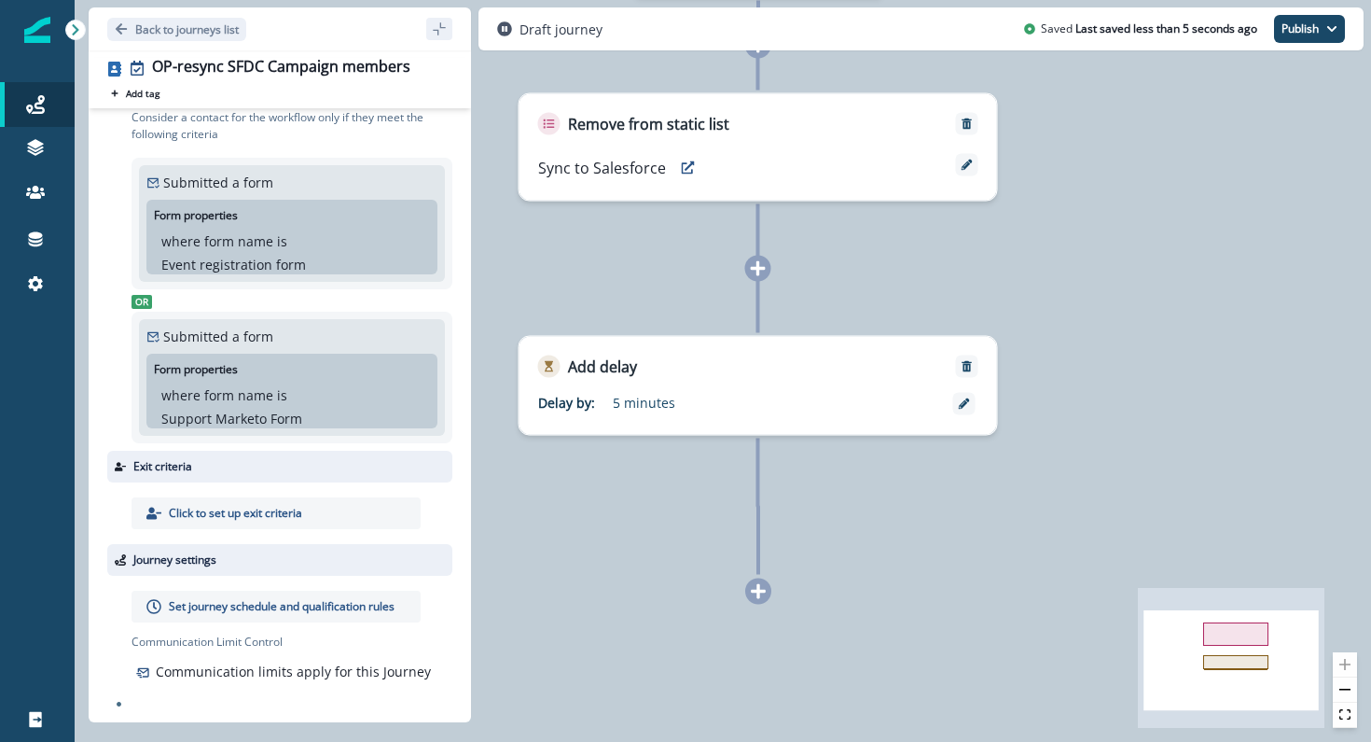
click at [764, 583] on icon at bounding box center [758, 591] width 17 height 17
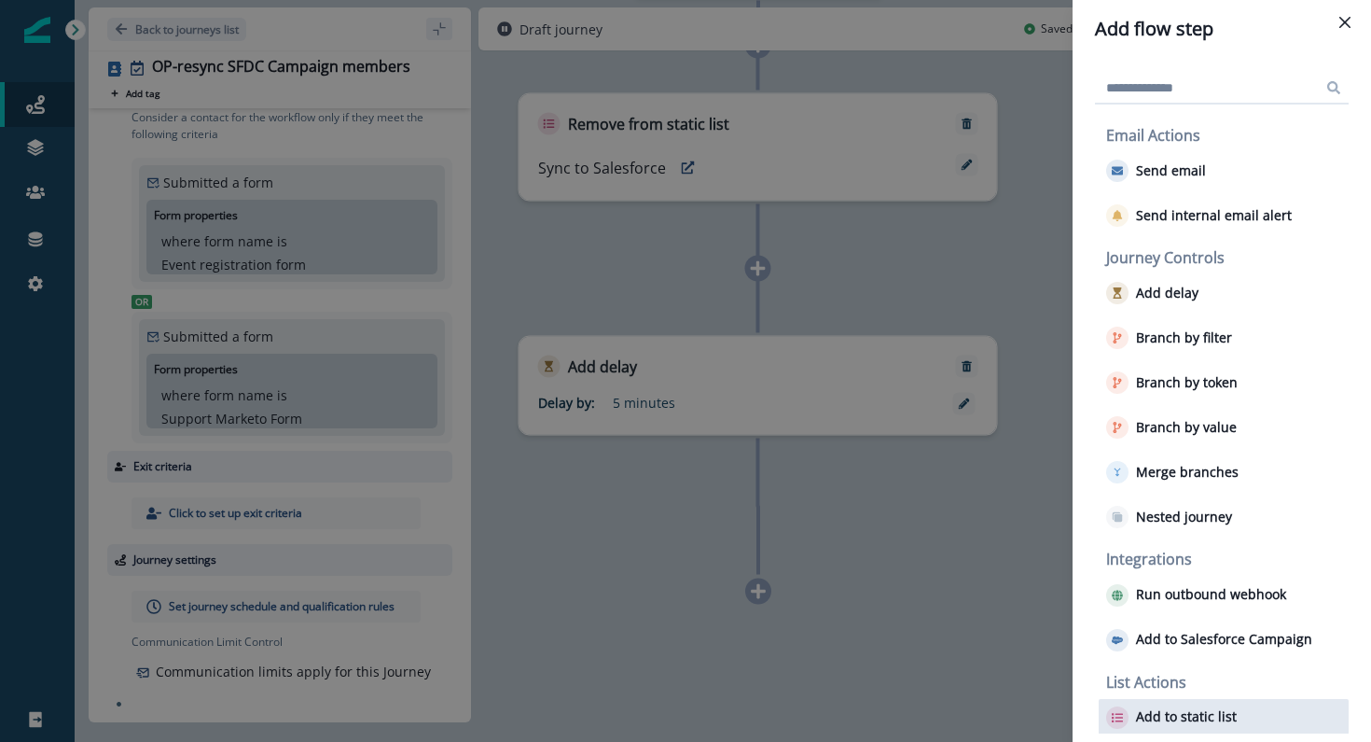
click at [1148, 716] on p "Add to static list" at bounding box center [1186, 717] width 101 height 16
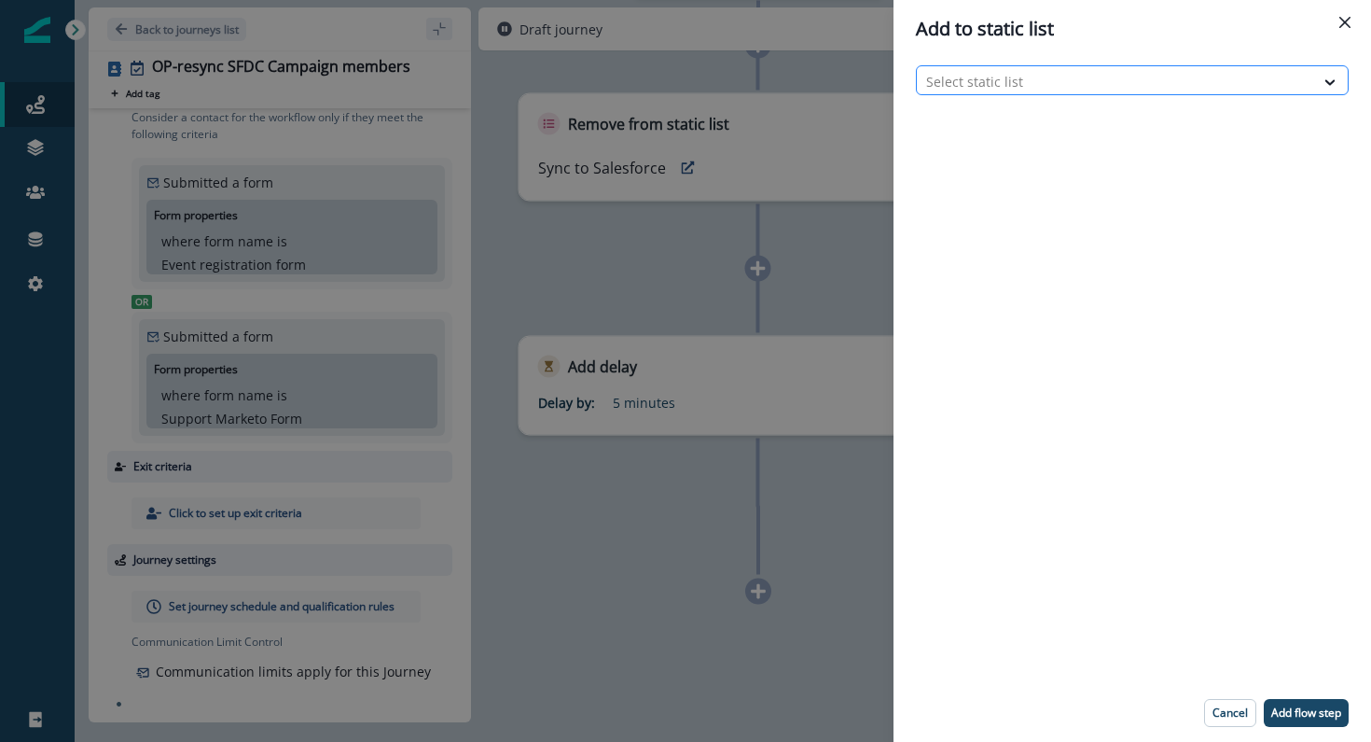
click at [1016, 84] on div at bounding box center [1115, 81] width 379 height 23
type input "***"
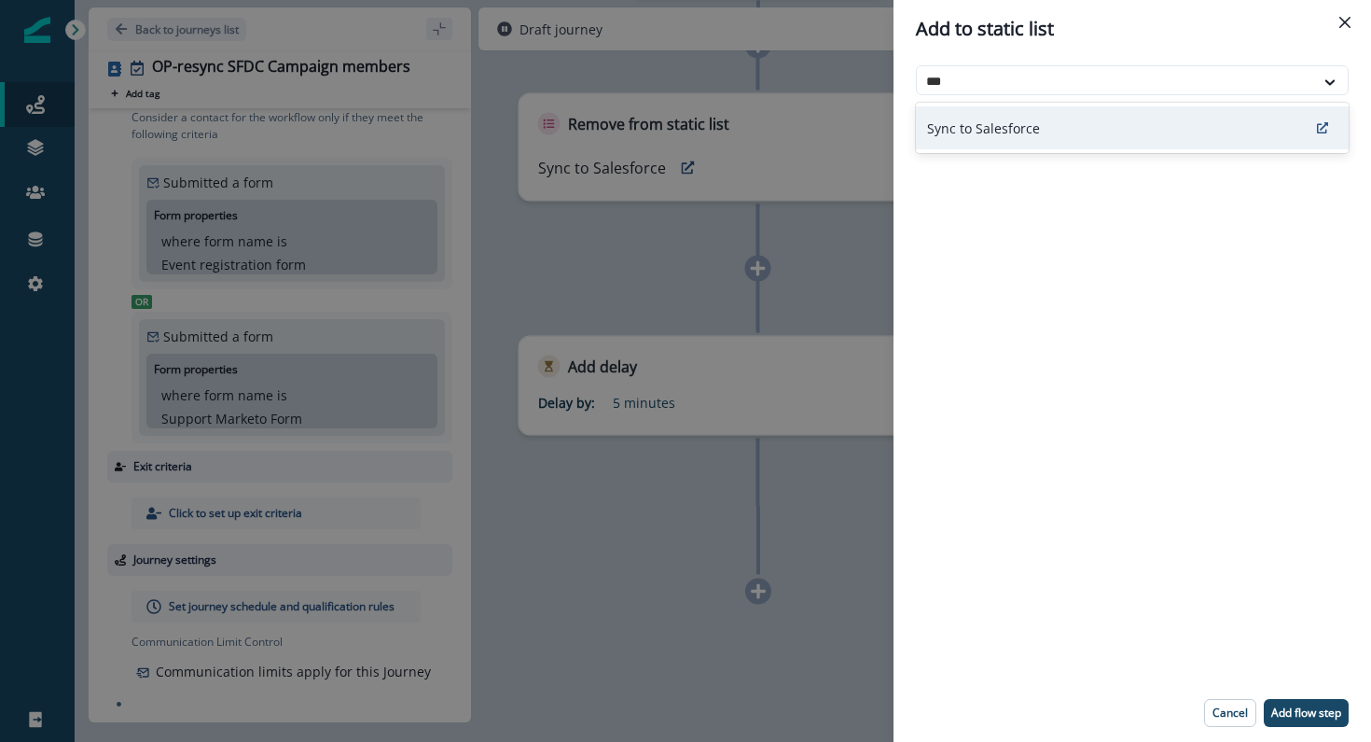
click at [1013, 116] on div "Sync to Salesforce" at bounding box center [1132, 127] width 433 height 43
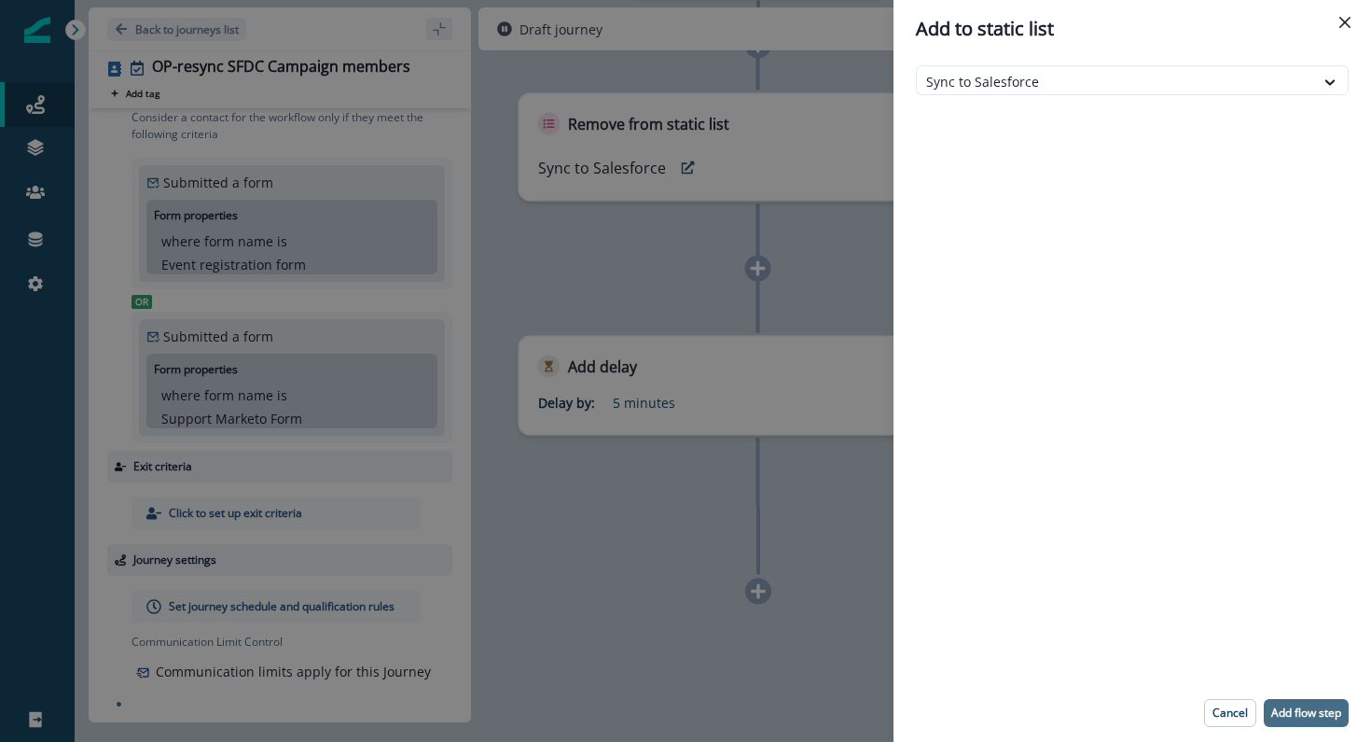
click at [1315, 706] on p "Add flow step" at bounding box center [1307, 712] width 70 height 13
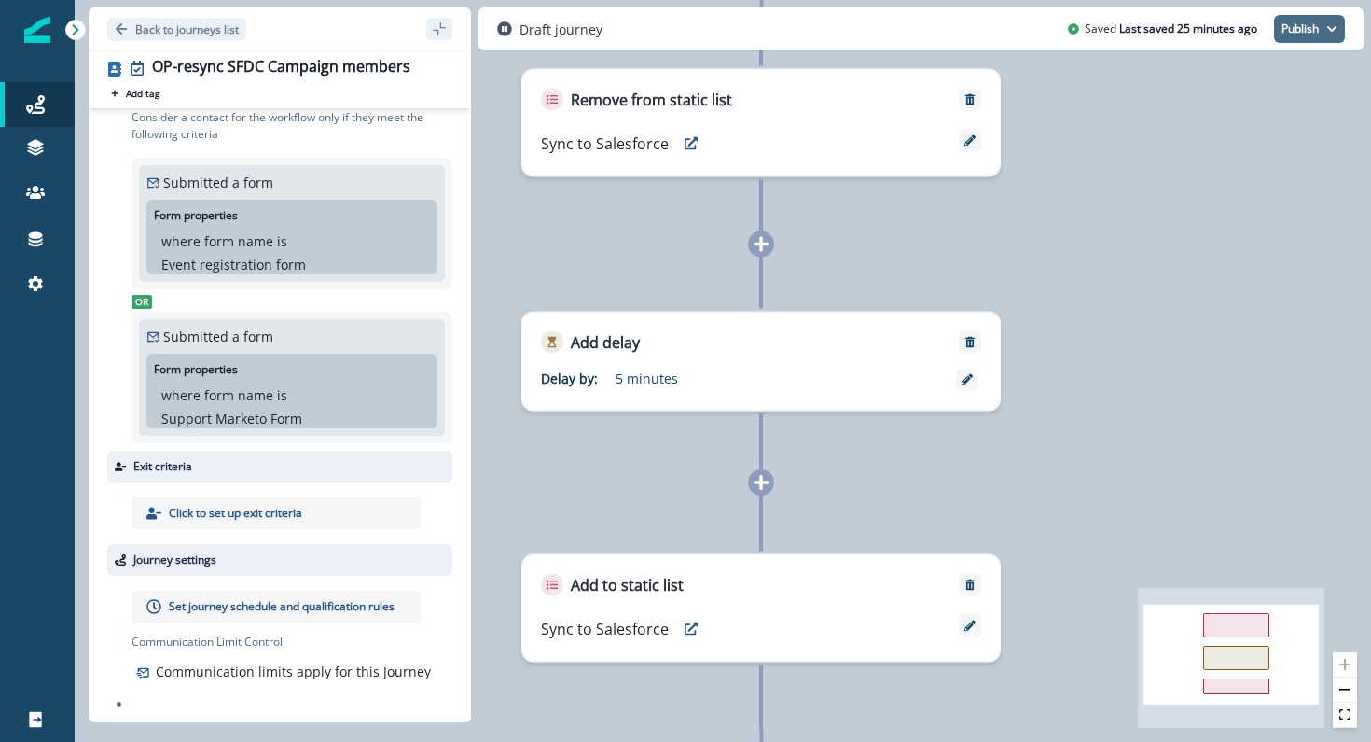
click at [1293, 30] on button "Publish" at bounding box center [1309, 29] width 71 height 28
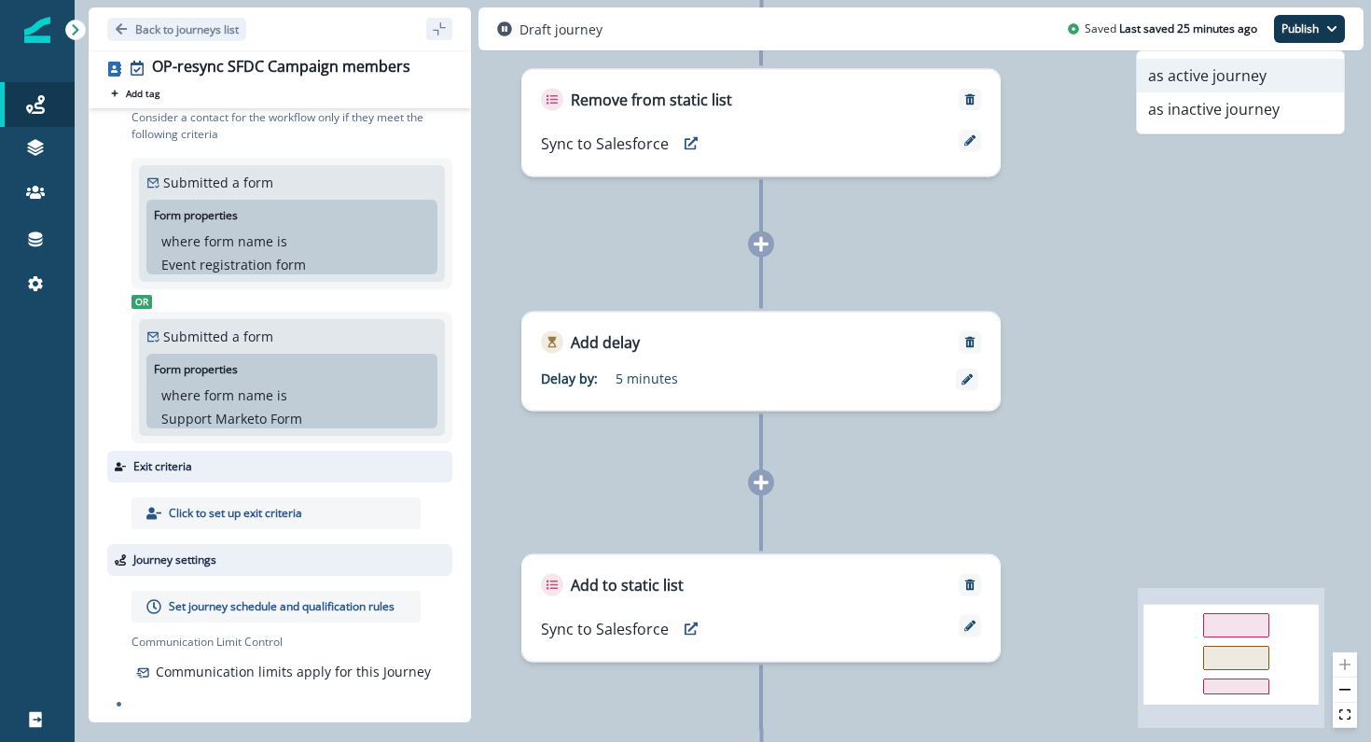
click at [1244, 72] on button "as active journey" at bounding box center [1240, 76] width 207 height 34
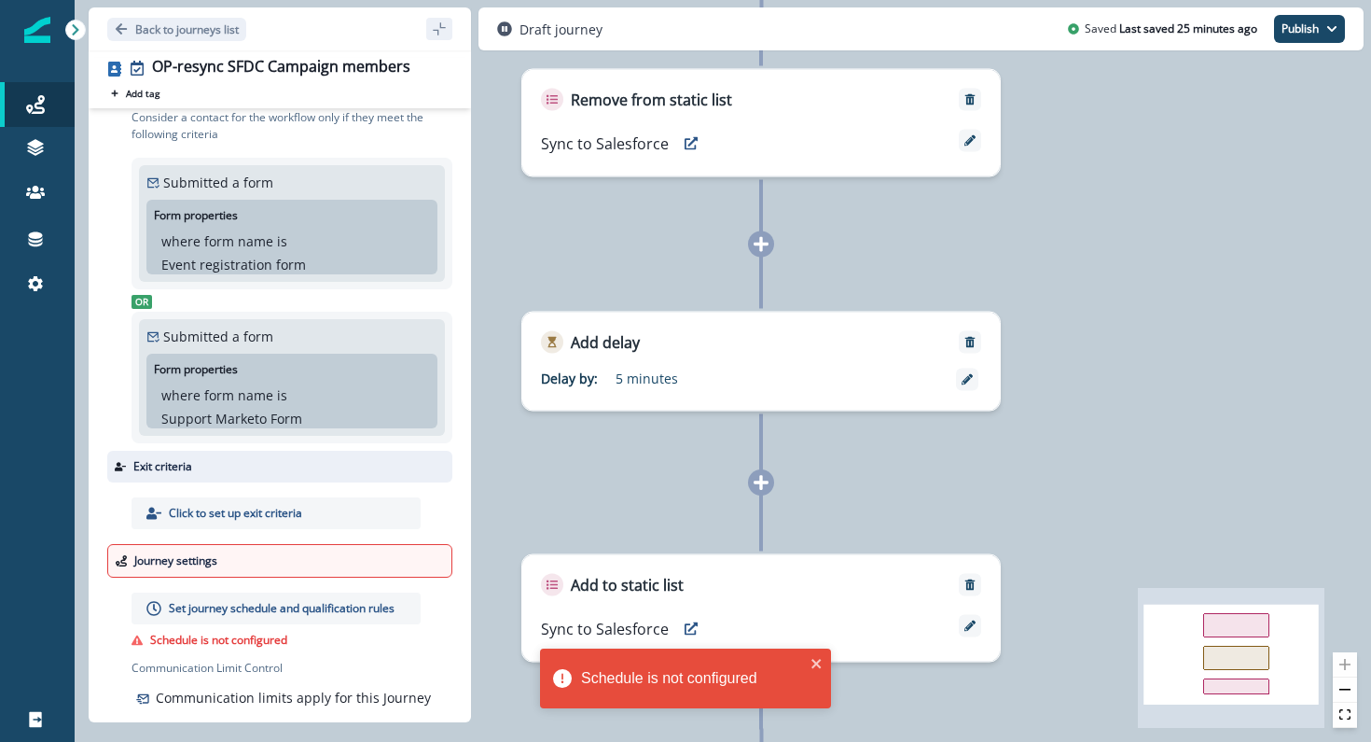
click at [265, 568] on div at bounding box center [334, 560] width 219 height 17
click at [260, 607] on p "Set journey schedule and qualification rules" at bounding box center [282, 608] width 226 height 17
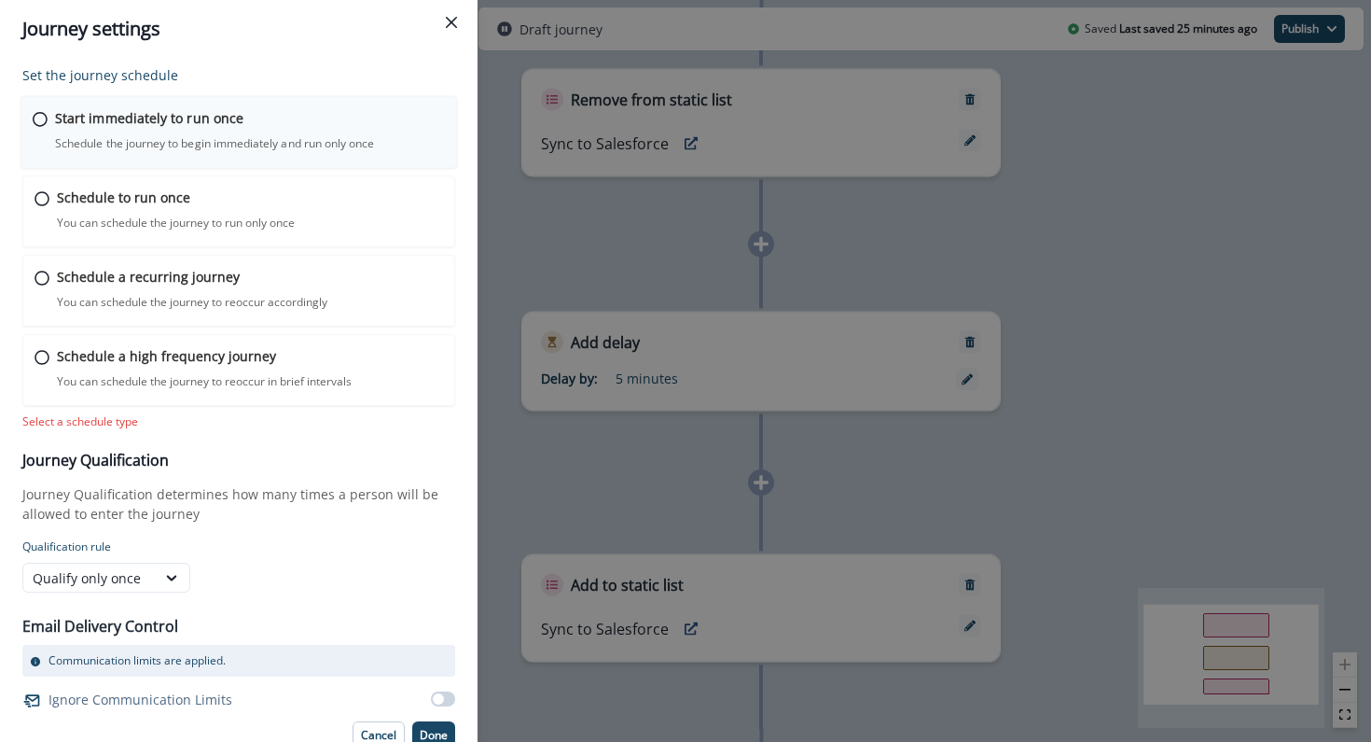
click at [317, 132] on div "Start immediately to run once Schedule the journey to begin immediately and run…" at bounding box center [250, 130] width 390 height 44
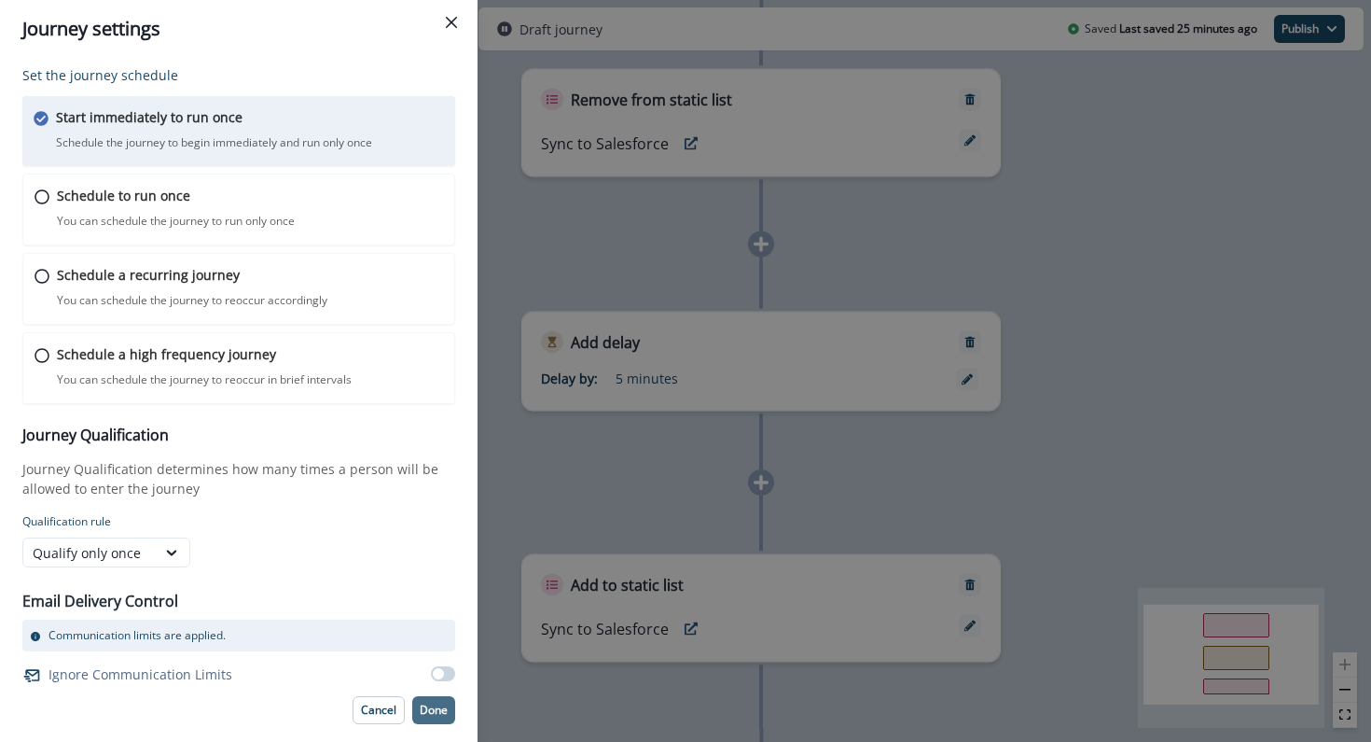
click at [438, 704] on p "Done" at bounding box center [434, 709] width 28 height 13
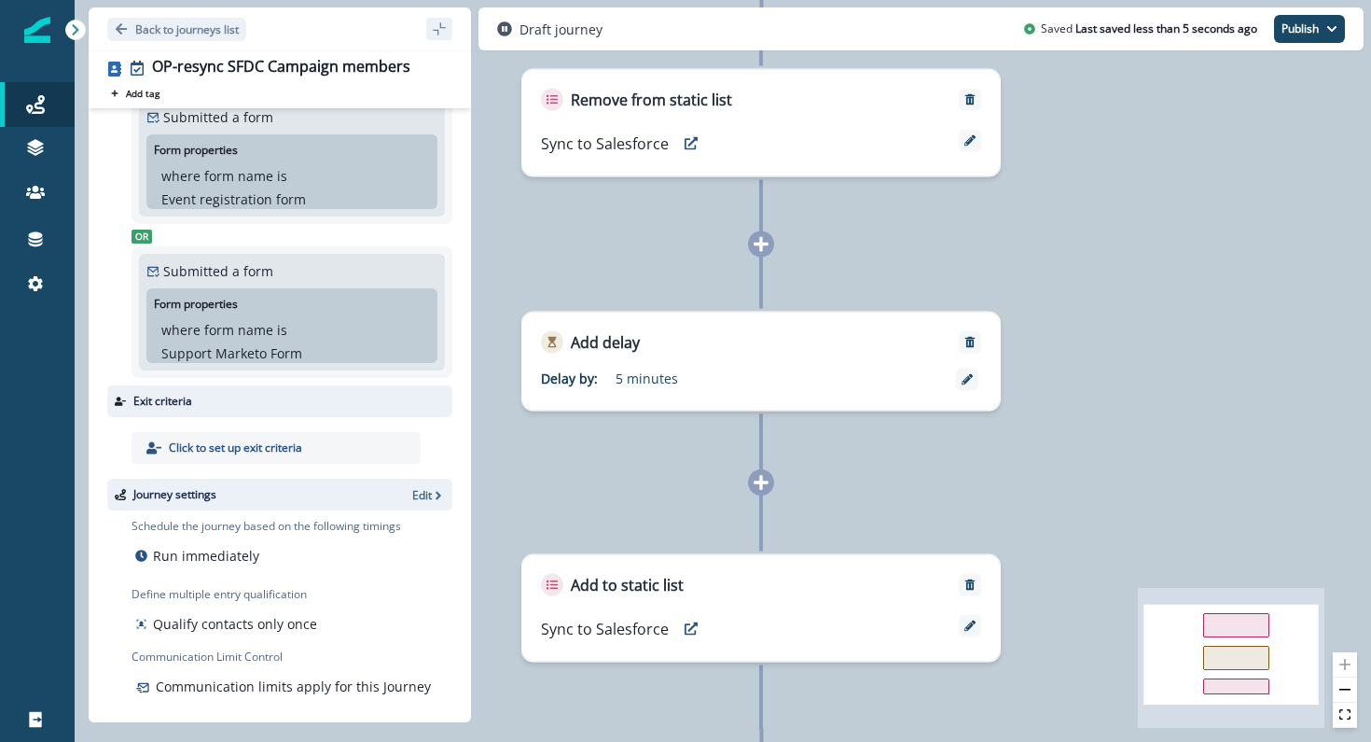
scroll to position [130, 0]
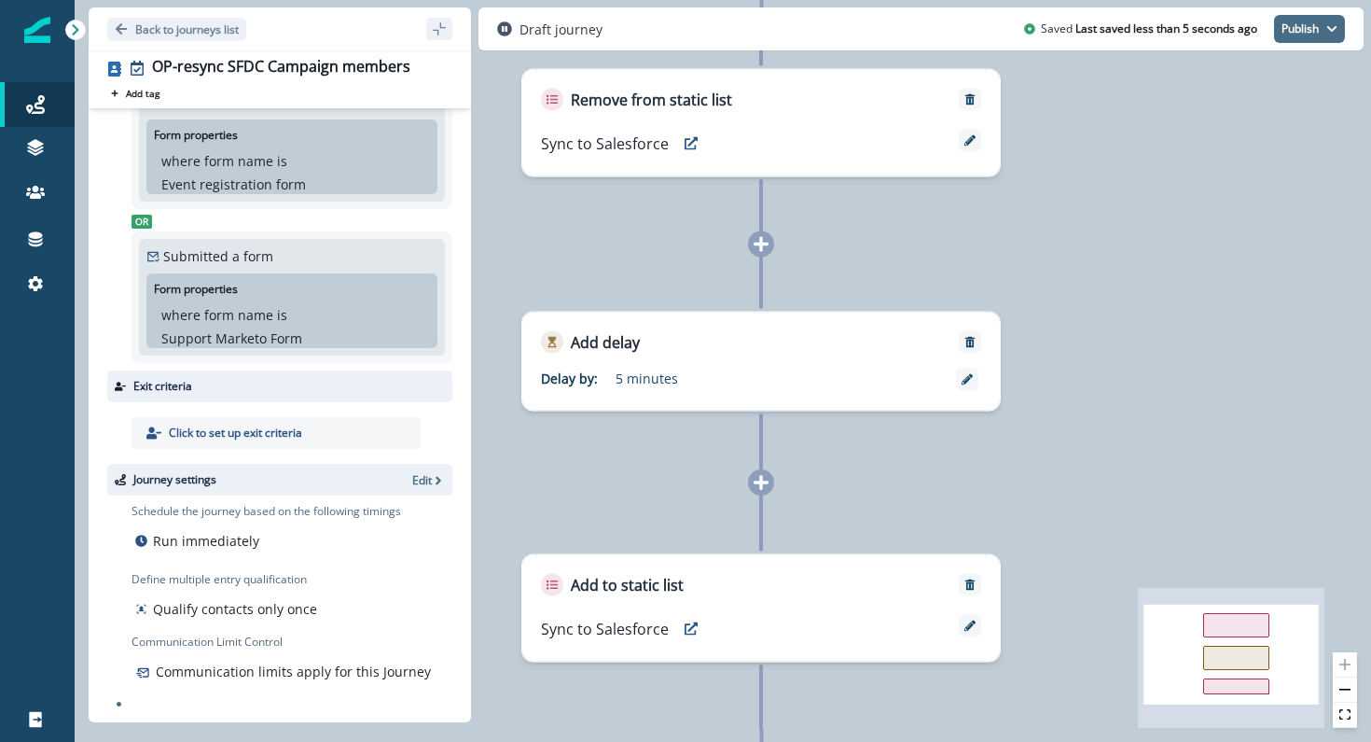
click at [1318, 39] on button "Publish" at bounding box center [1309, 29] width 71 height 28
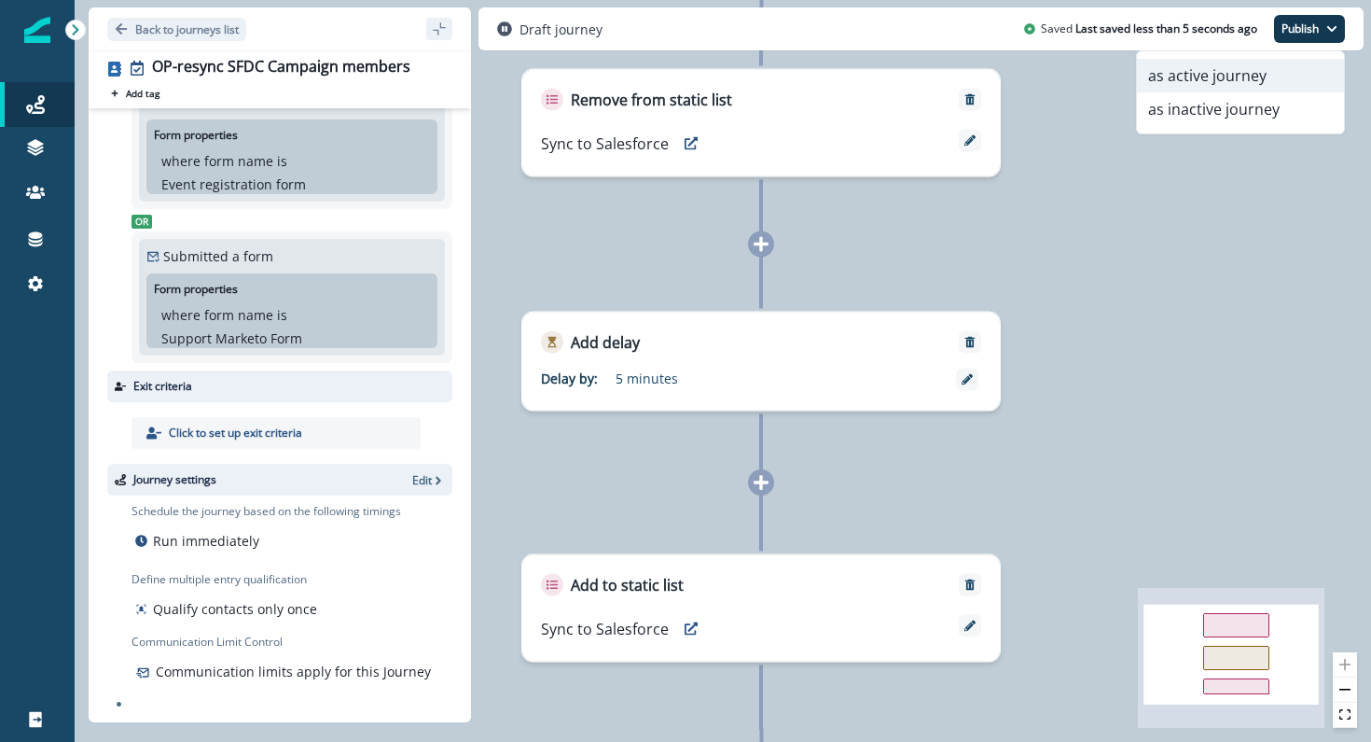
click at [1285, 68] on button "as active journey" at bounding box center [1240, 76] width 207 height 34
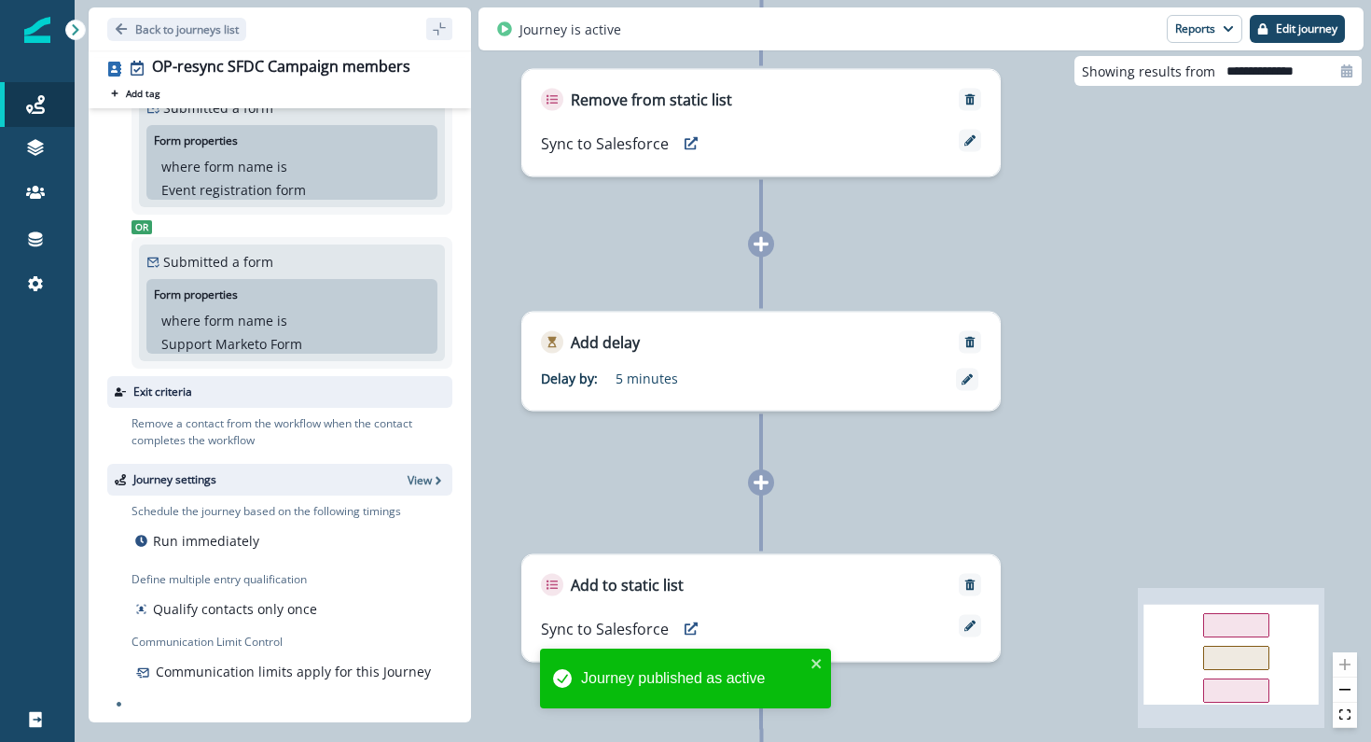
scroll to position [124, 0]
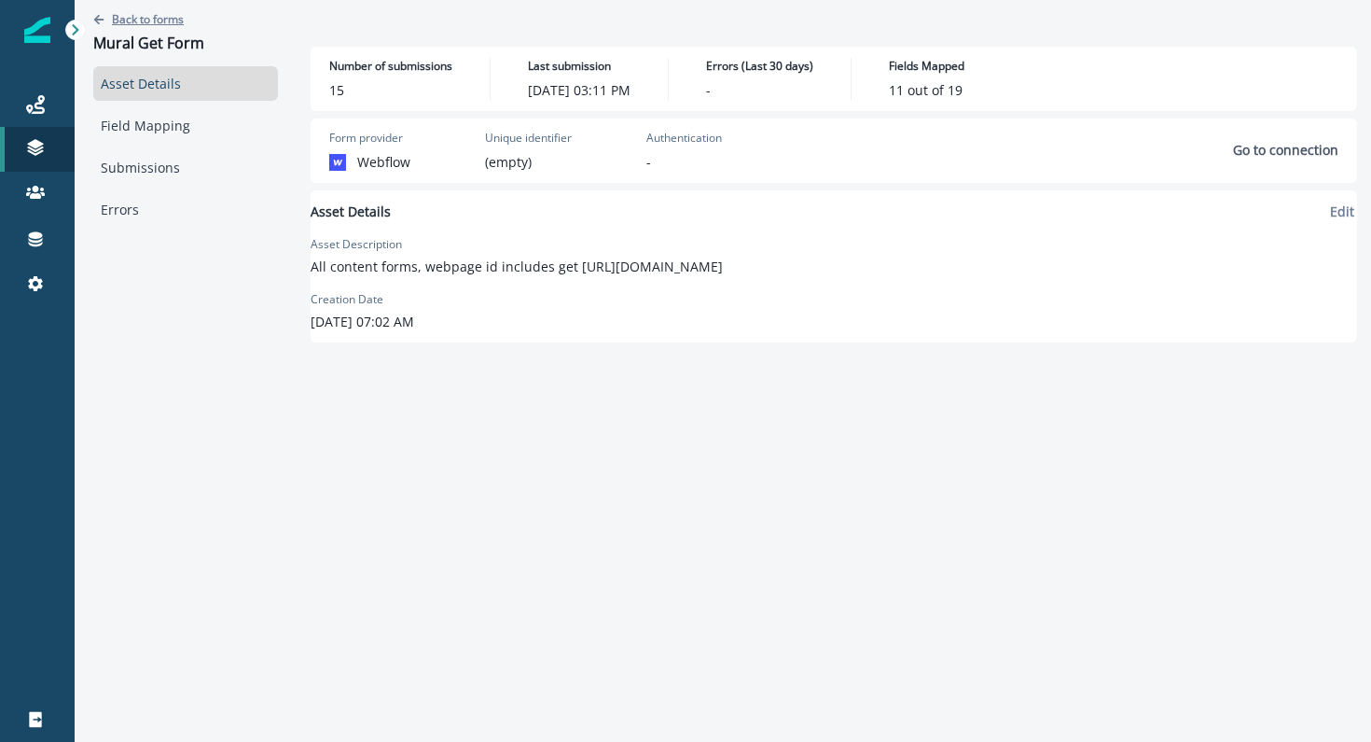
click at [129, 22] on p "Back to forms" at bounding box center [148, 19] width 72 height 16
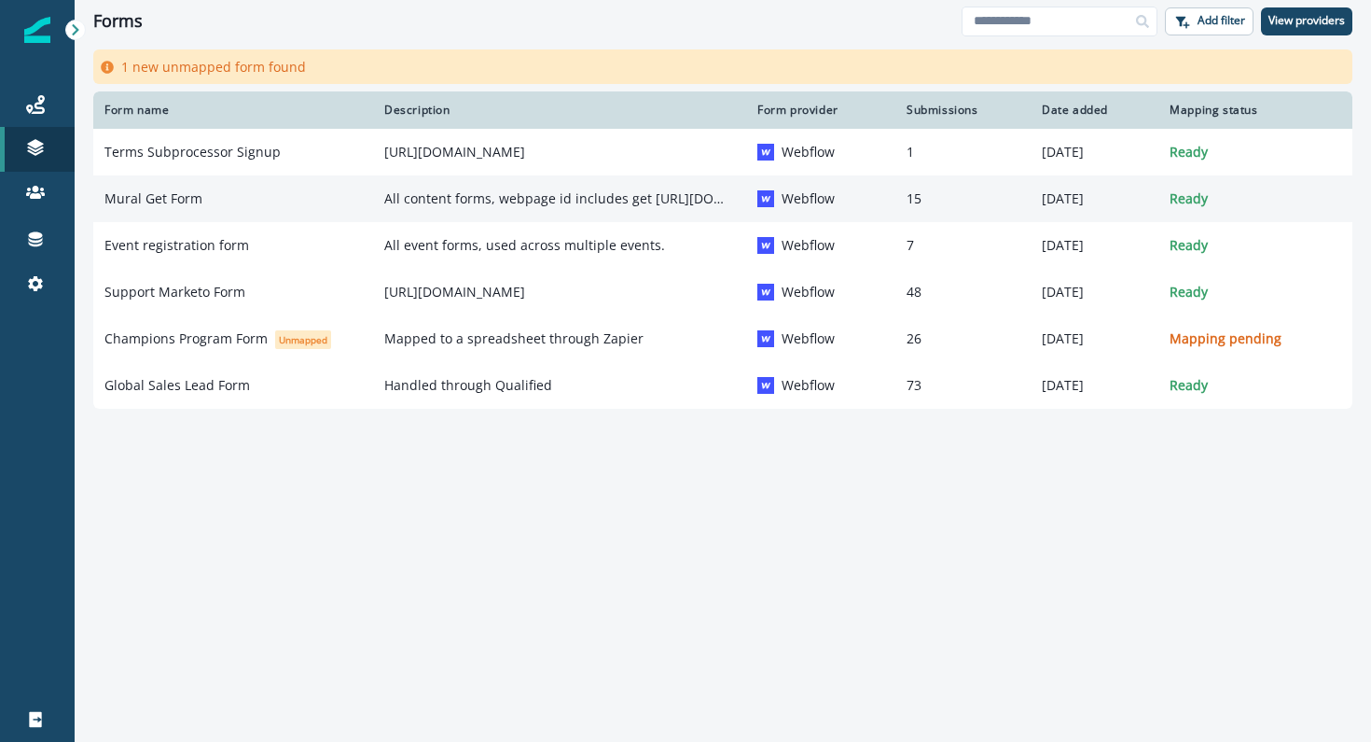
click at [160, 201] on p "Mural Get Form" at bounding box center [153, 198] width 98 height 19
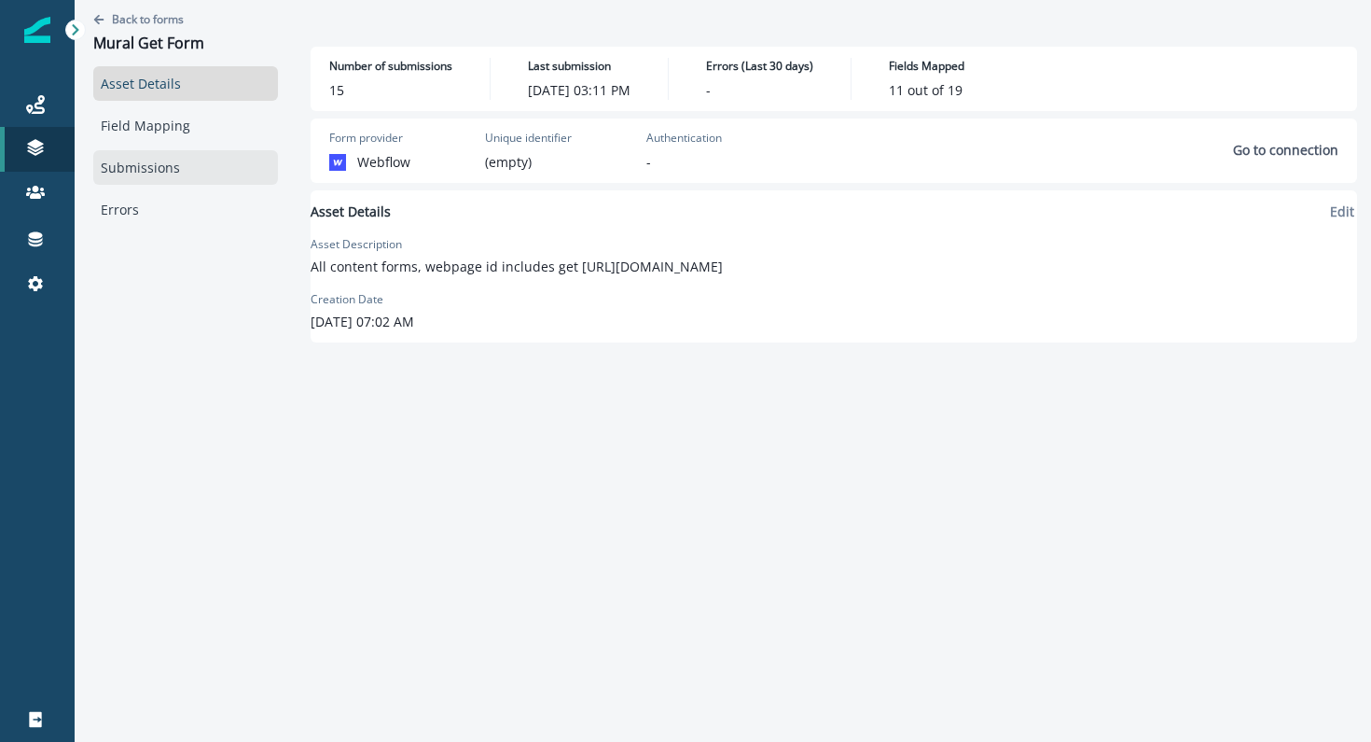
click at [140, 168] on link "Submissions" at bounding box center [185, 167] width 185 height 35
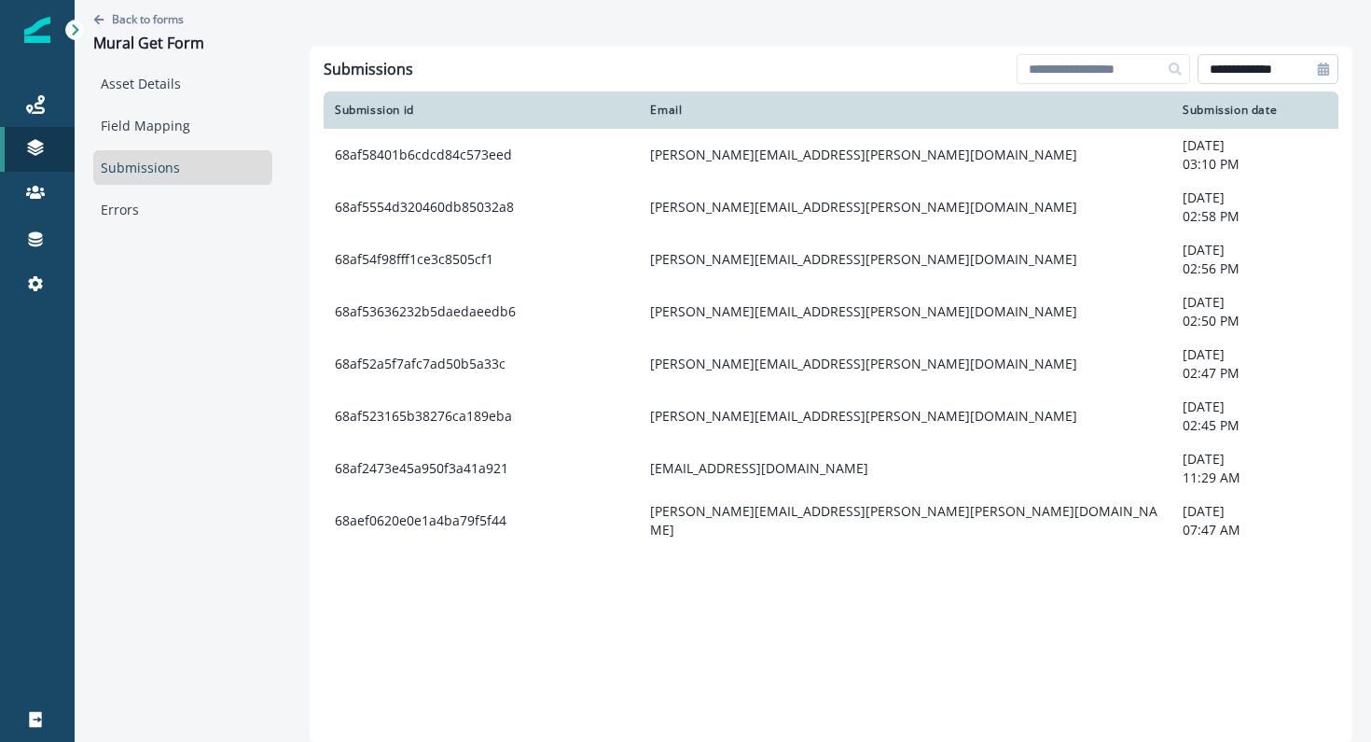
click at [1243, 84] on input "**********" at bounding box center [1268, 69] width 141 height 30
select select "*"
select select "****"
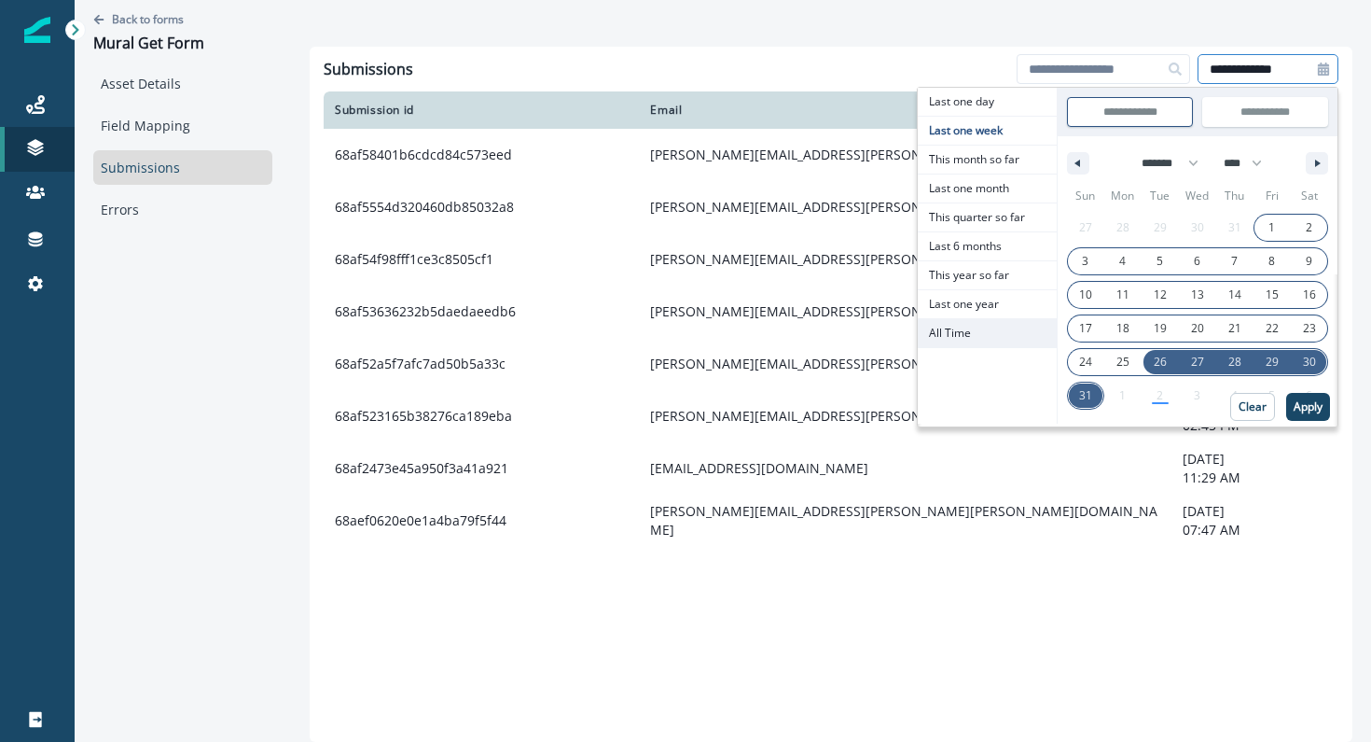
click at [995, 322] on span "All Time" at bounding box center [987, 333] width 139 height 28
type input "********"
type input "**********"
select select "**"
select select "****"
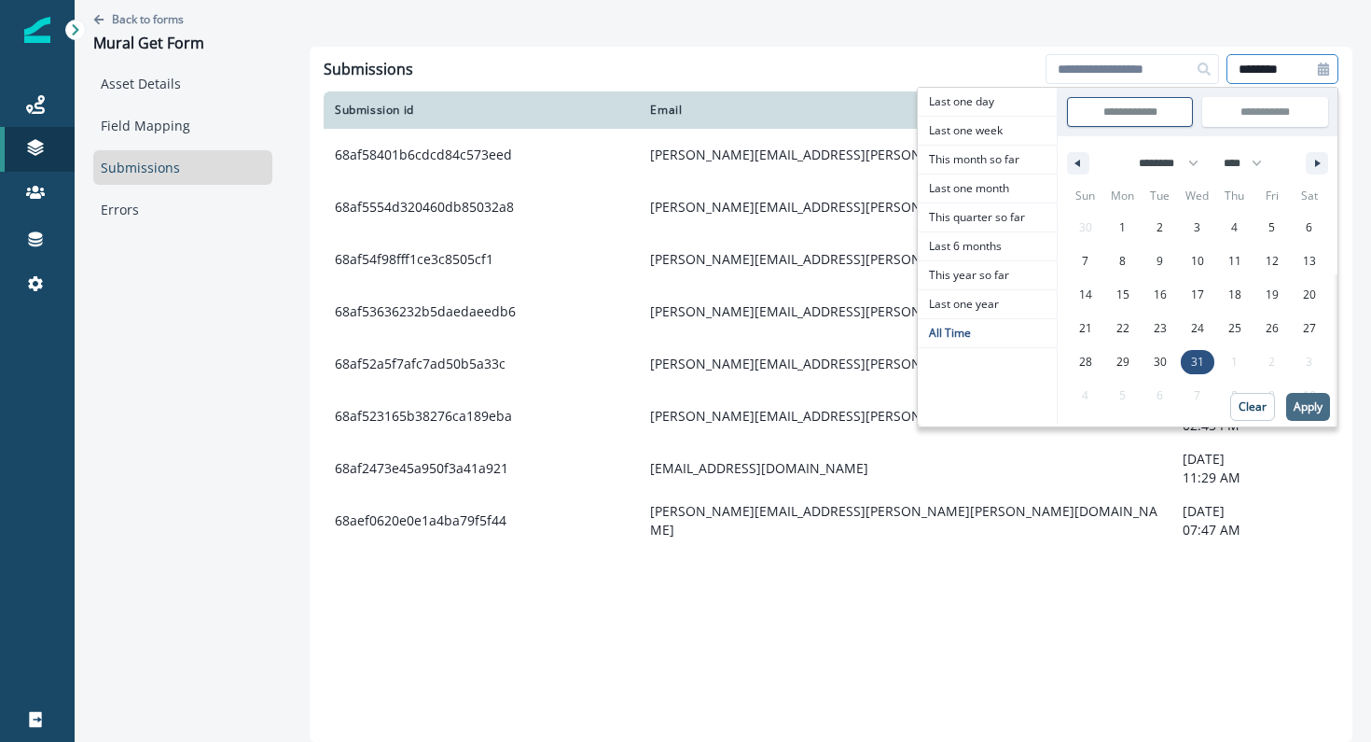
click at [1294, 413] on p "Apply" at bounding box center [1308, 406] width 29 height 13
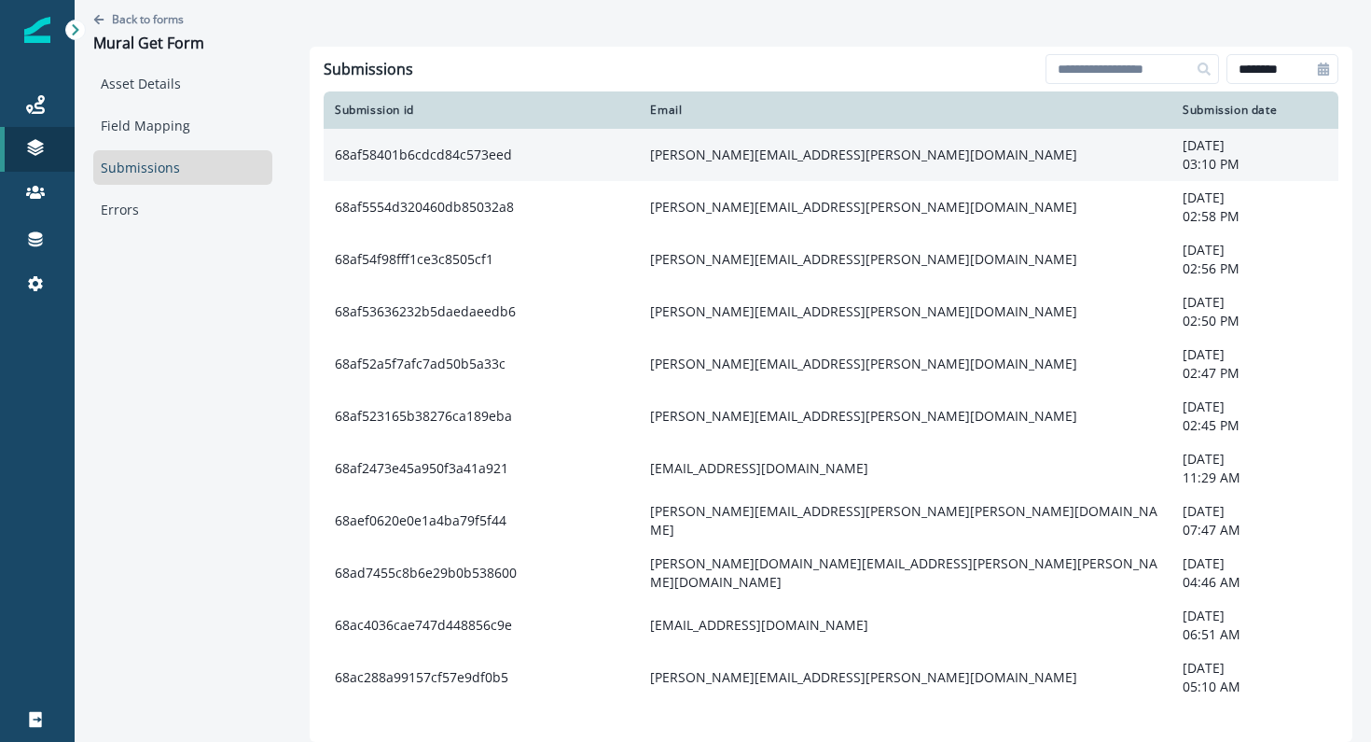
click at [738, 160] on td "eugenia.bruguera@allianz.com" at bounding box center [905, 155] width 533 height 52
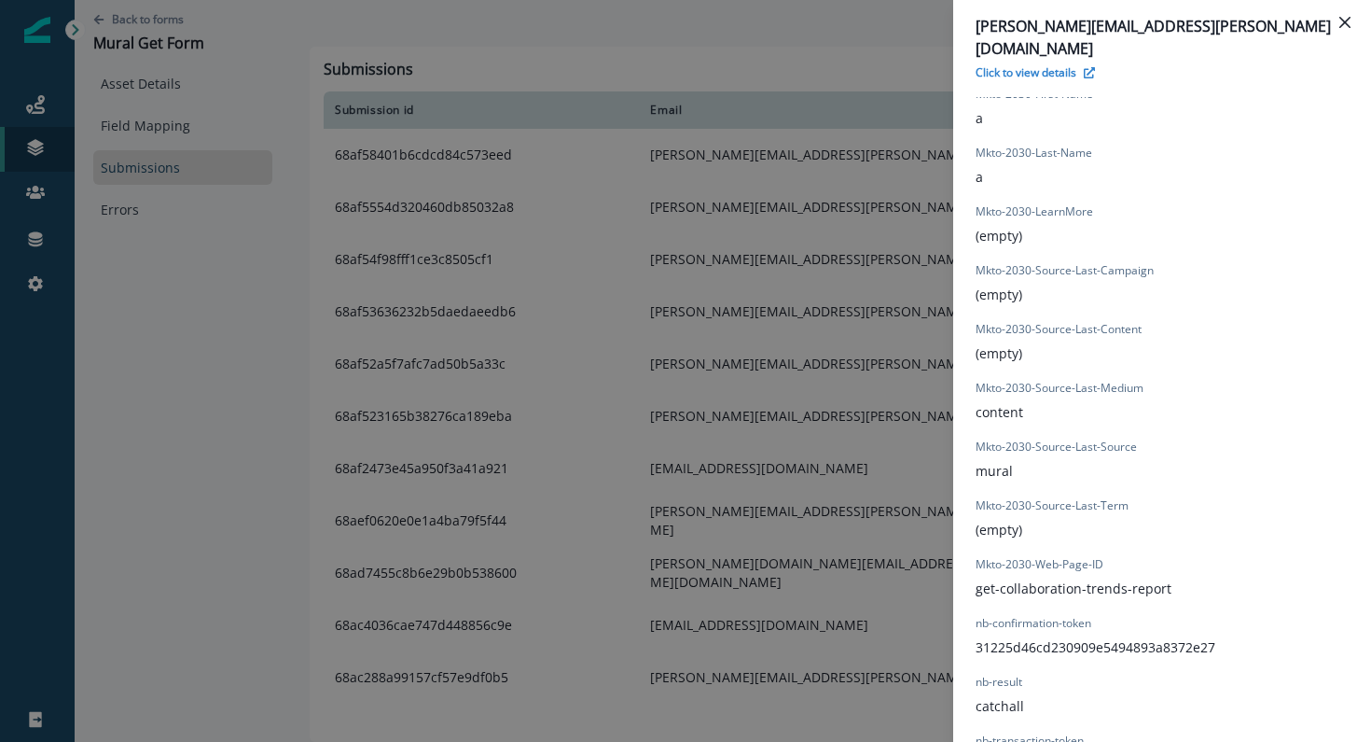
scroll to position [1192, 0]
drag, startPoint x: 1017, startPoint y: 527, endPoint x: 1099, endPoint y: 537, distance: 82.7
click at [1099, 554] on div "Mkto-2030-Web-Page-ID get-collaboration-trends-report" at bounding box center [1074, 575] width 196 height 42
click at [1099, 577] on p "get-collaboration-trends-report" at bounding box center [1074, 587] width 196 height 20
click at [183, 45] on div "eugenia.bruguera@allianz.com Click to view details Form Provider Webflow Form N…" at bounding box center [685, 371] width 1371 height 742
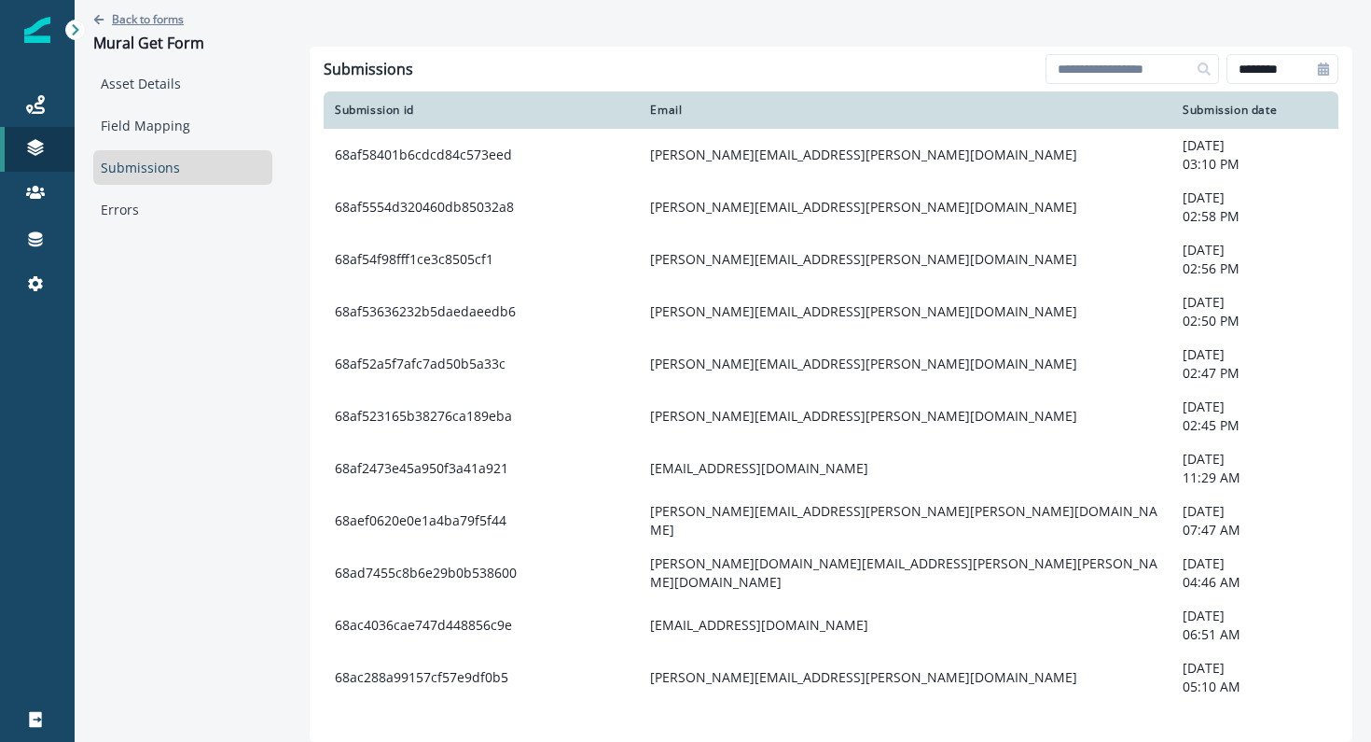
click at [180, 24] on p "Back to forms" at bounding box center [148, 19] width 72 height 16
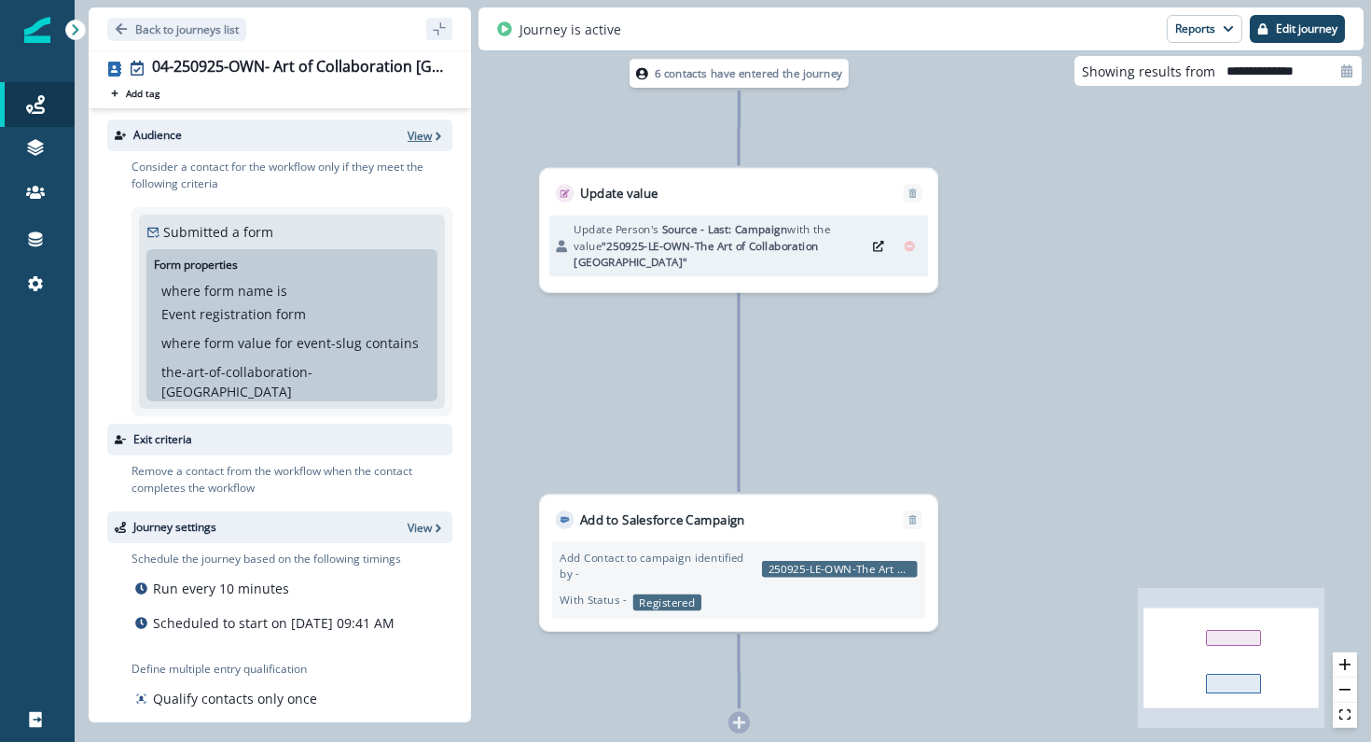
click at [435, 134] on icon "button" at bounding box center [438, 136] width 13 height 13
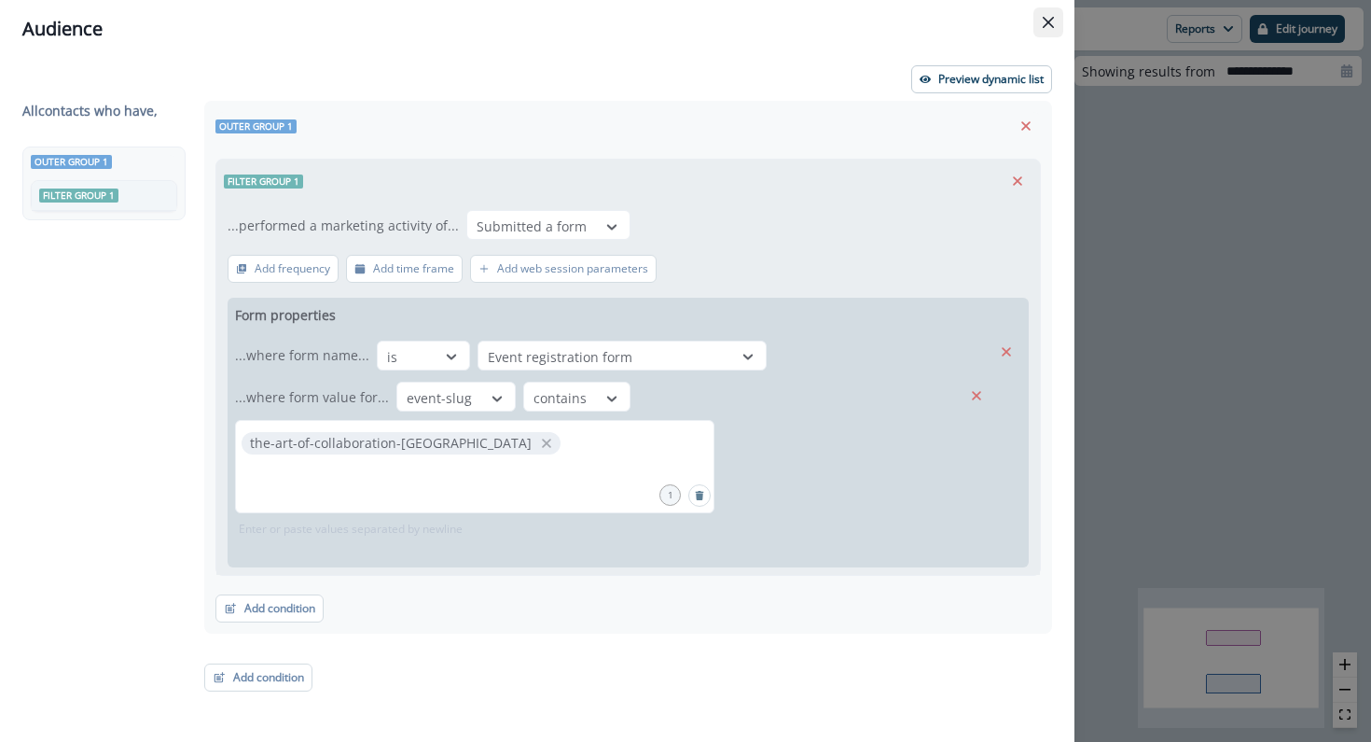
click at [1041, 27] on button "Close" at bounding box center [1049, 22] width 30 height 30
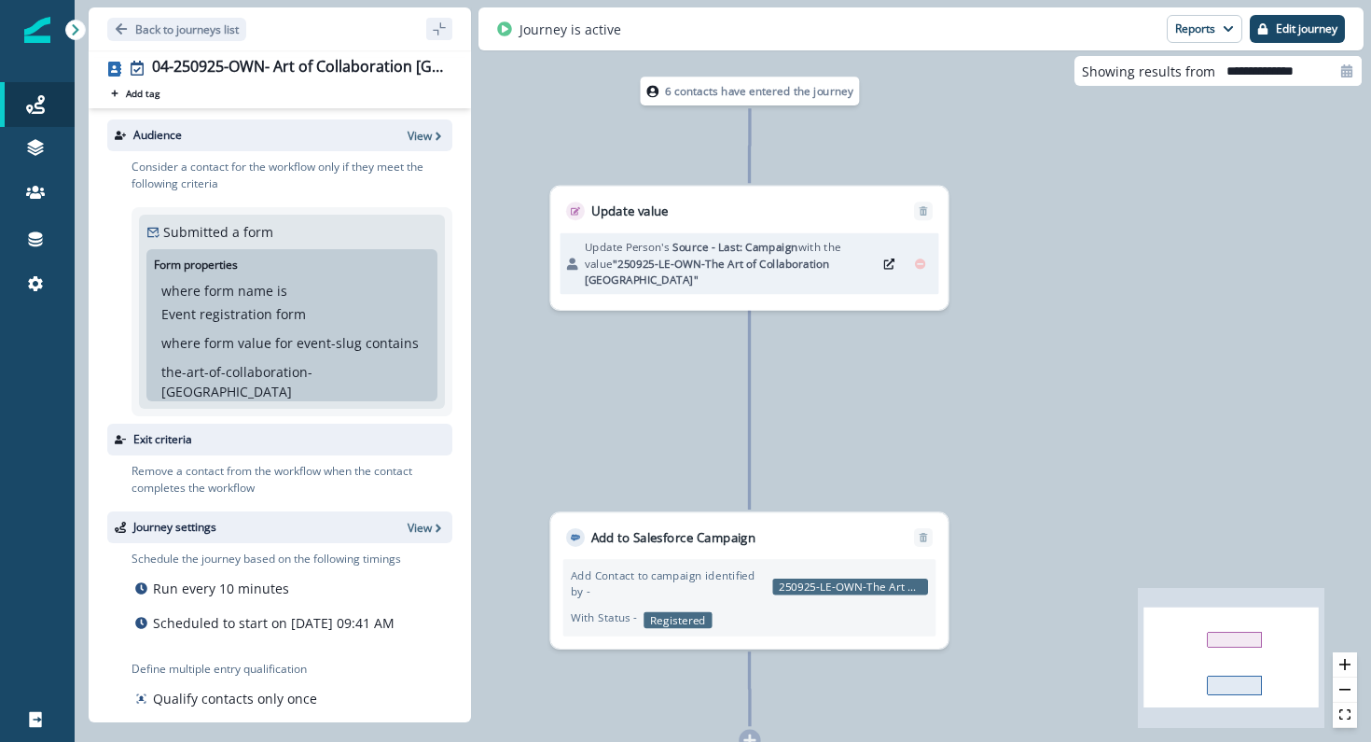
click at [739, 92] on p "6 contacts have entered the journey" at bounding box center [759, 91] width 188 height 16
click at [739, 92] on p "6 contacts have entered the journey" at bounding box center [759, 92] width 188 height 16
drag, startPoint x: 219, startPoint y: 458, endPoint x: 242, endPoint y: 470, distance: 25.5
click at [242, 470] on p "Remove a contact from the workflow when the contact completes the workflow" at bounding box center [292, 480] width 321 height 34
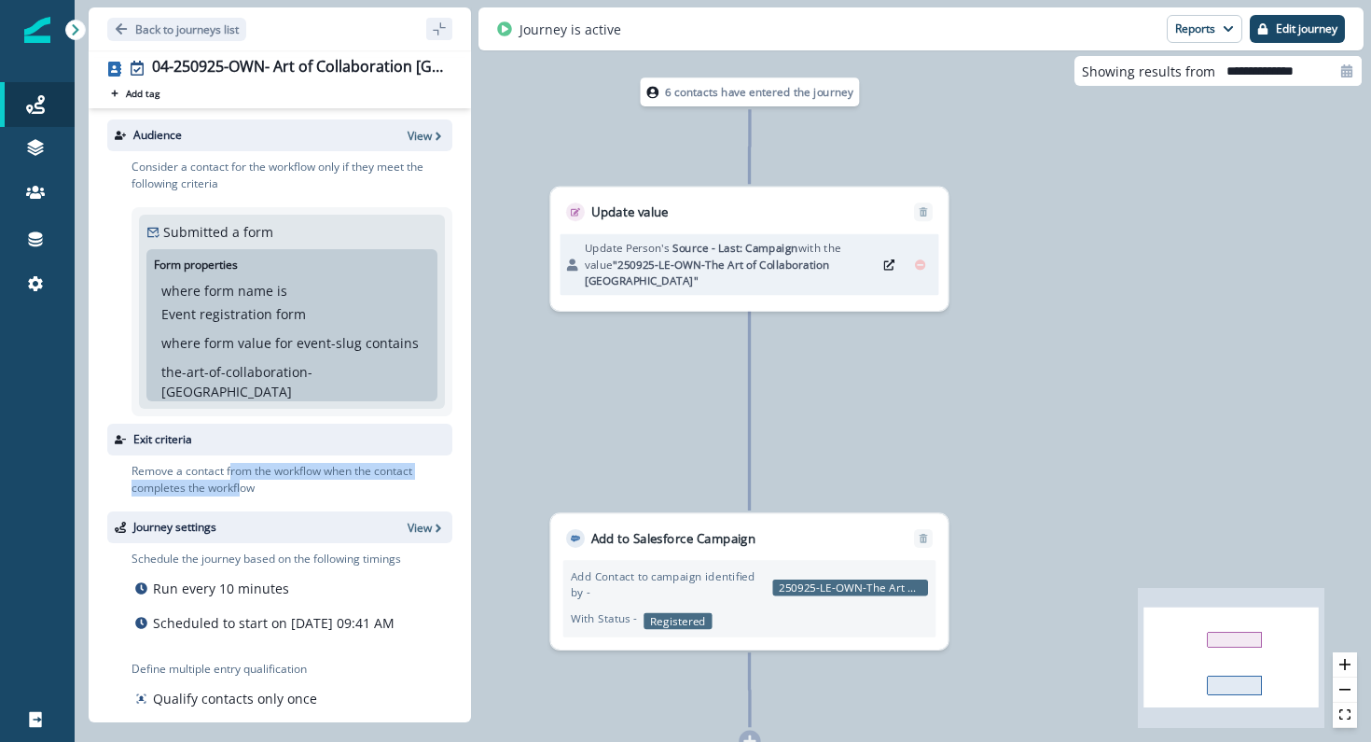
drag, startPoint x: 242, startPoint y: 470, endPoint x: 230, endPoint y: 457, distance: 17.2
click at [230, 463] on p "Remove a contact from the workflow when the contact completes the workflow" at bounding box center [292, 480] width 321 height 34
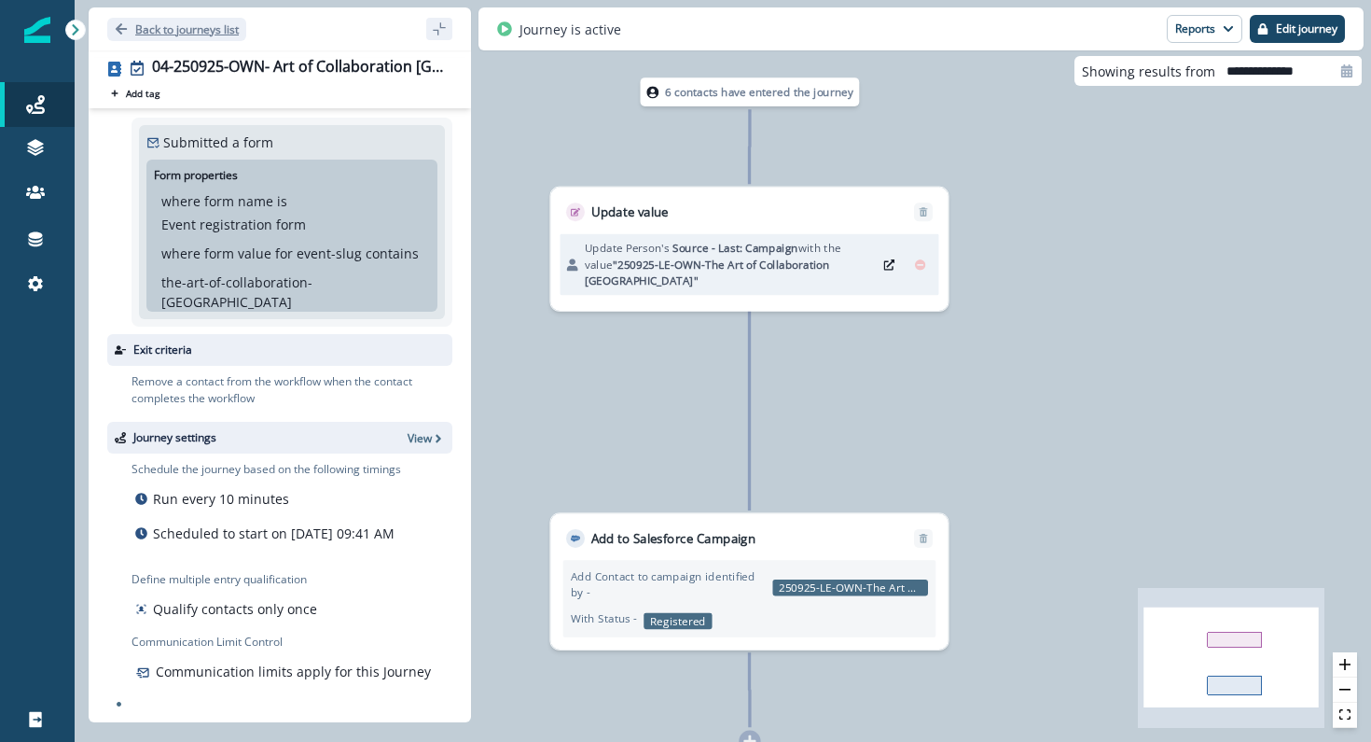
click at [236, 32] on p "Back to journeys list" at bounding box center [187, 29] width 104 height 16
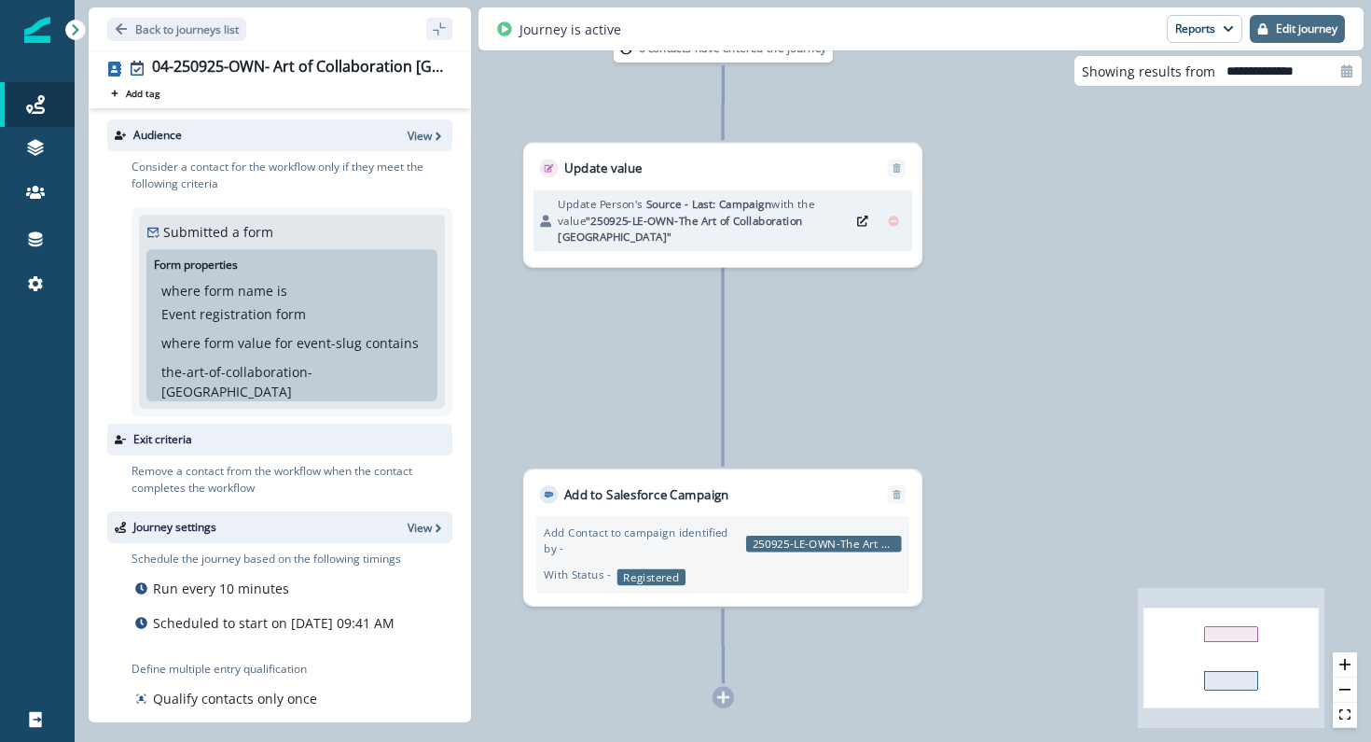
click at [1286, 33] on p "Edit journey" at bounding box center [1307, 28] width 62 height 13
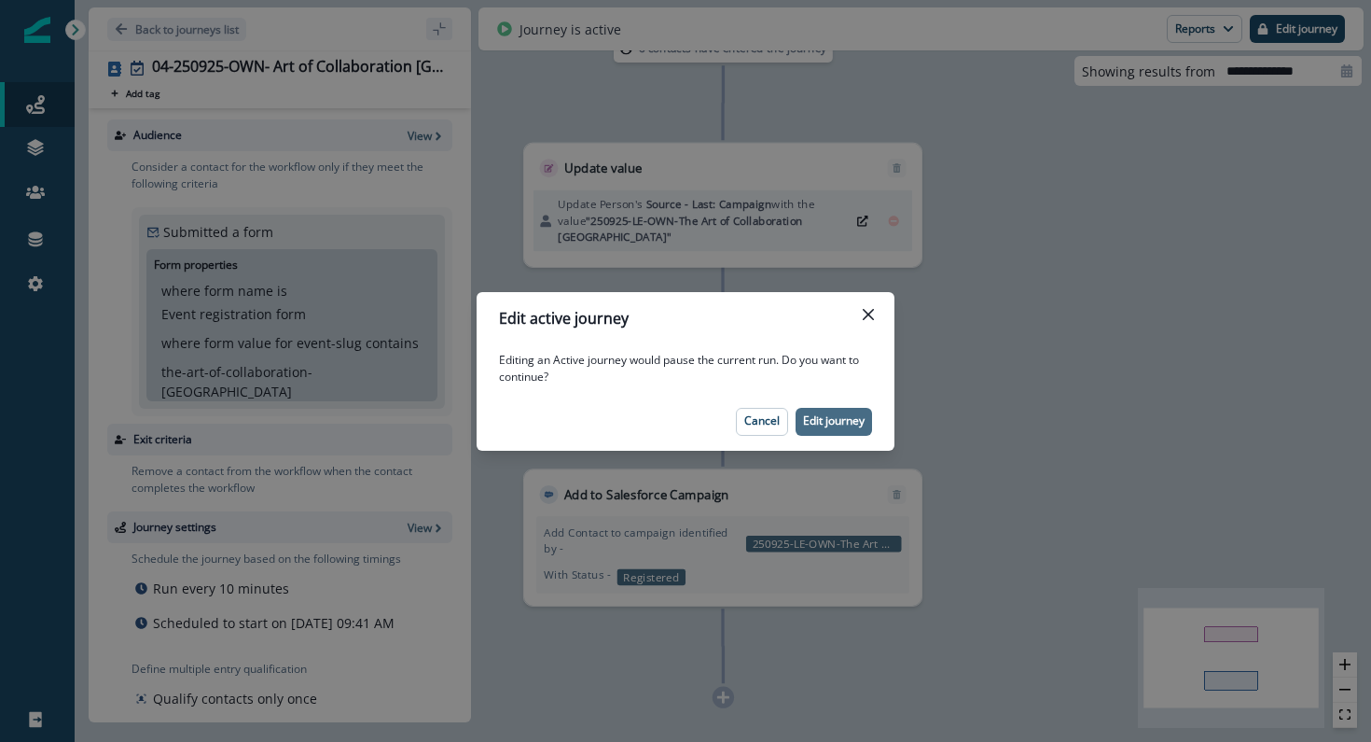
click at [818, 424] on p "Edit journey" at bounding box center [834, 420] width 62 height 13
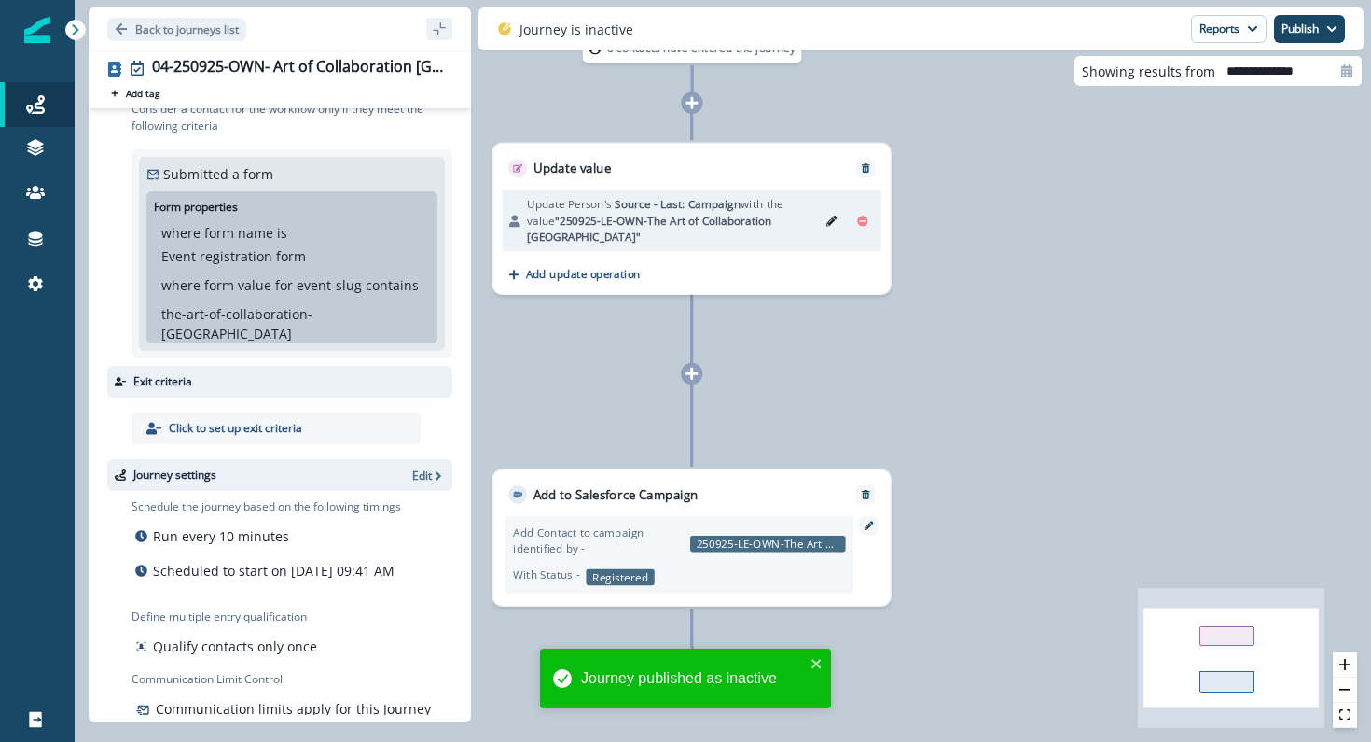
scroll to position [95, 0]
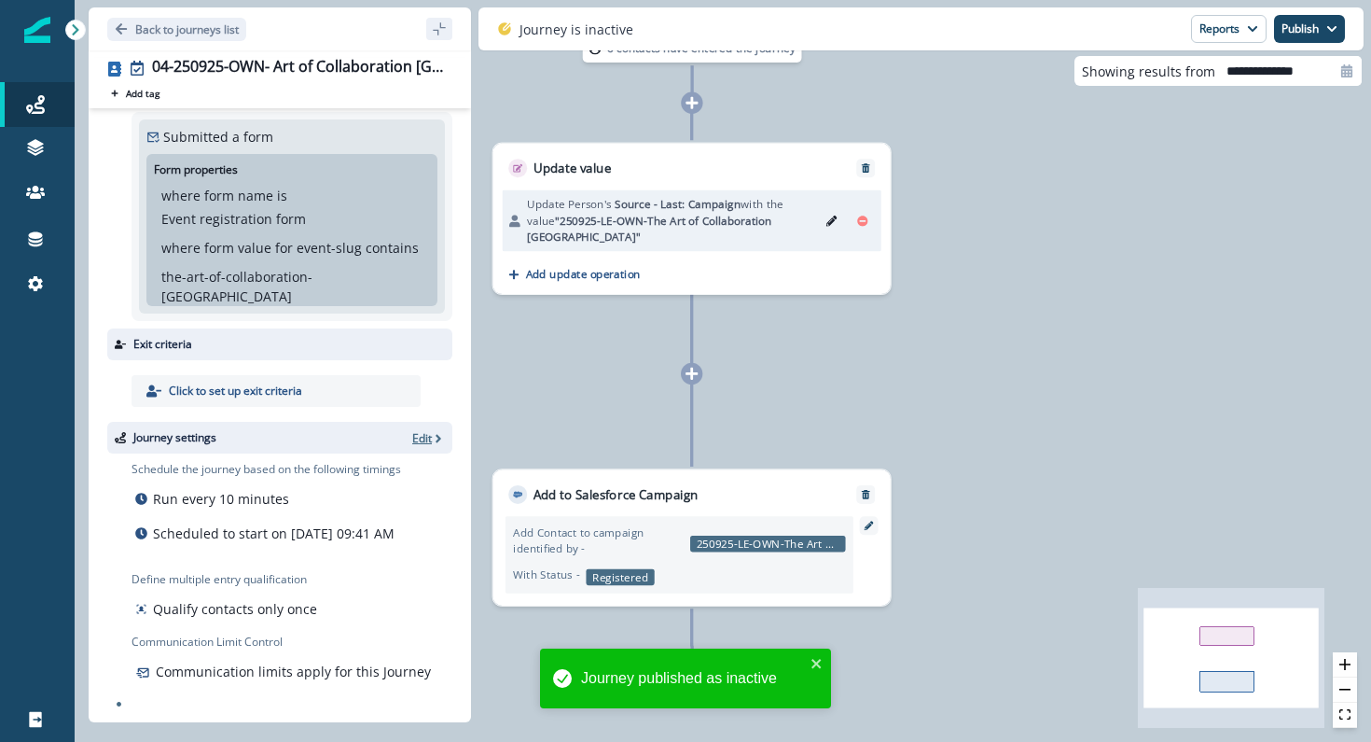
click at [419, 430] on p "Edit" at bounding box center [422, 438] width 20 height 16
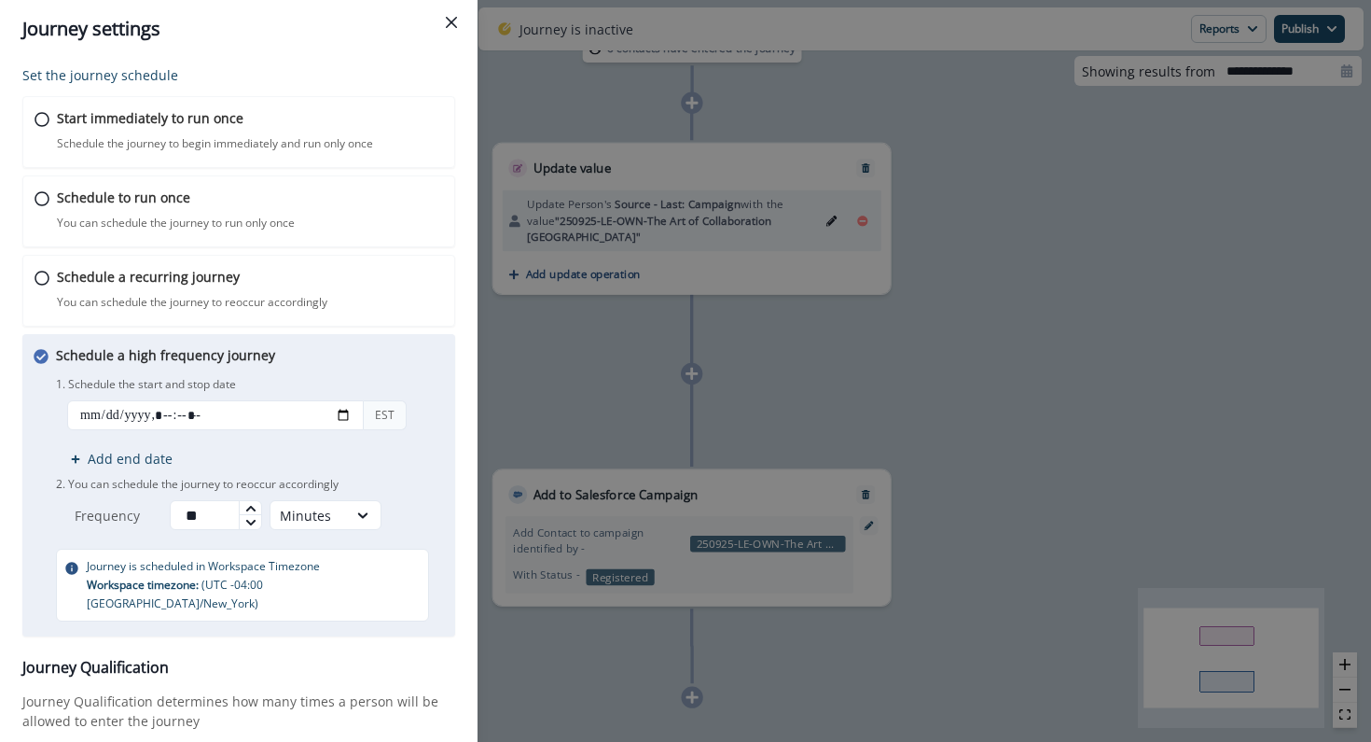
scroll to position [203, 0]
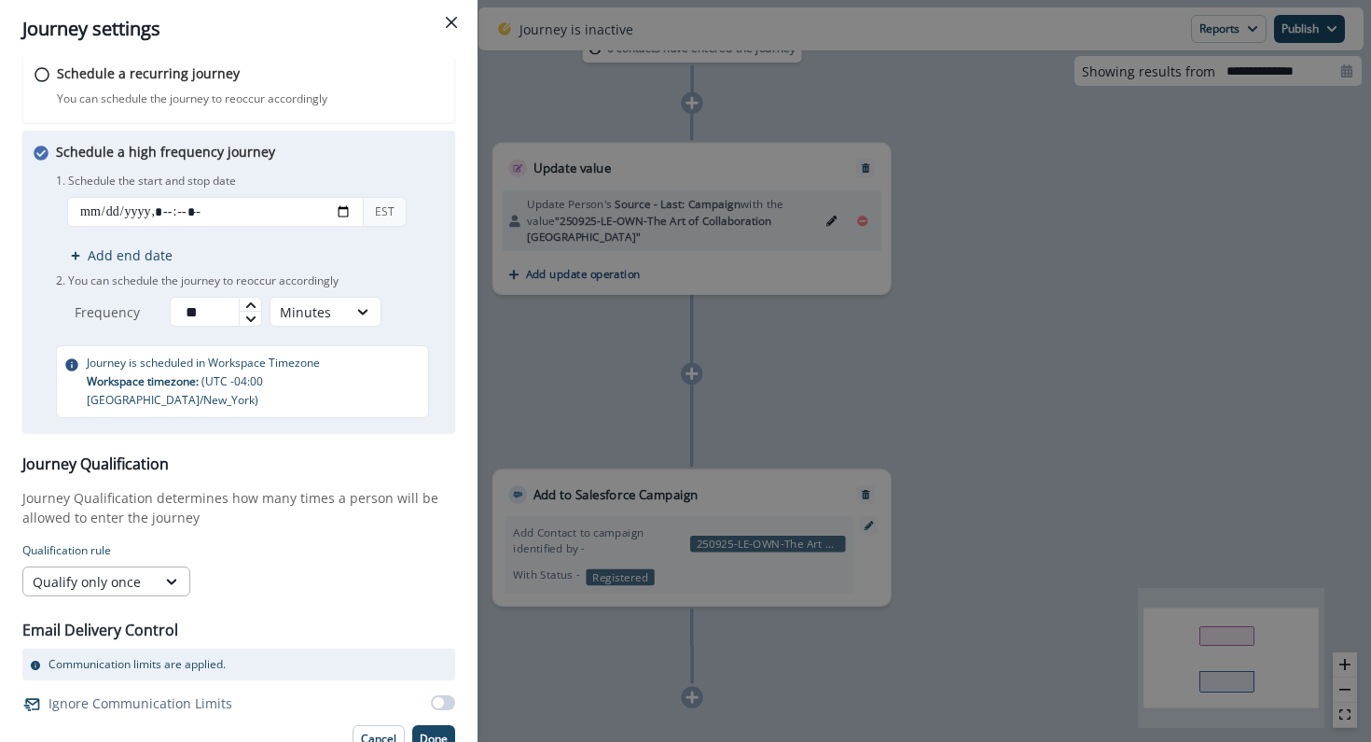
click at [132, 572] on div "Qualify only once" at bounding box center [90, 582] width 114 height 20
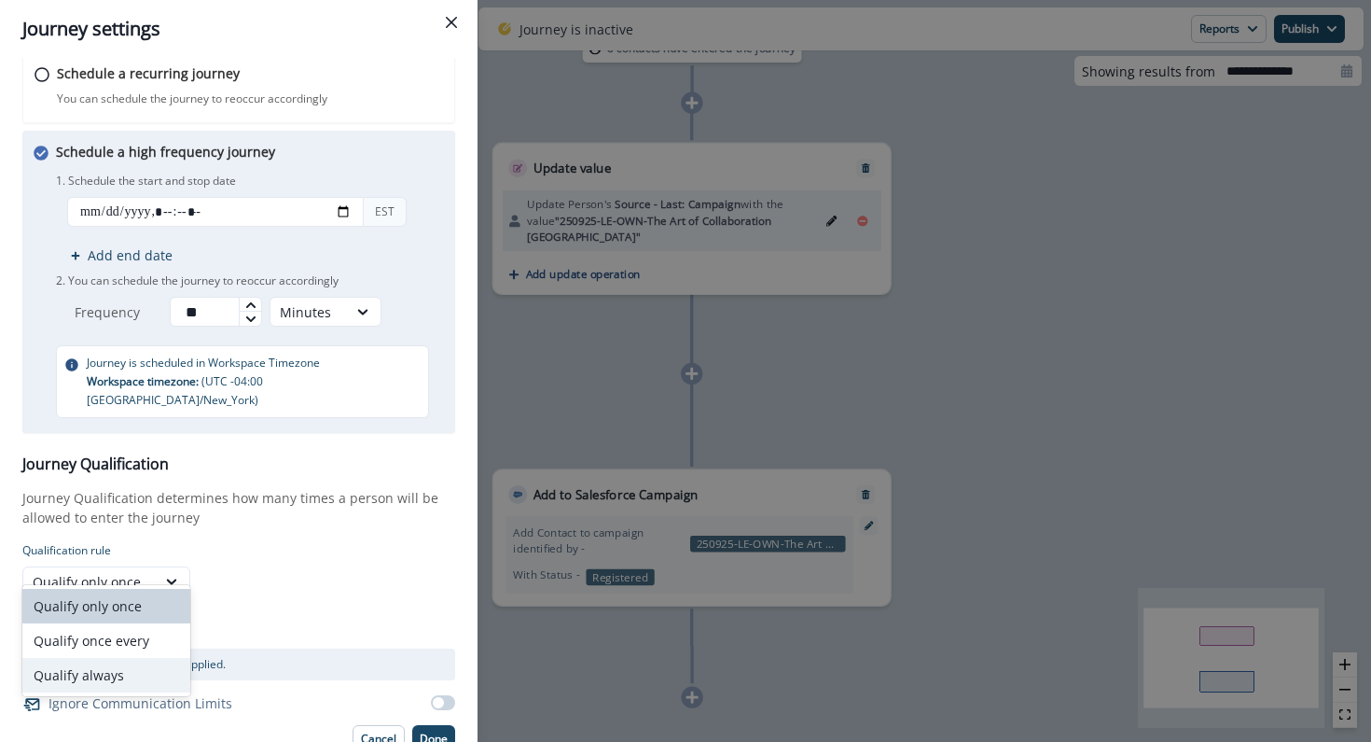
click at [145, 669] on div "Qualify always" at bounding box center [106, 675] width 168 height 35
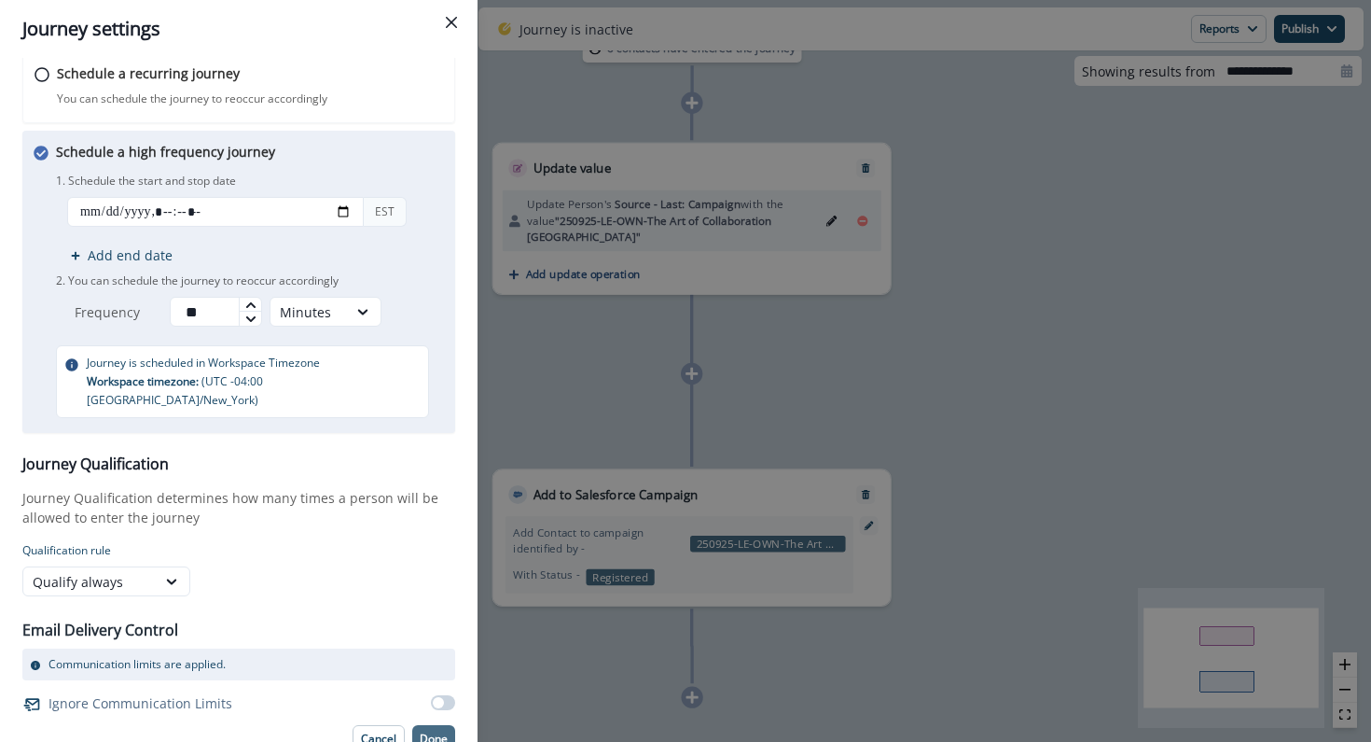
click at [434, 732] on p "Done" at bounding box center [434, 738] width 28 height 13
click at [433, 732] on p "Done" at bounding box center [434, 738] width 28 height 13
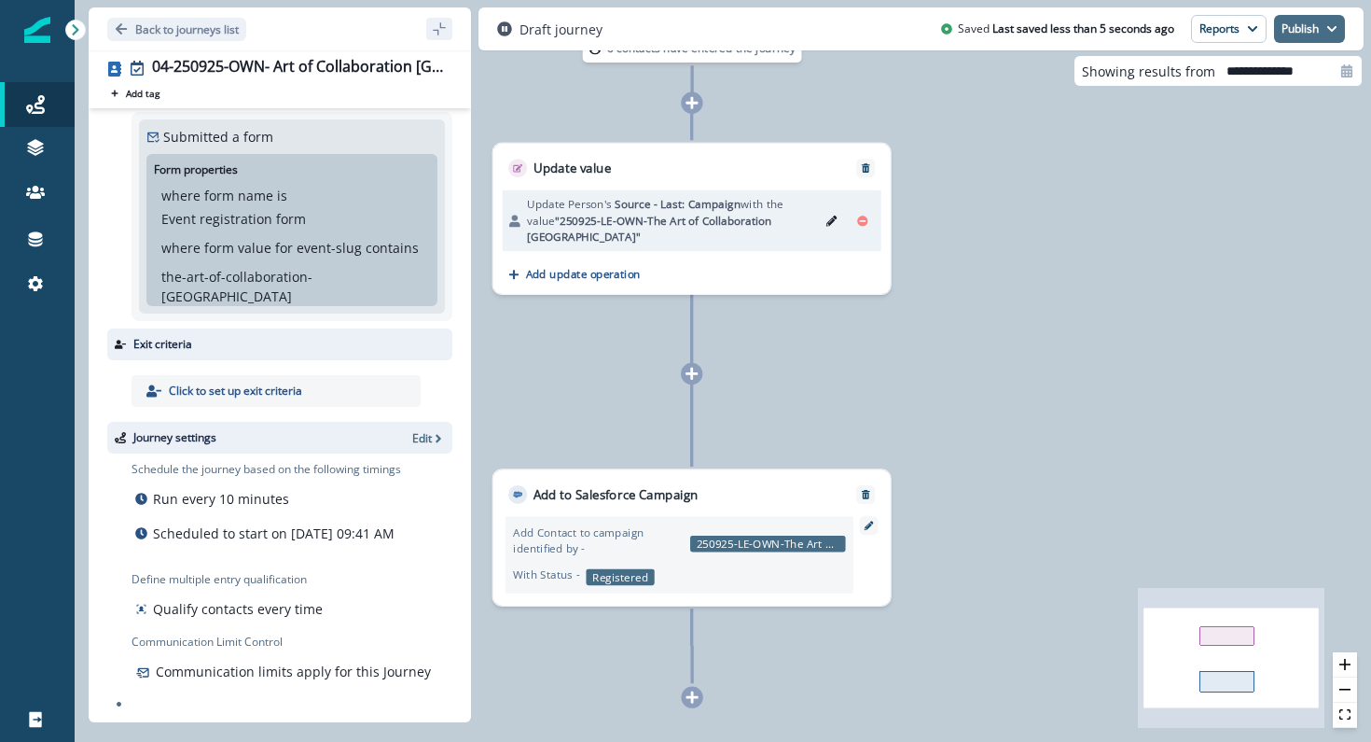
click at [1312, 21] on button "Publish" at bounding box center [1309, 29] width 71 height 28
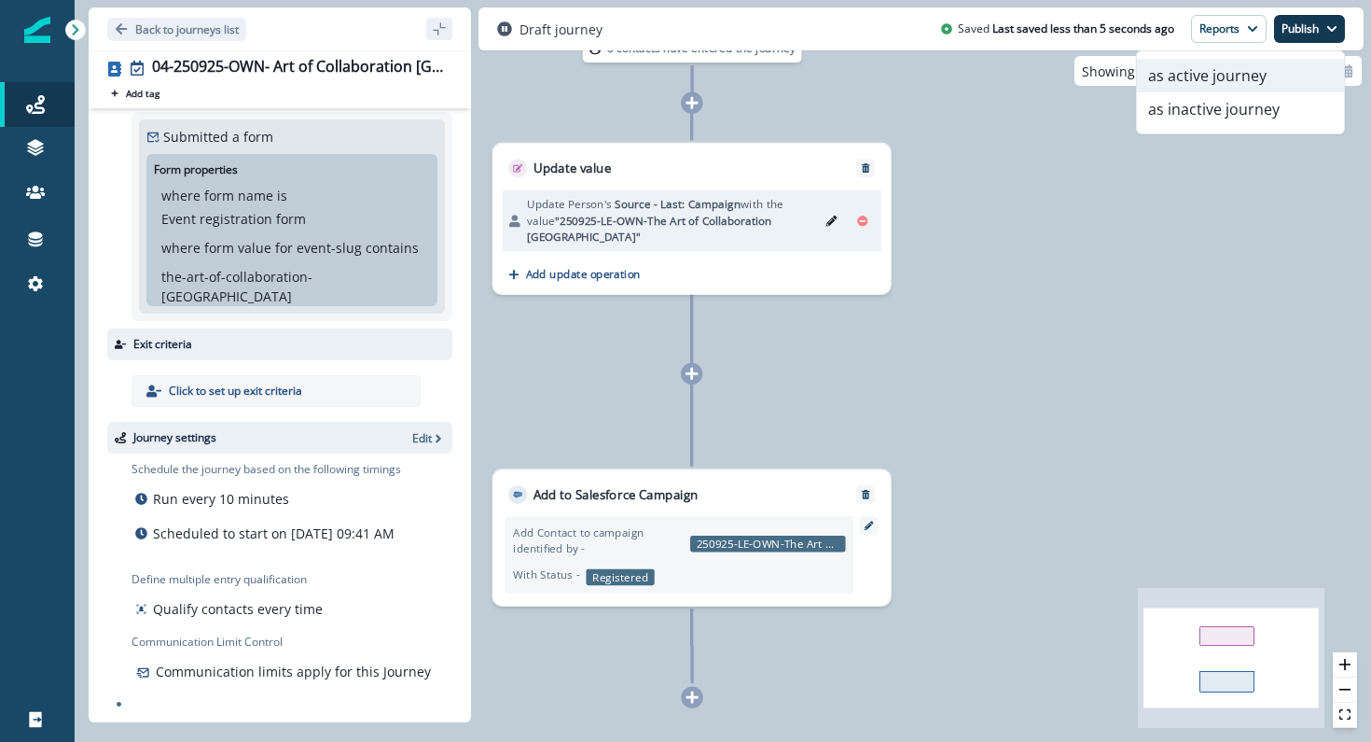
click at [1273, 74] on button "as active journey" at bounding box center [1240, 76] width 207 height 34
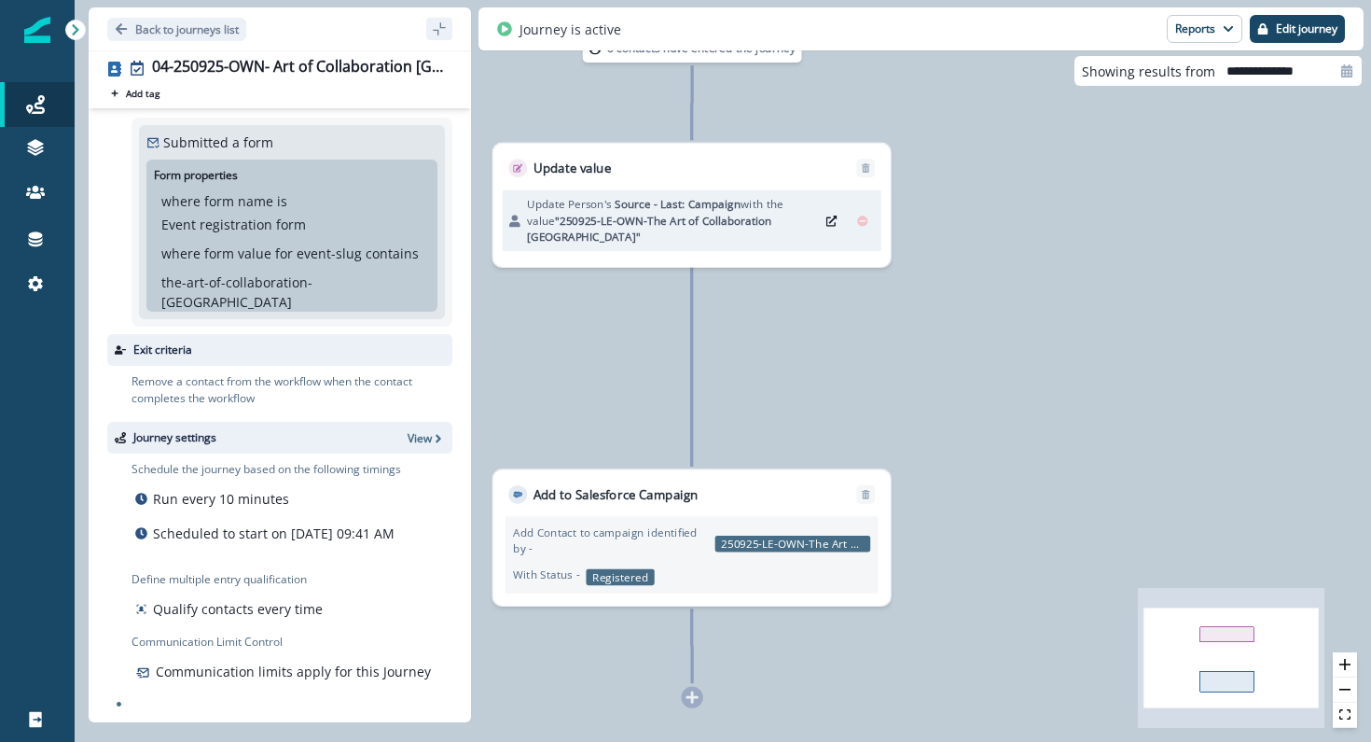
scroll to position [0, 0]
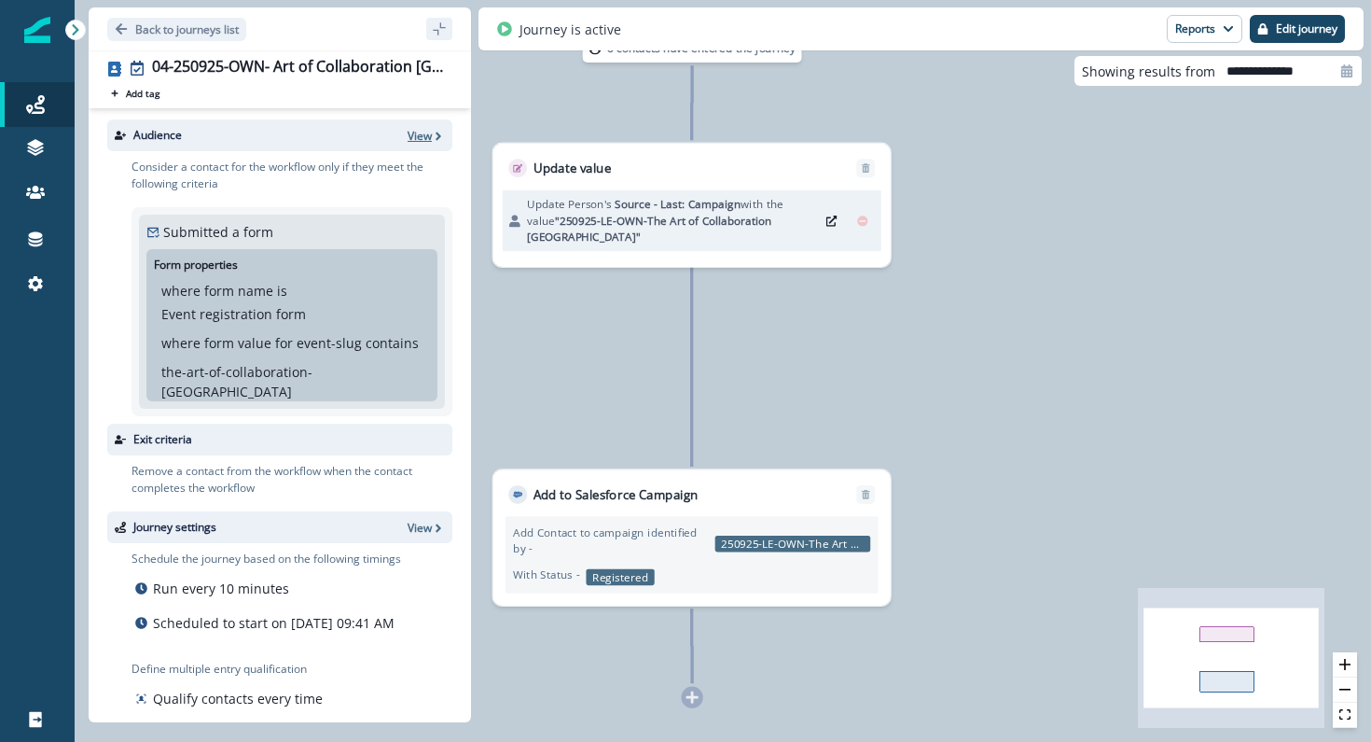
click at [425, 139] on p "View" at bounding box center [420, 136] width 24 height 16
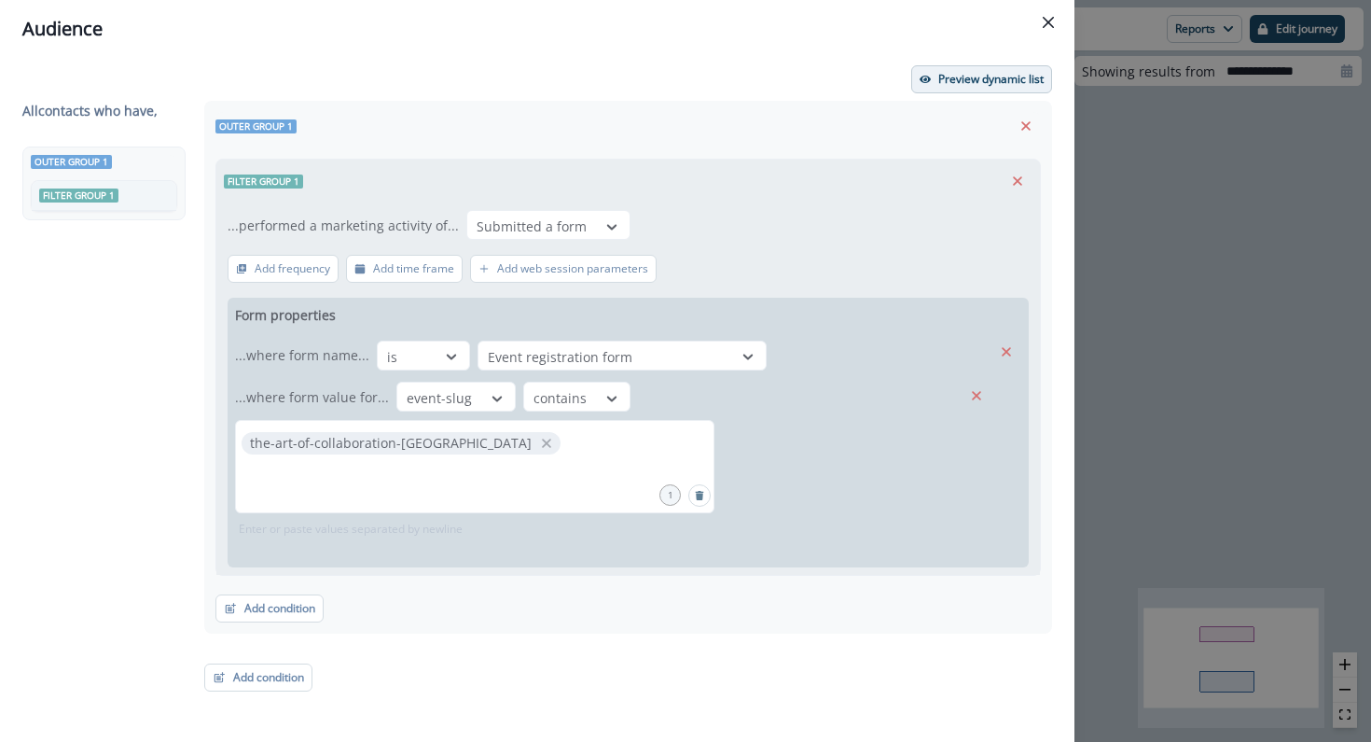
click at [954, 77] on p "Preview dynamic list" at bounding box center [991, 79] width 105 height 13
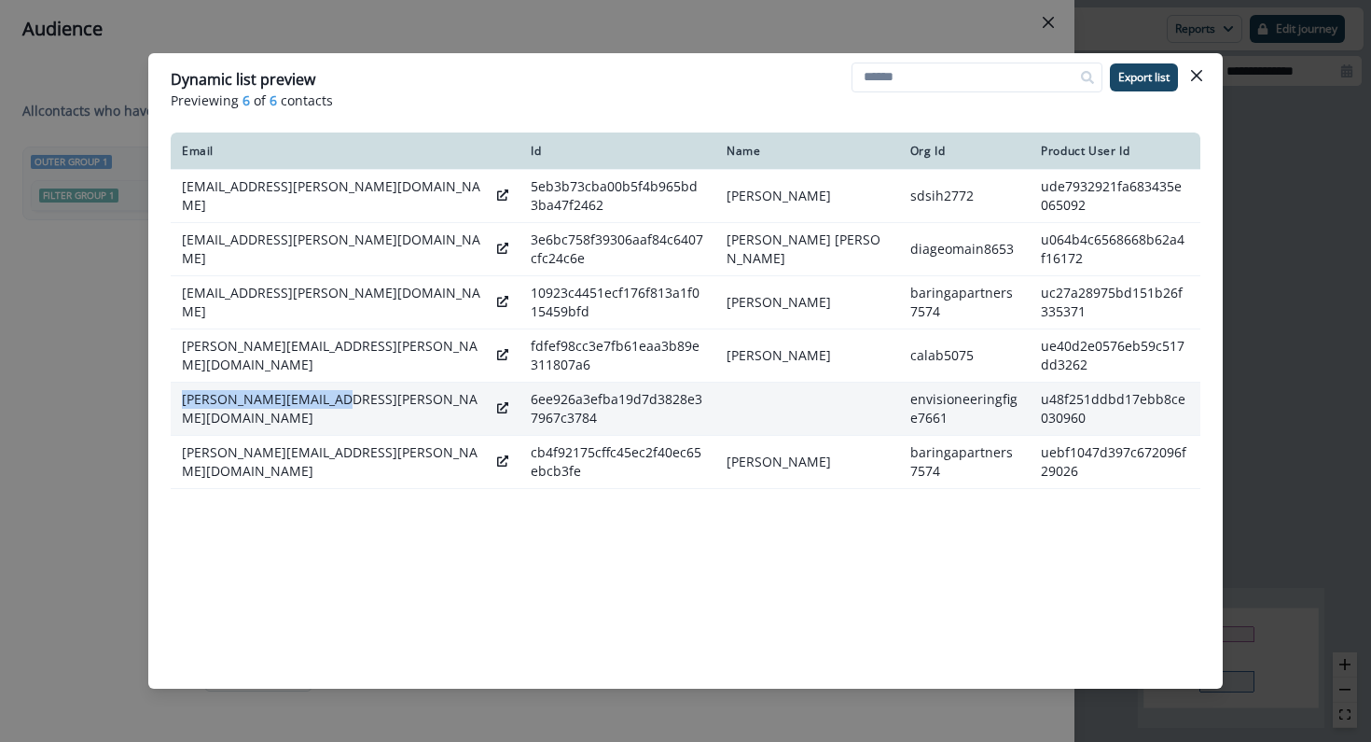
drag, startPoint x: 179, startPoint y: 406, endPoint x: 323, endPoint y: 411, distance: 143.8
click at [323, 411] on td "[PERSON_NAME][EMAIL_ADDRESS][PERSON_NAME][DOMAIN_NAME]" at bounding box center [345, 409] width 349 height 53
copy p "[PERSON_NAME][EMAIL_ADDRESS][PERSON_NAME][DOMAIN_NAME]"
click at [899, 398] on td "envisioneeringfige7661" at bounding box center [965, 409] width 132 height 53
click at [497, 411] on icon at bounding box center [502, 407] width 11 height 11
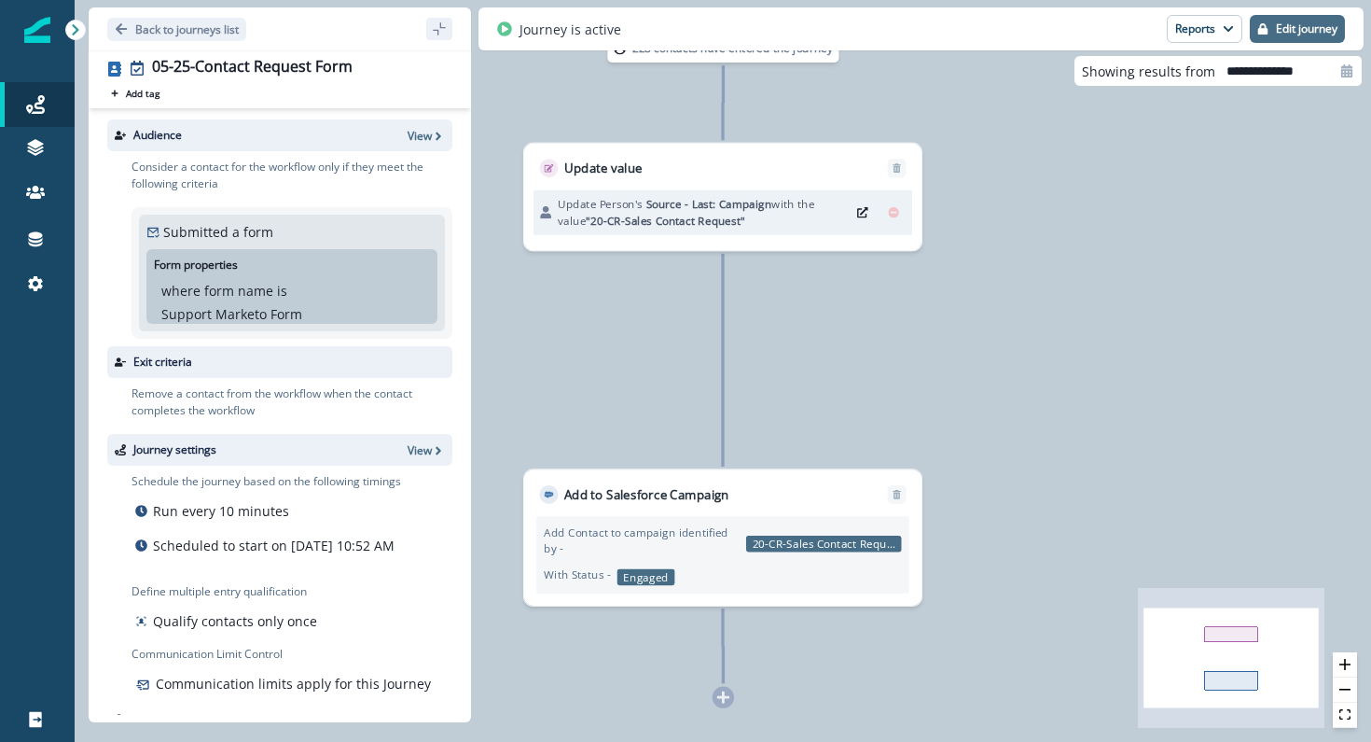
click at [1292, 37] on button "Edit journey" at bounding box center [1297, 29] width 95 height 28
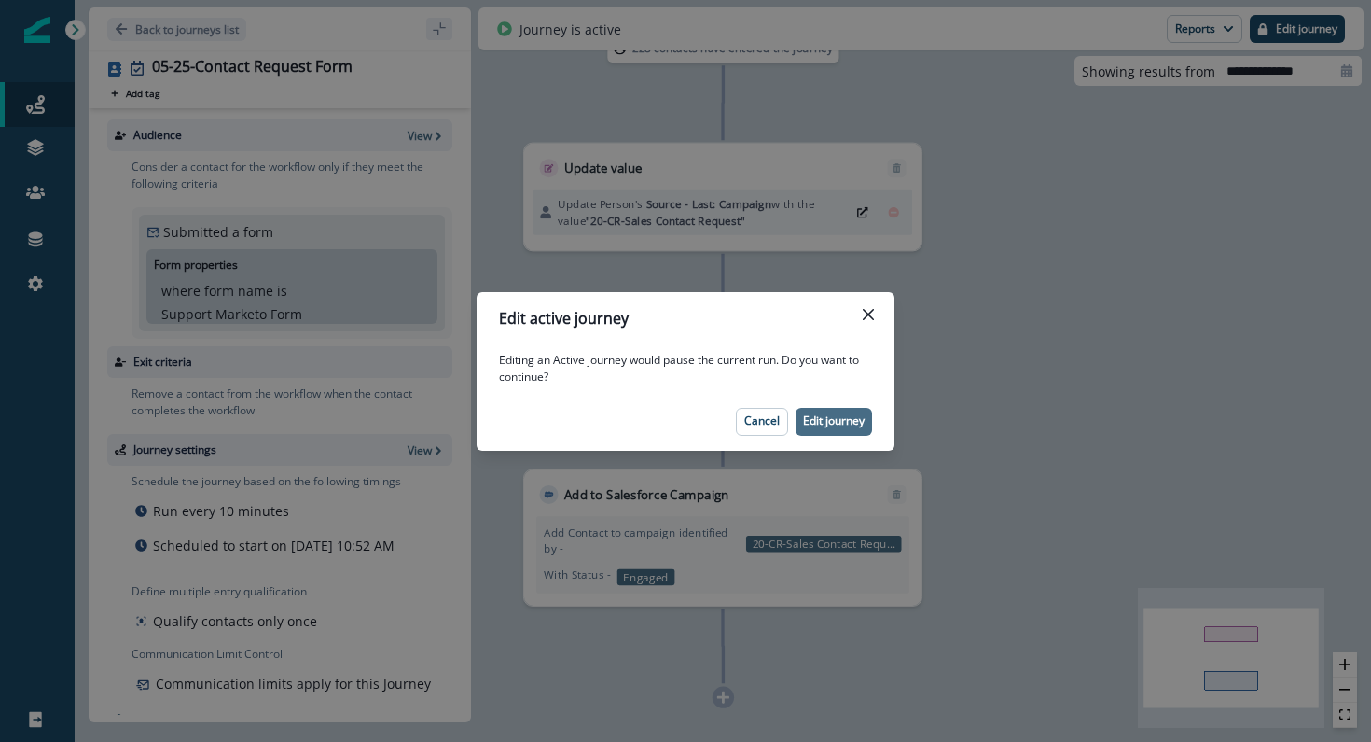
click at [833, 422] on p "Edit journey" at bounding box center [834, 420] width 62 height 13
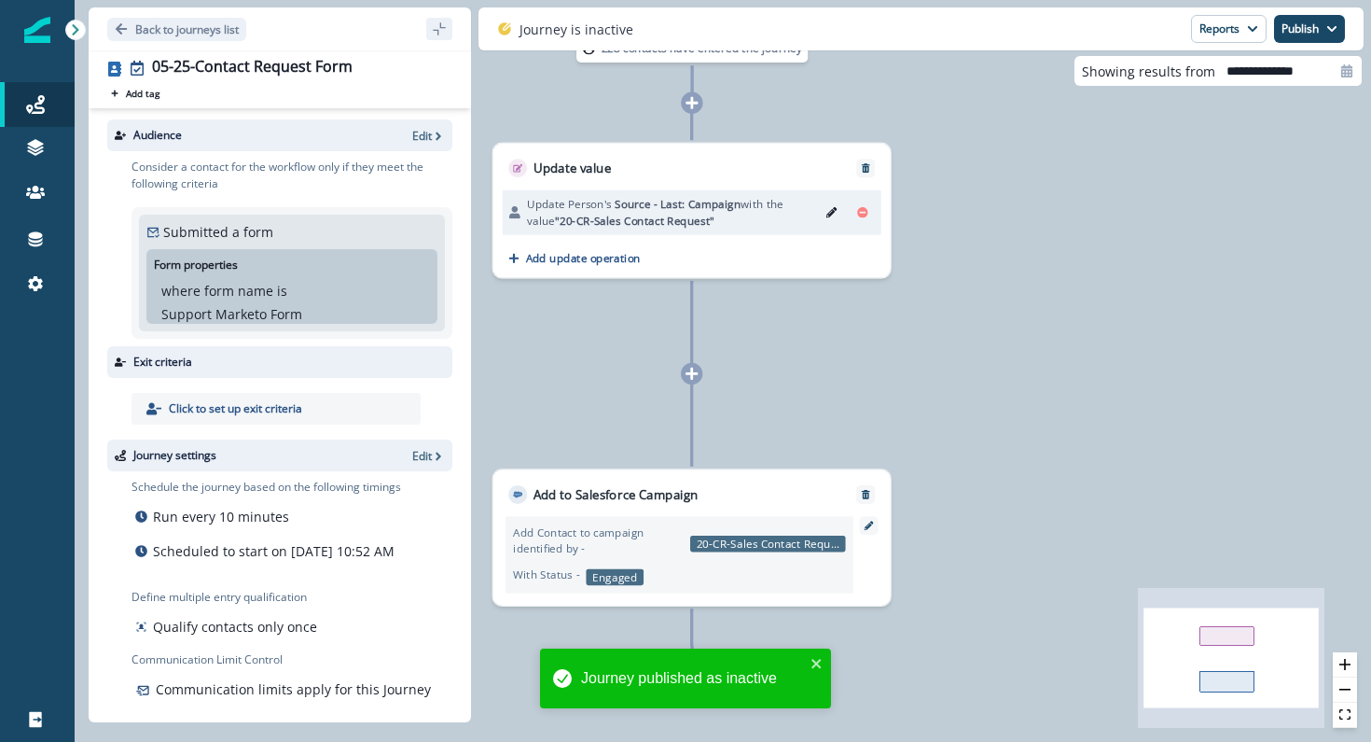
scroll to position [37, 0]
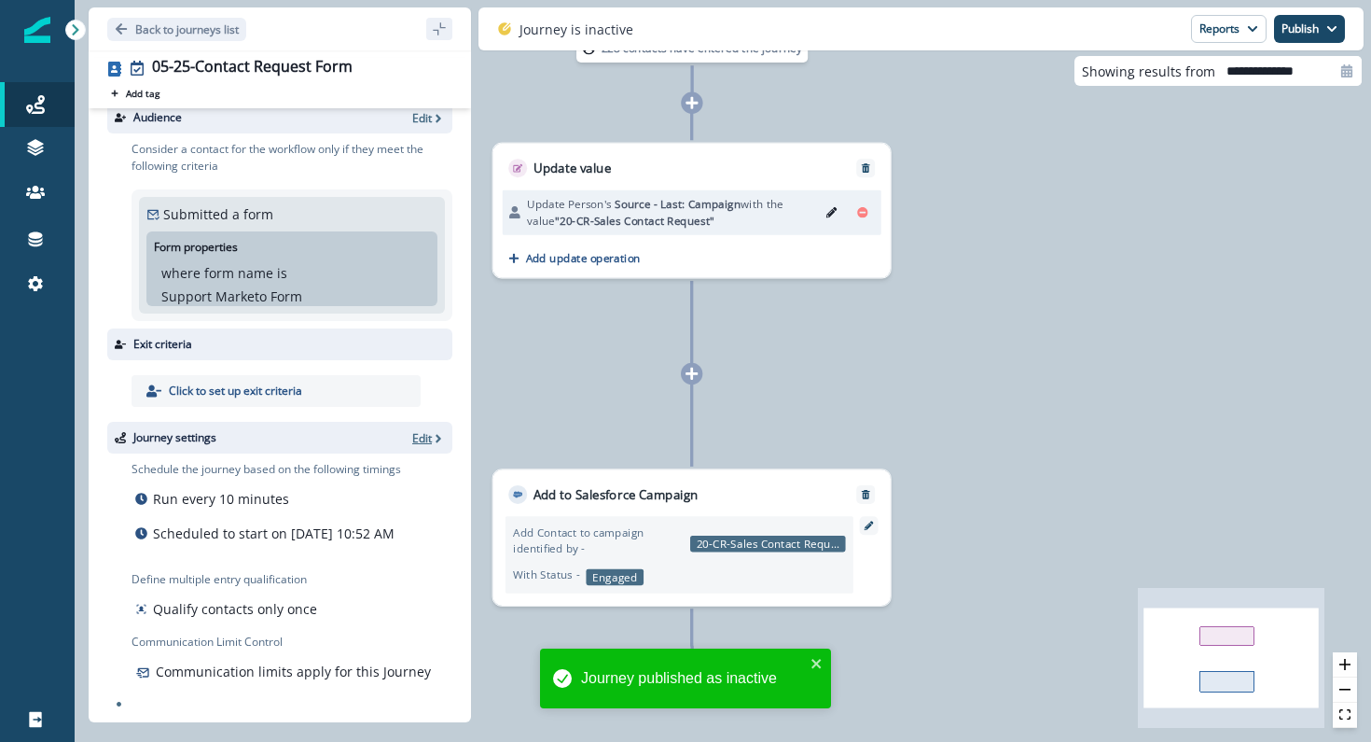
click at [427, 430] on p "Edit" at bounding box center [422, 438] width 20 height 16
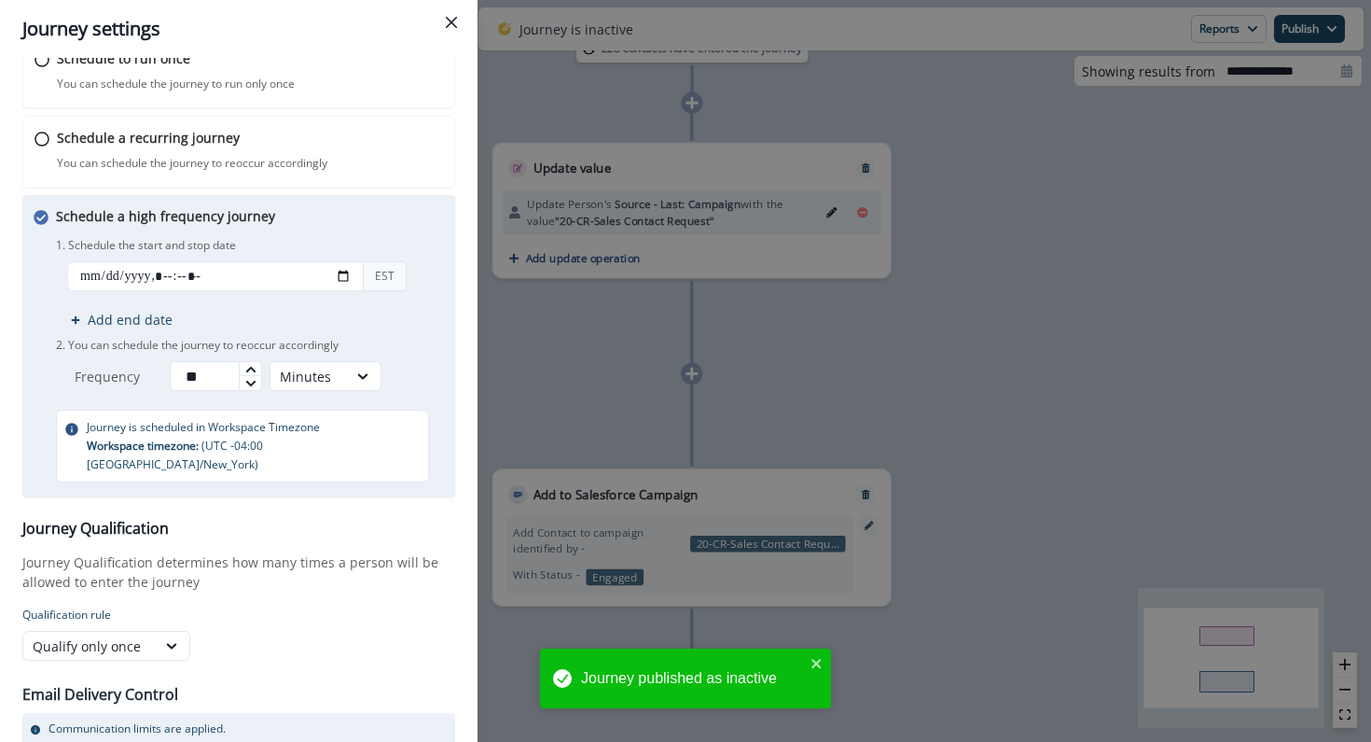
scroll to position [203, 0]
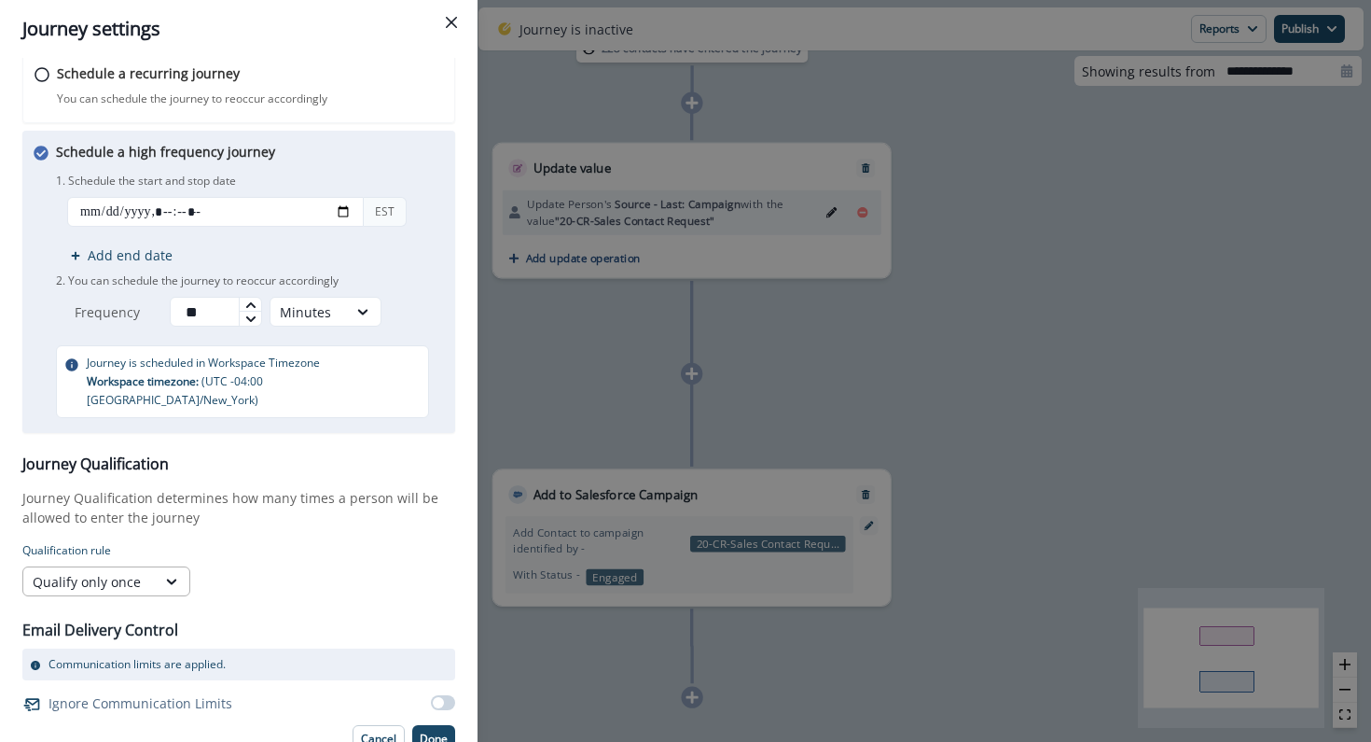
click at [145, 572] on div "Qualify only once" at bounding box center [90, 582] width 114 height 20
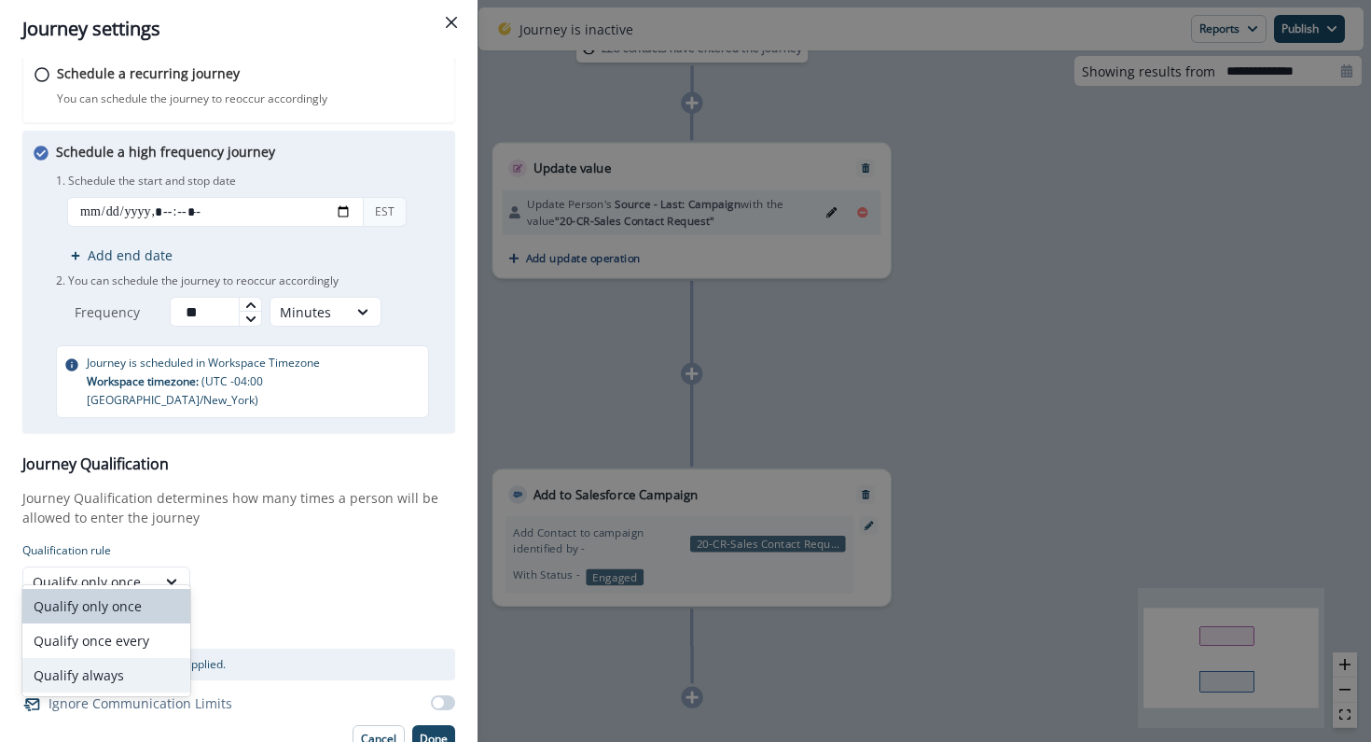
click at [133, 670] on div "Qualify always" at bounding box center [106, 675] width 168 height 35
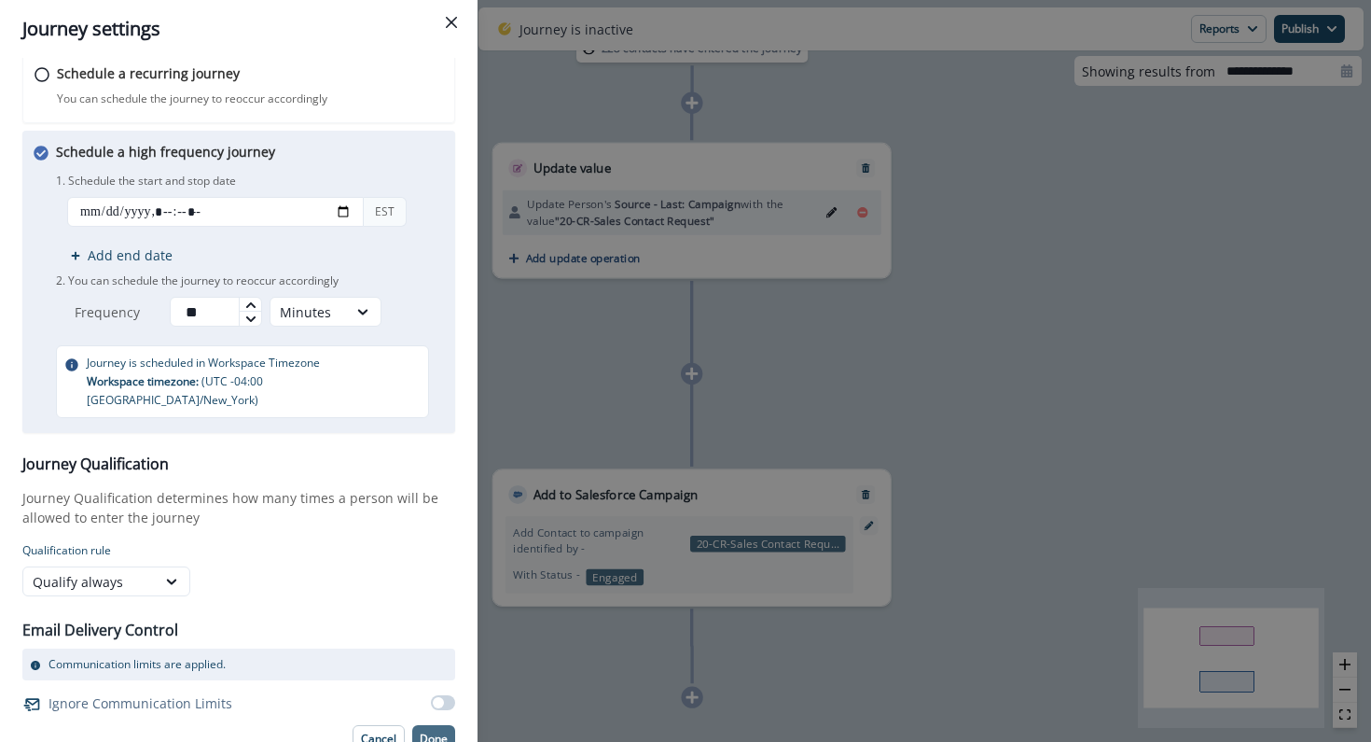
click at [436, 732] on p "Done" at bounding box center [434, 738] width 28 height 13
click at [439, 732] on p "Done" at bounding box center [434, 738] width 28 height 13
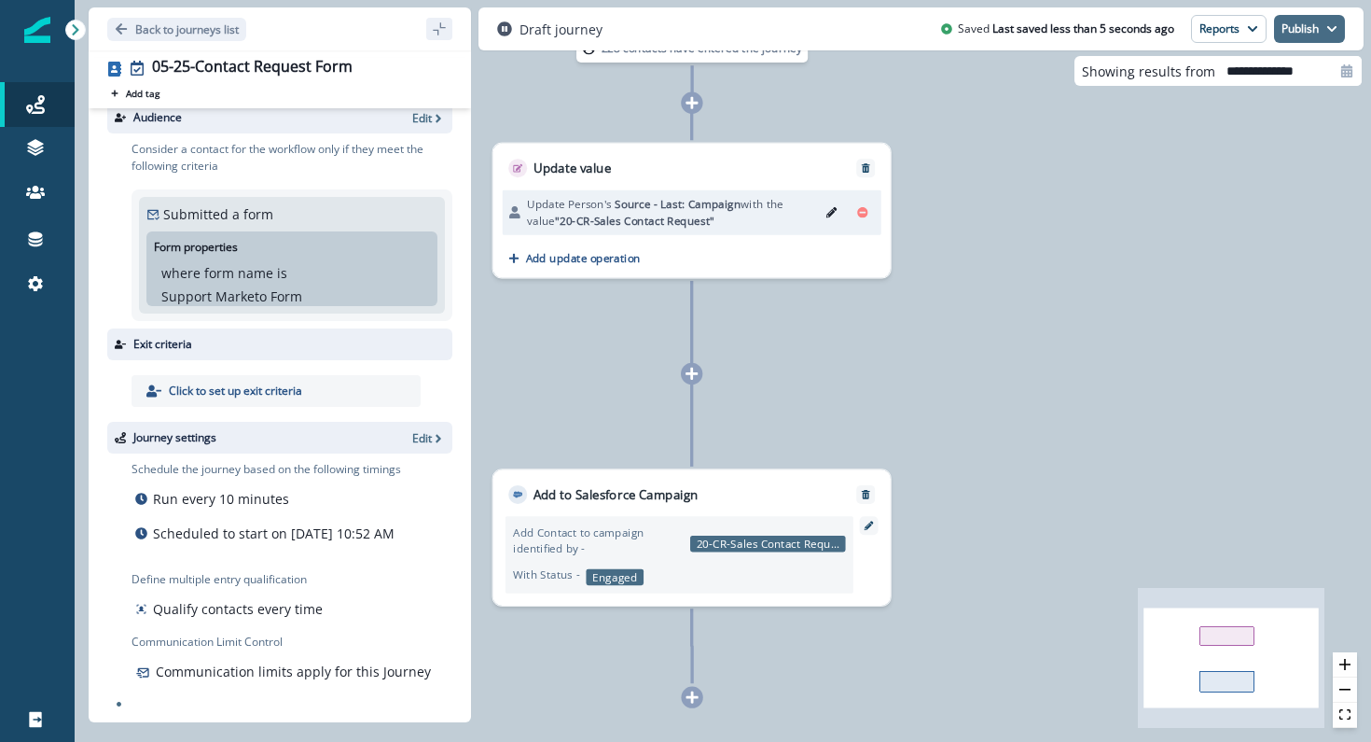
click at [1328, 27] on icon "button" at bounding box center [1332, 29] width 9 height 6
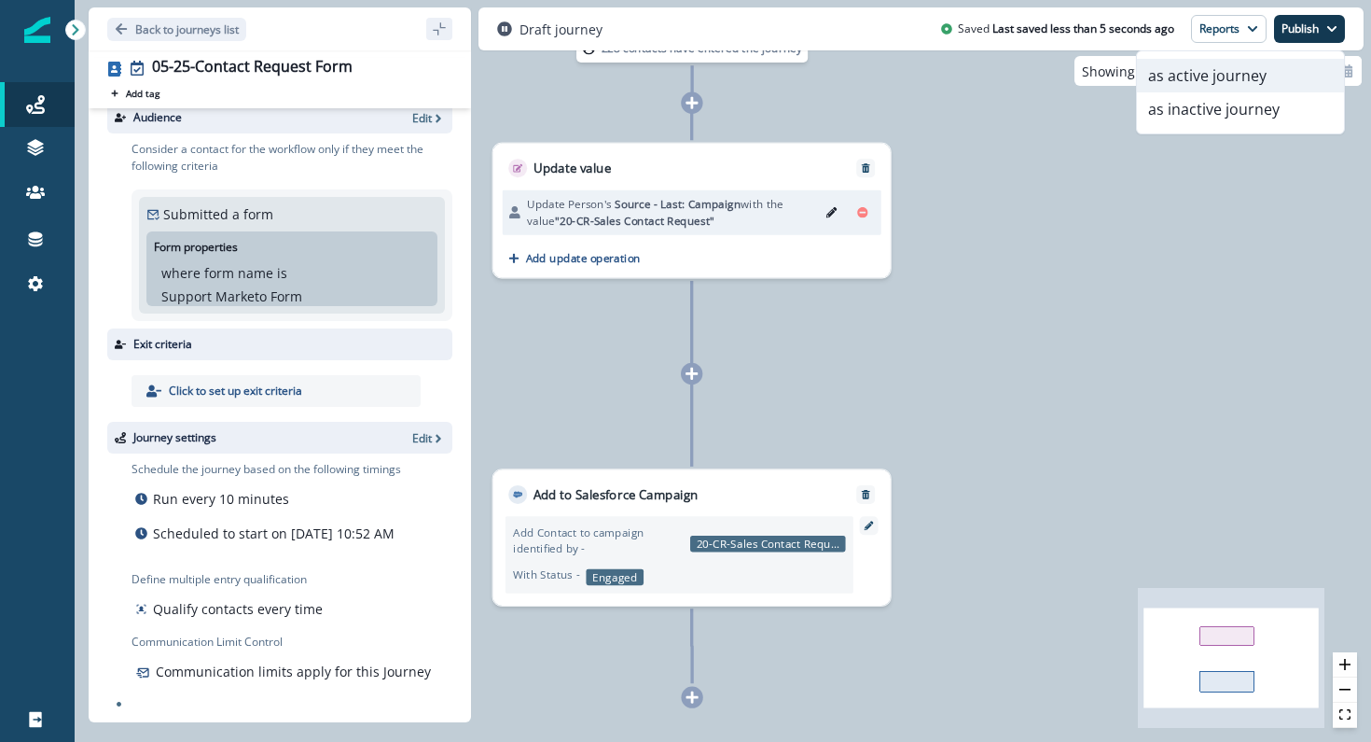
click at [1271, 83] on button "as active journey" at bounding box center [1240, 76] width 207 height 34
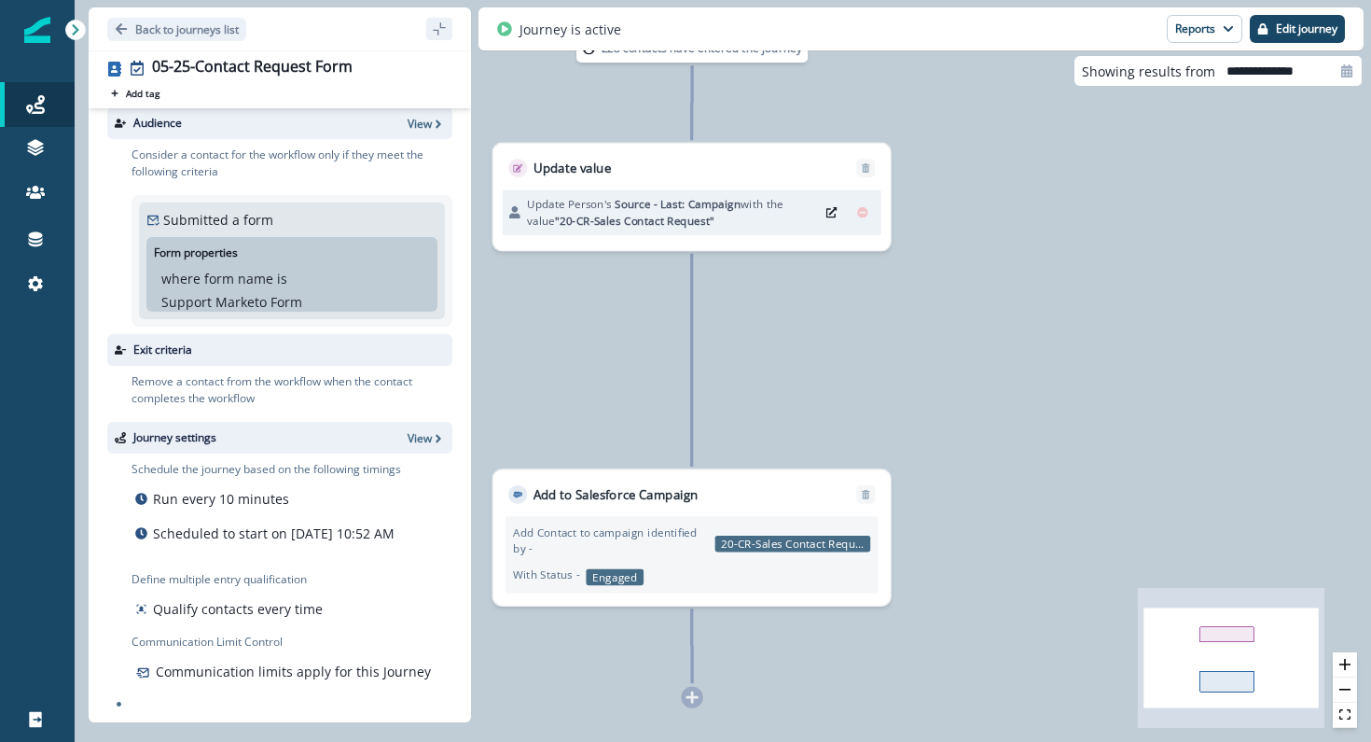
scroll to position [0, 0]
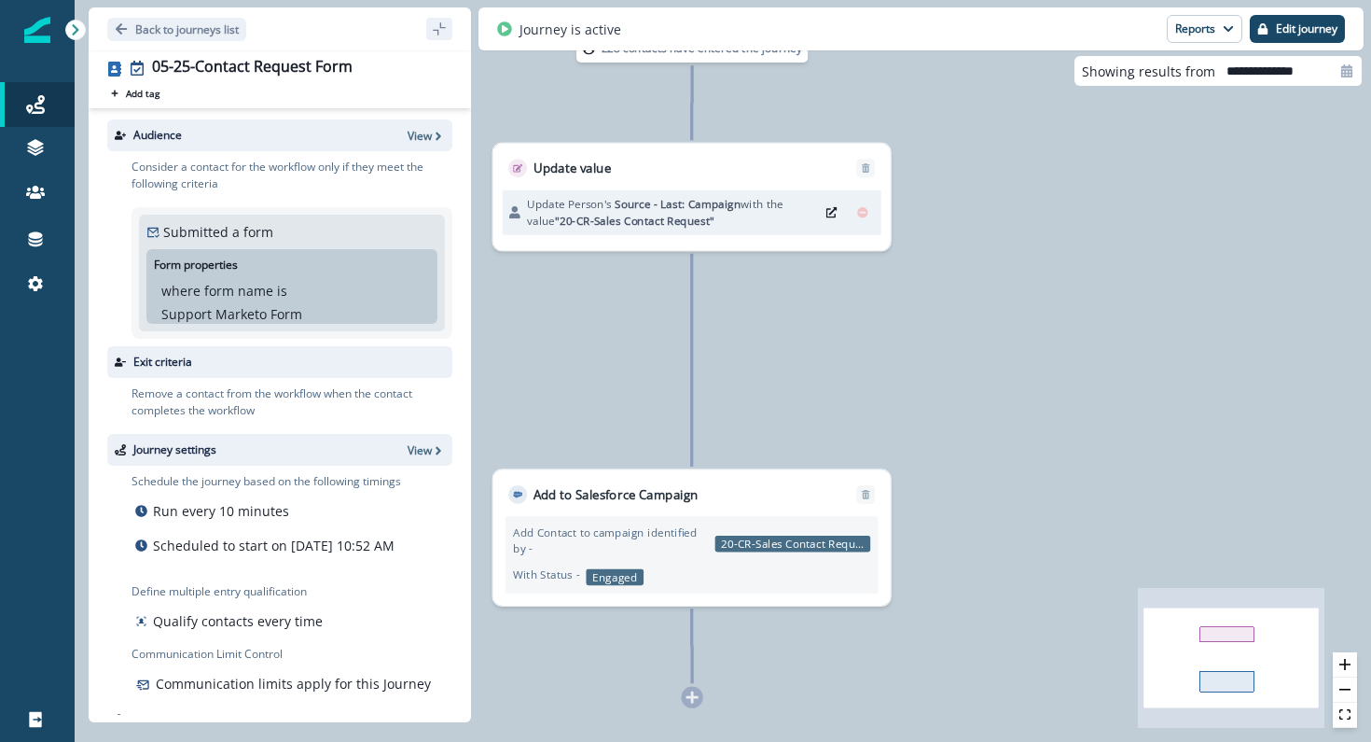
click at [424, 126] on div "Audience View" at bounding box center [279, 135] width 345 height 32
click at [420, 136] on p "View" at bounding box center [420, 136] width 24 height 16
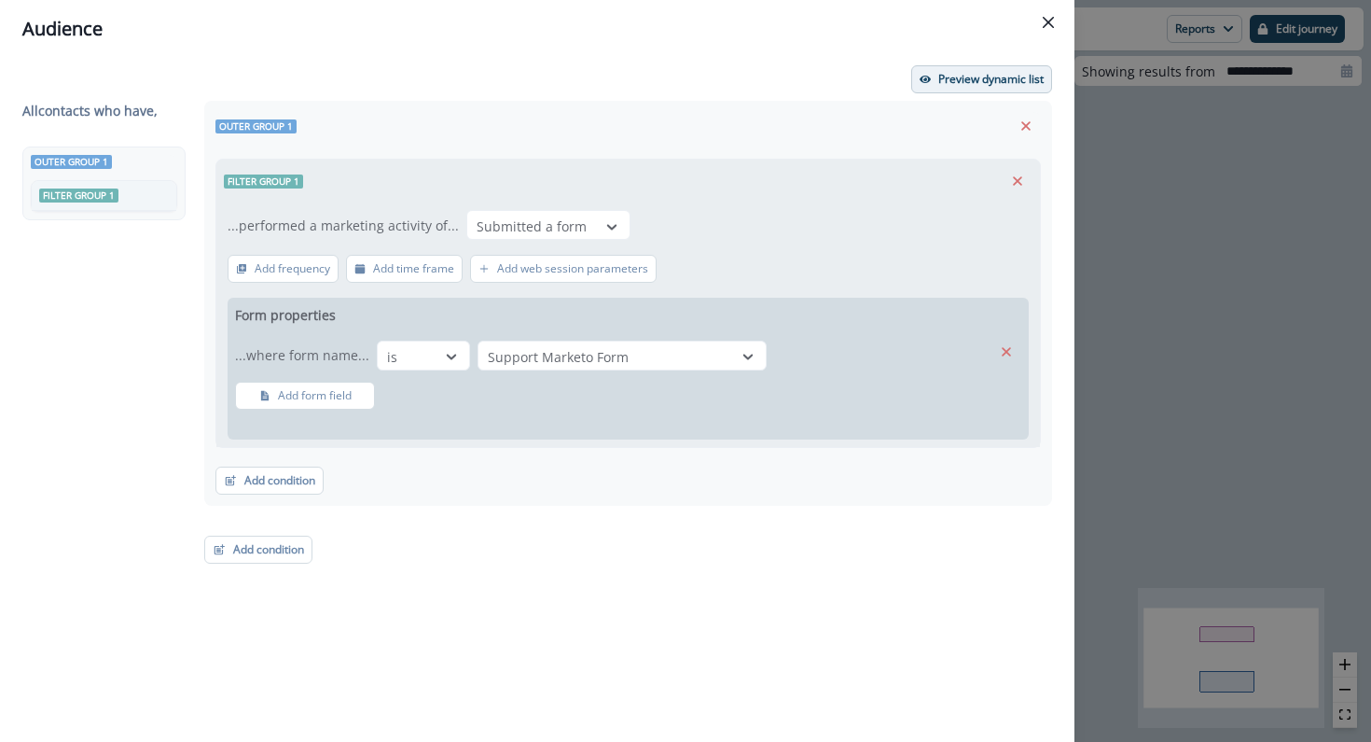
click at [968, 87] on button "Preview dynamic list" at bounding box center [982, 79] width 141 height 28
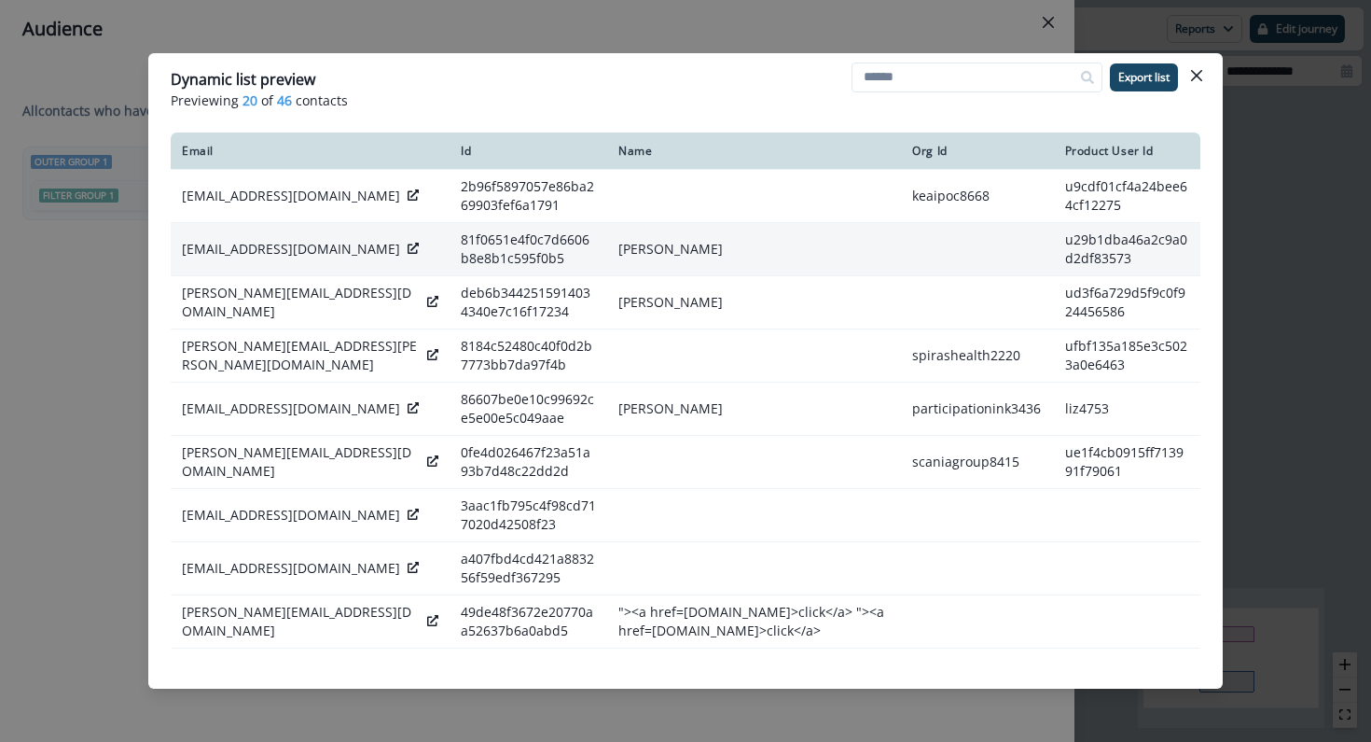
drag, startPoint x: 299, startPoint y: 260, endPoint x: 172, endPoint y: 243, distance: 128.1
click at [172, 243] on td "hachim.mahamadou.souley.ccsmtl@ssss.gouv.qc.ca" at bounding box center [310, 249] width 279 height 53
copy p "hachim.mahamadou.souley.ccsmtl@ssss.gouv.qc.ca"
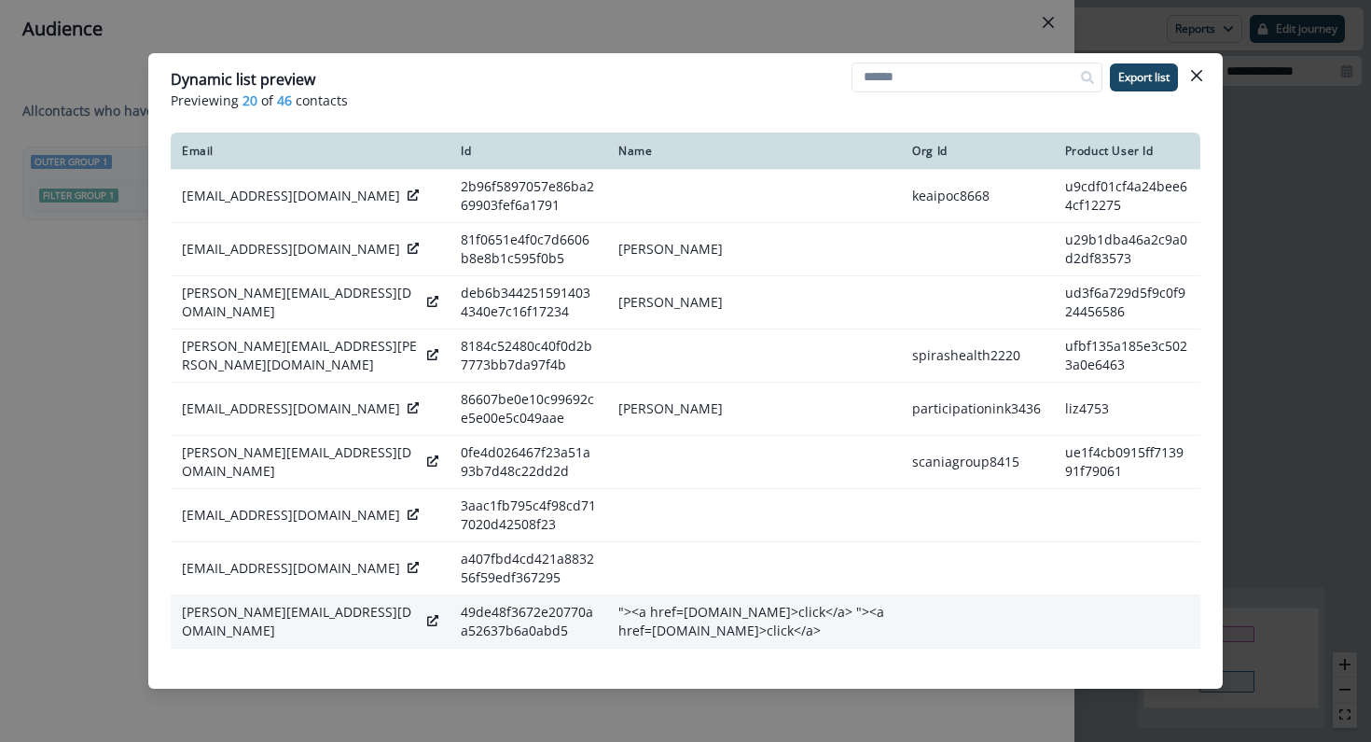
scroll to position [8, 0]
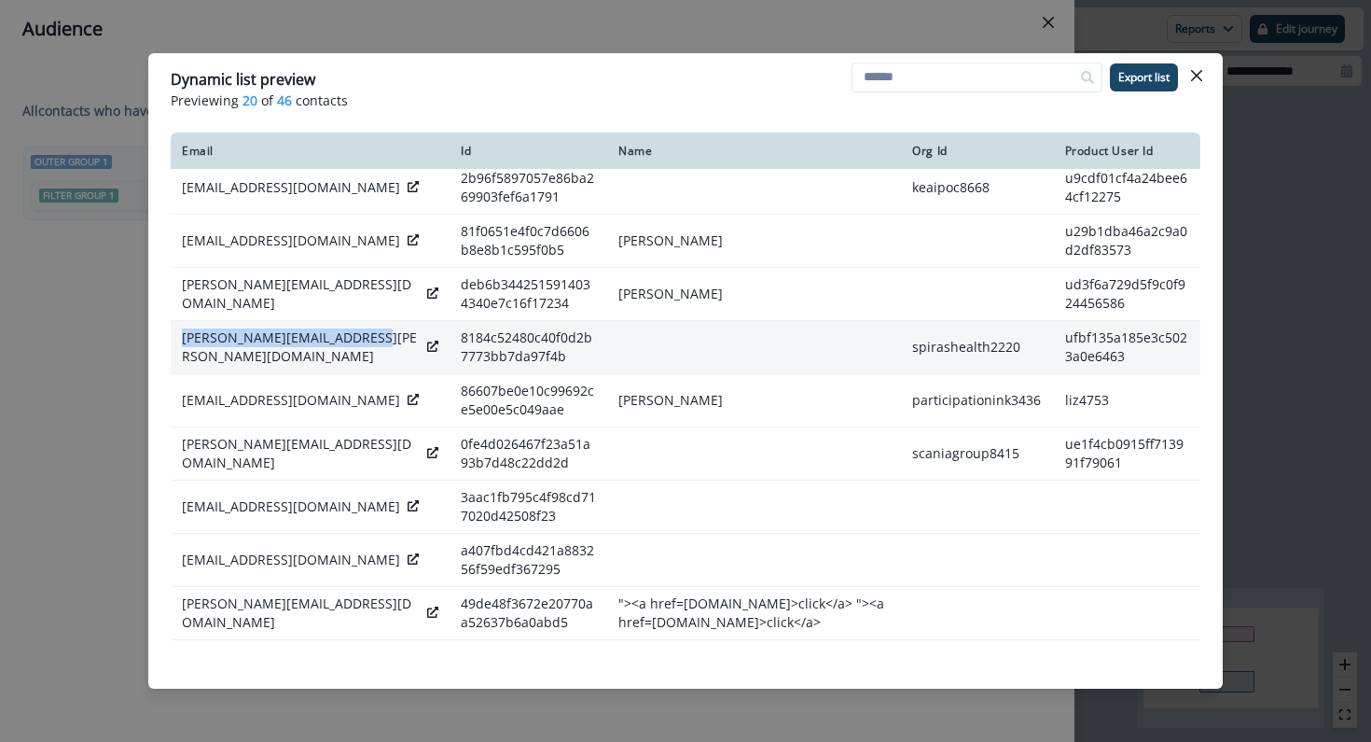
drag, startPoint x: 174, startPoint y: 351, endPoint x: 352, endPoint y: 355, distance: 177.3
click at [352, 355] on td "greg.fuller@spirashealth.com" at bounding box center [310, 347] width 279 height 53
drag, startPoint x: 358, startPoint y: 352, endPoint x: 184, endPoint y: 346, distance: 174.6
click at [183, 346] on p "greg.fuller@spirashealth.com" at bounding box center [301, 346] width 238 height 37
copy p "greg.fuller@spirashealth.com"
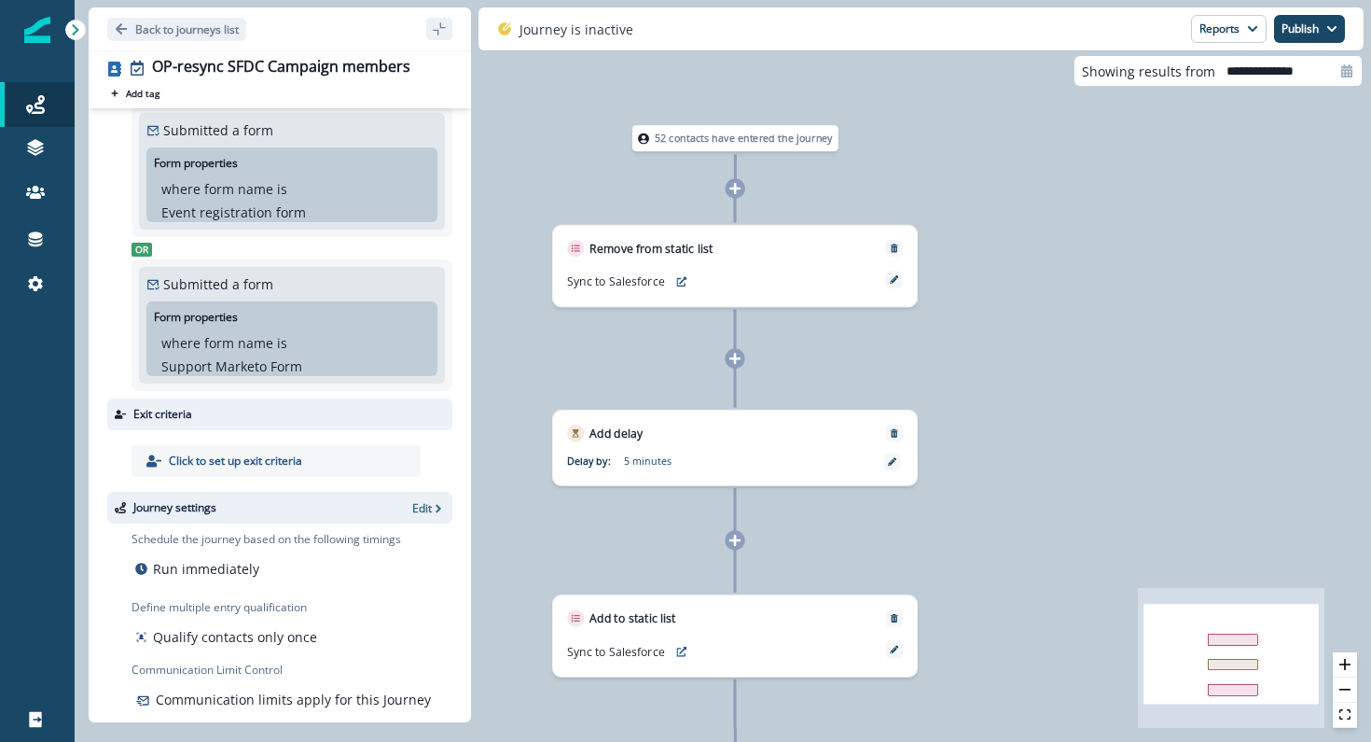
scroll to position [130, 0]
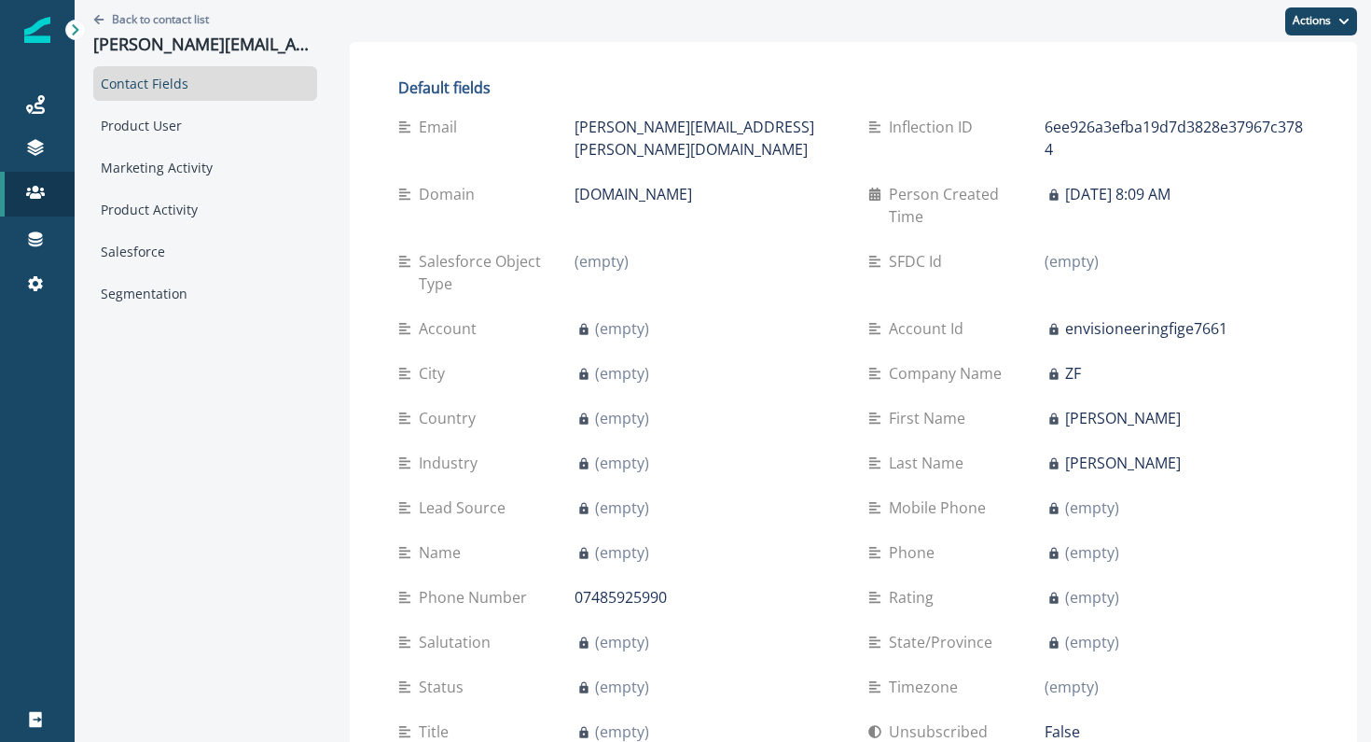
click at [889, 250] on p "SFDC Id" at bounding box center [919, 261] width 61 height 22
click at [1076, 250] on p "(empty)" at bounding box center [1072, 261] width 54 height 22
click at [1056, 250] on p "(empty)" at bounding box center [1072, 261] width 54 height 22
